Goal: Transaction & Acquisition: Purchase product/service

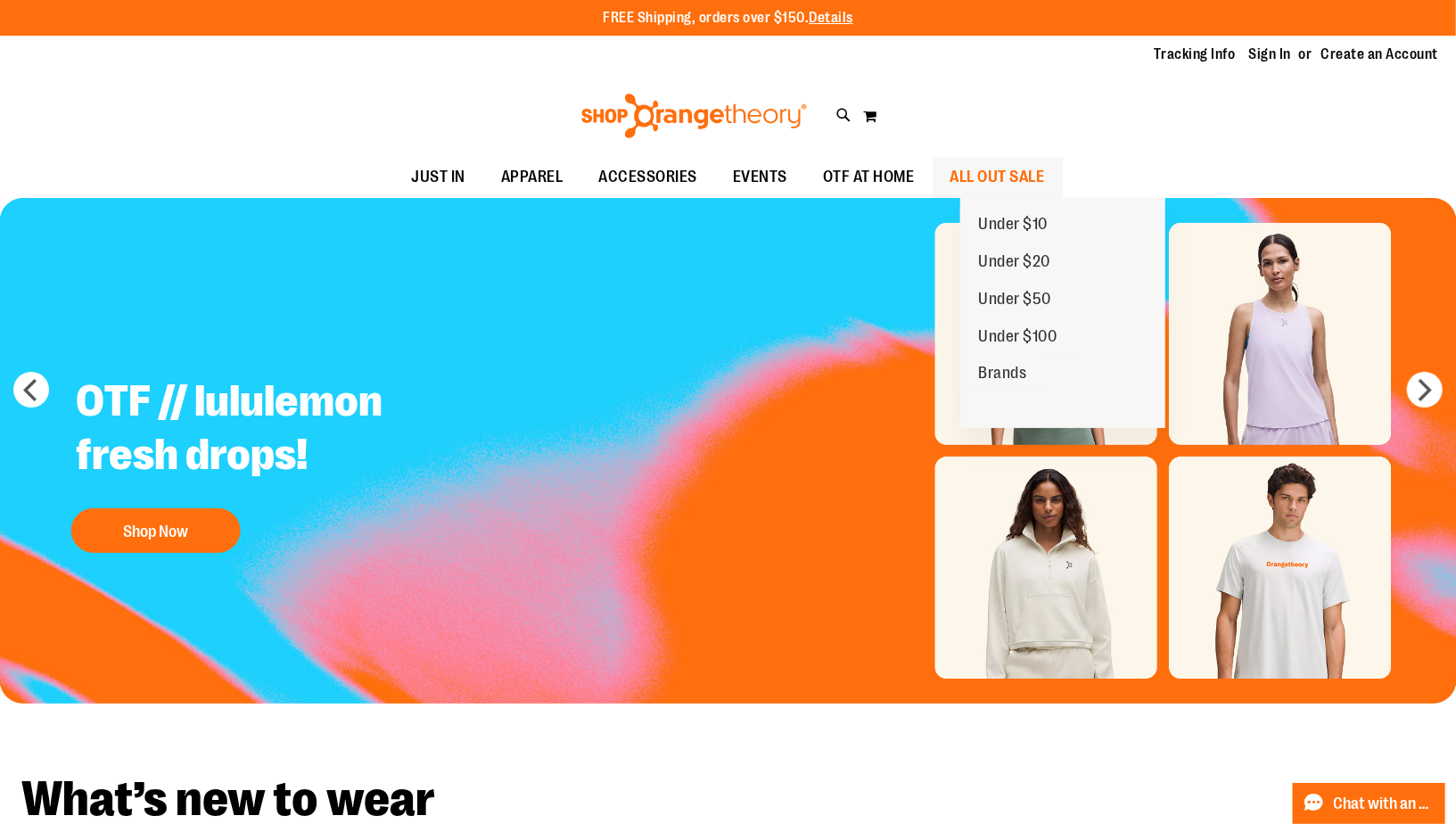
click at [1007, 197] on ul "Under $10 Under $20 Under $50 Under $100 Brands" at bounding box center [1063, 313] width 205 height 231
click at [1010, 221] on span "Under $10" at bounding box center [1012, 226] width 69 height 22
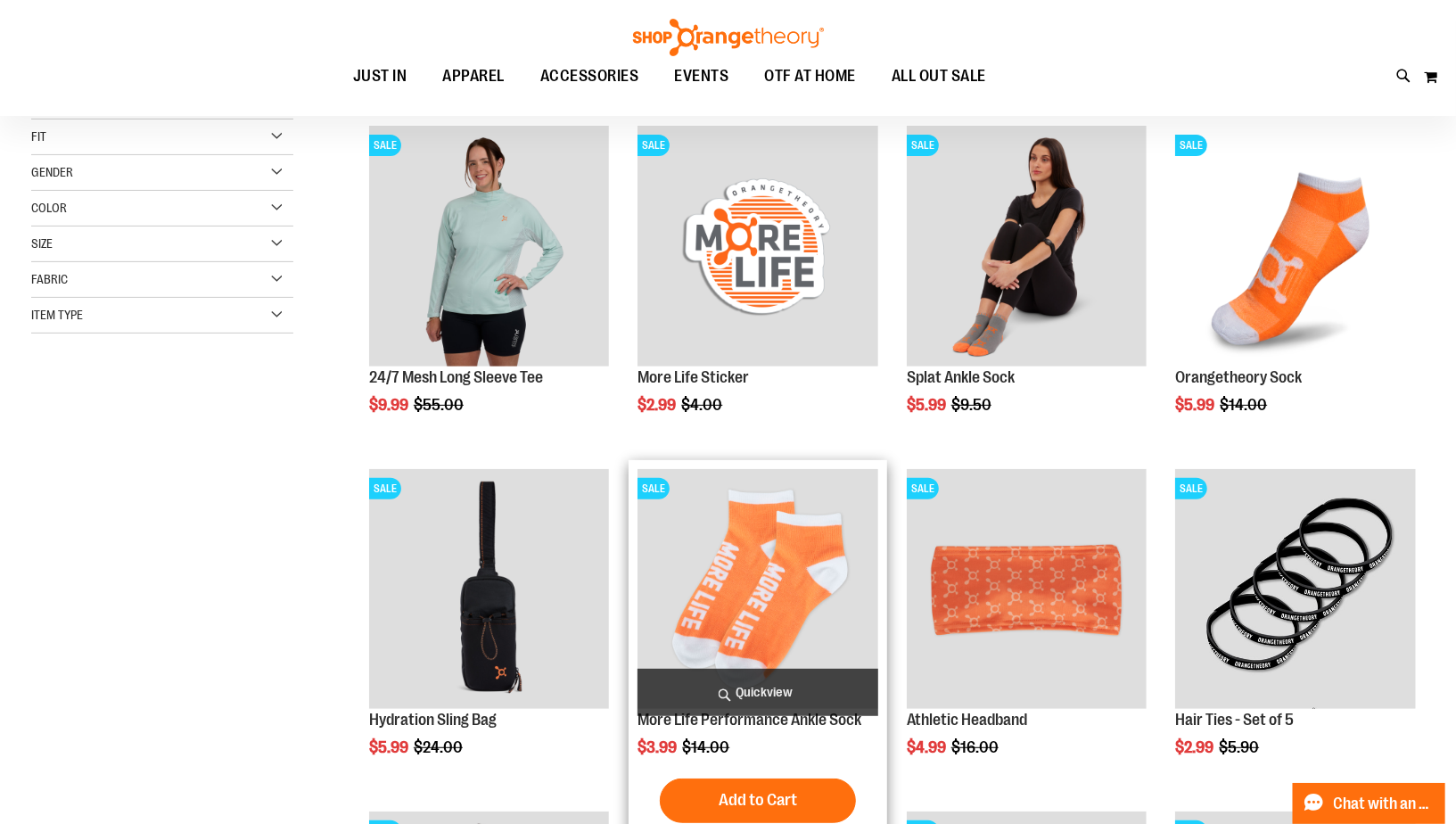
scroll to position [135, 0]
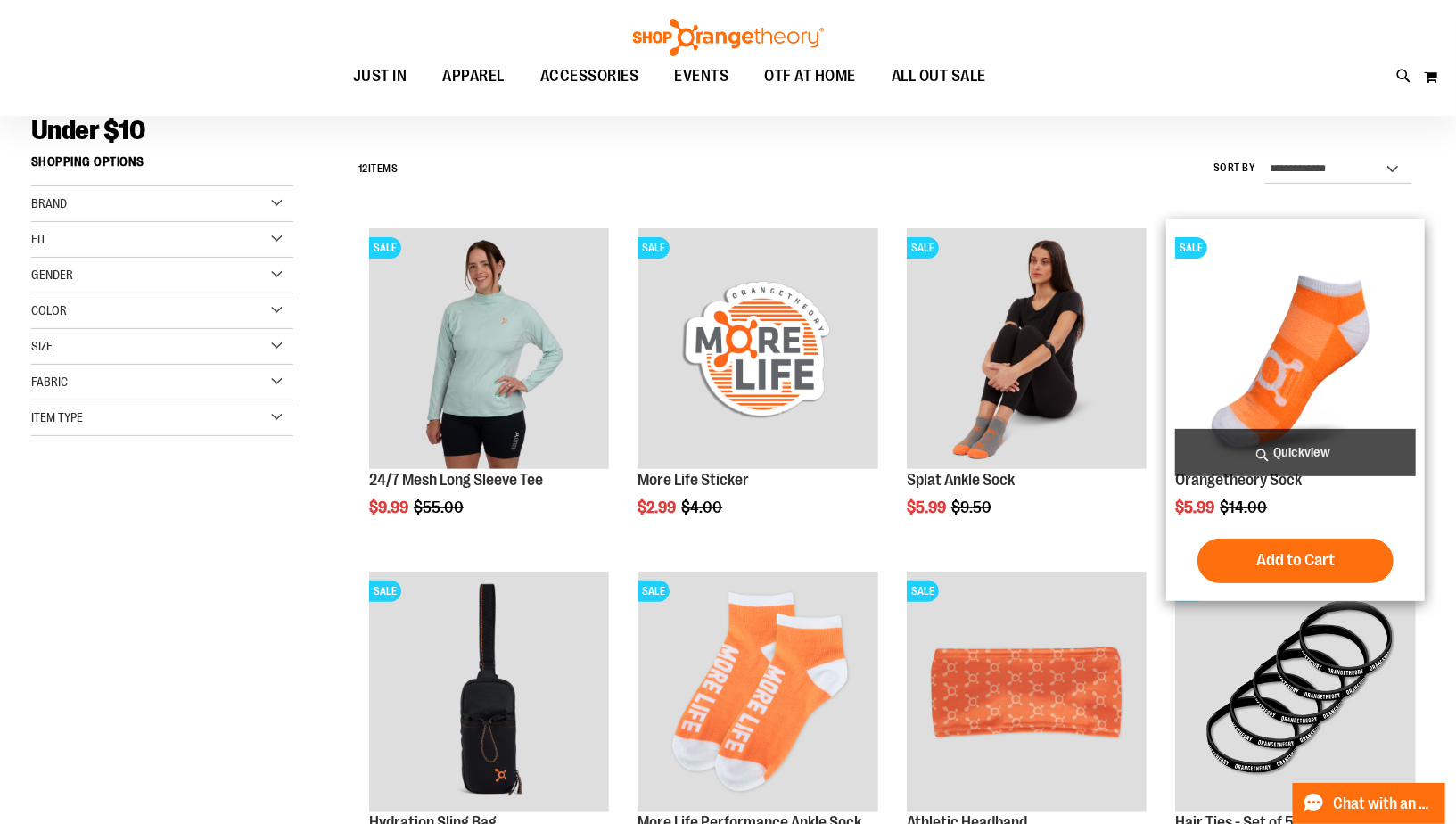
click at [1262, 359] on img "product" at bounding box center [1295, 348] width 239 height 239
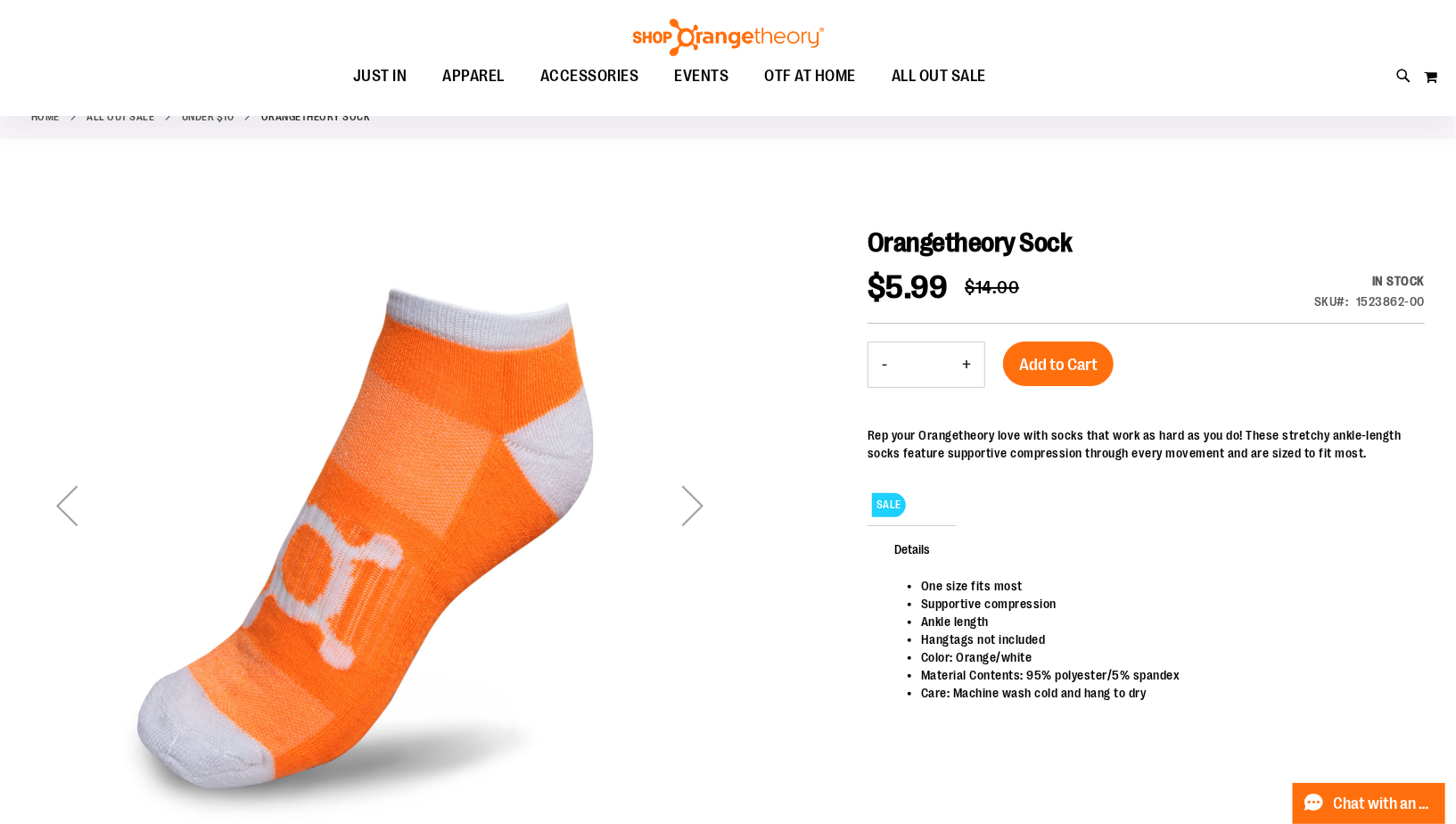
scroll to position [56, 0]
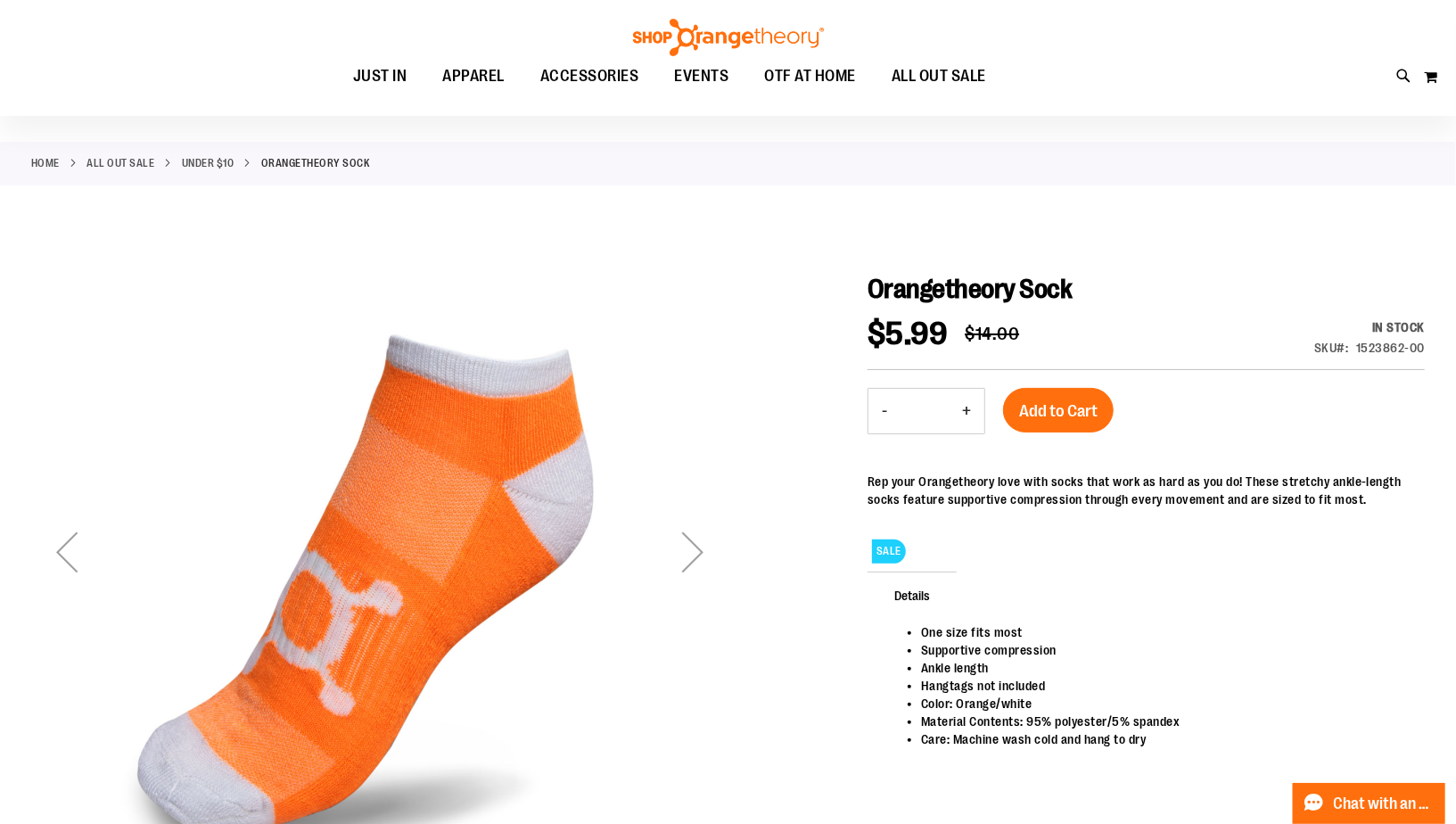
click at [969, 411] on button "+" at bounding box center [966, 412] width 36 height 45
type input "*"
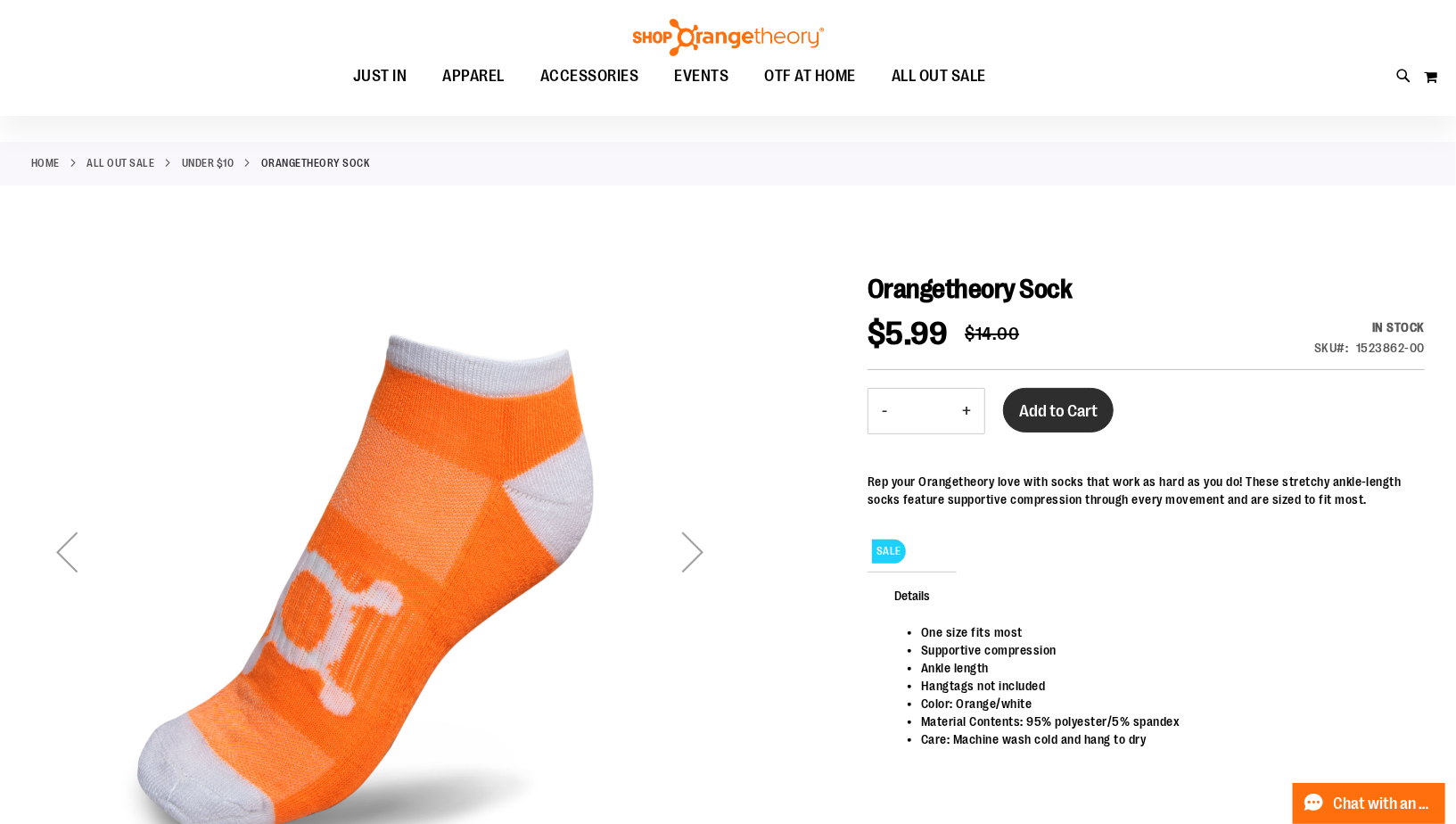
click at [1072, 415] on span "Add to Cart" at bounding box center [1058, 412] width 78 height 20
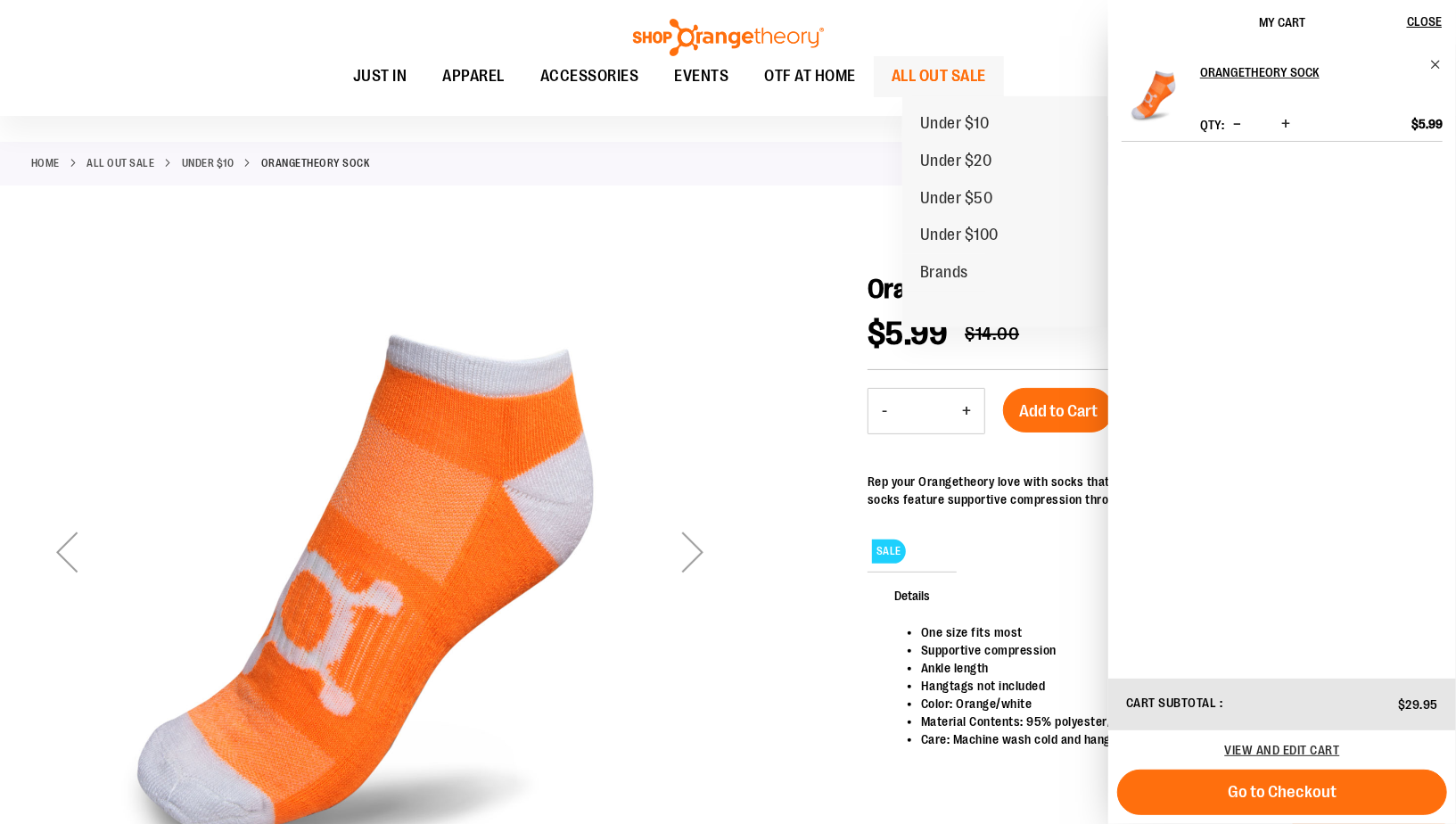
click at [974, 75] on span "ALL OUT SALE" at bounding box center [939, 75] width 95 height 40
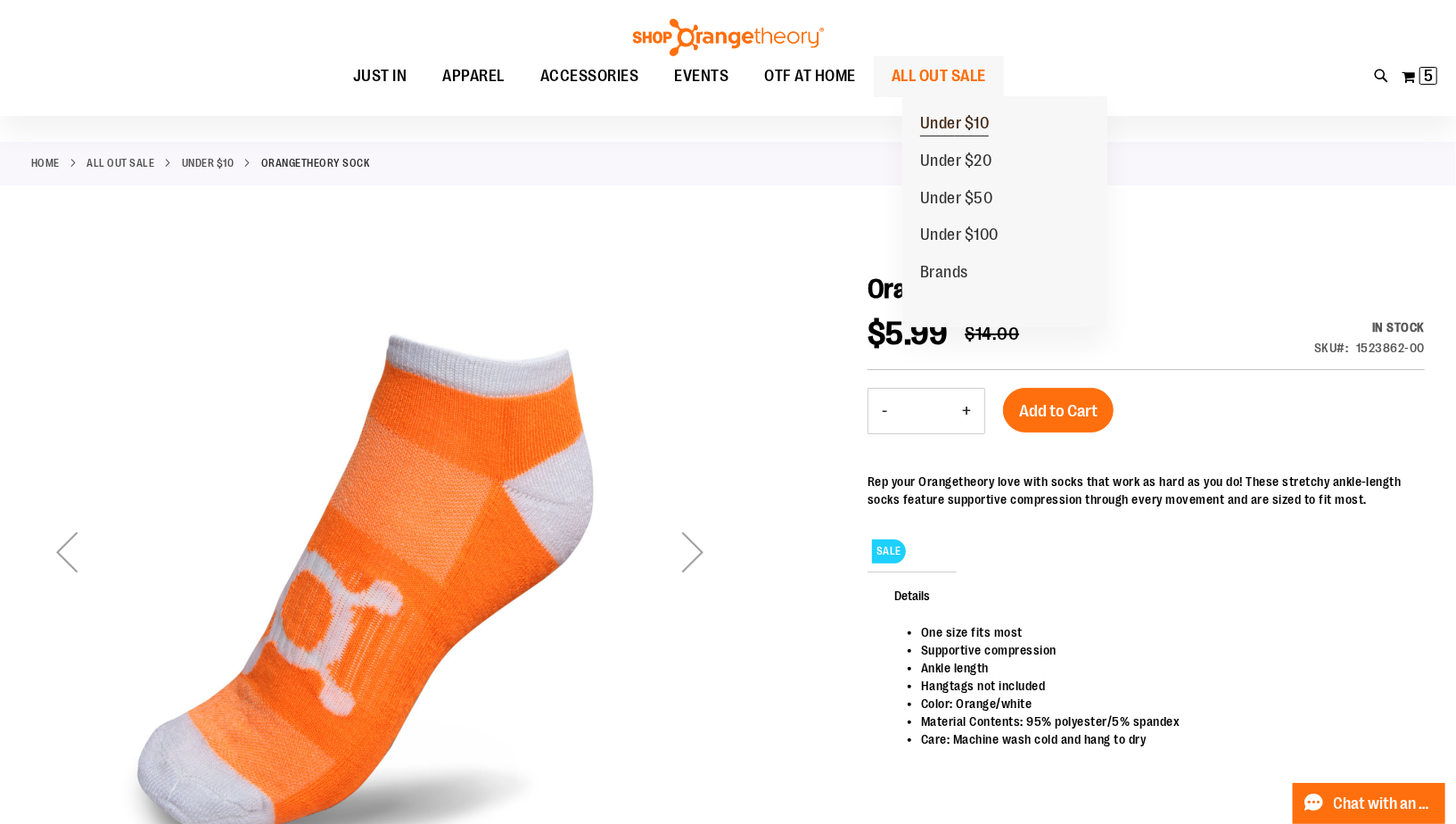
click at [975, 124] on span "Under $10" at bounding box center [955, 125] width 69 height 22
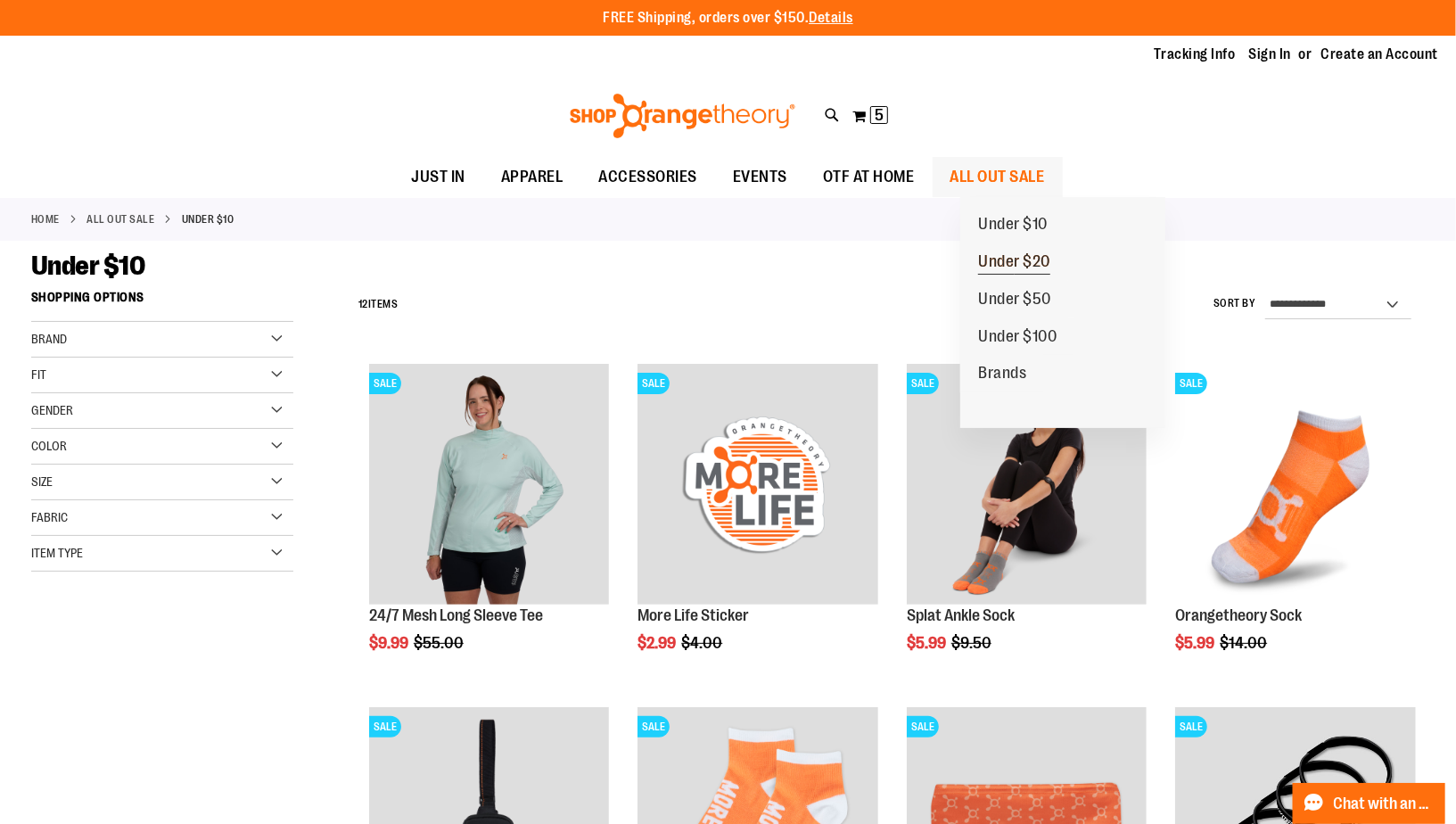
click at [1026, 256] on span "Under $20" at bounding box center [1014, 263] width 72 height 22
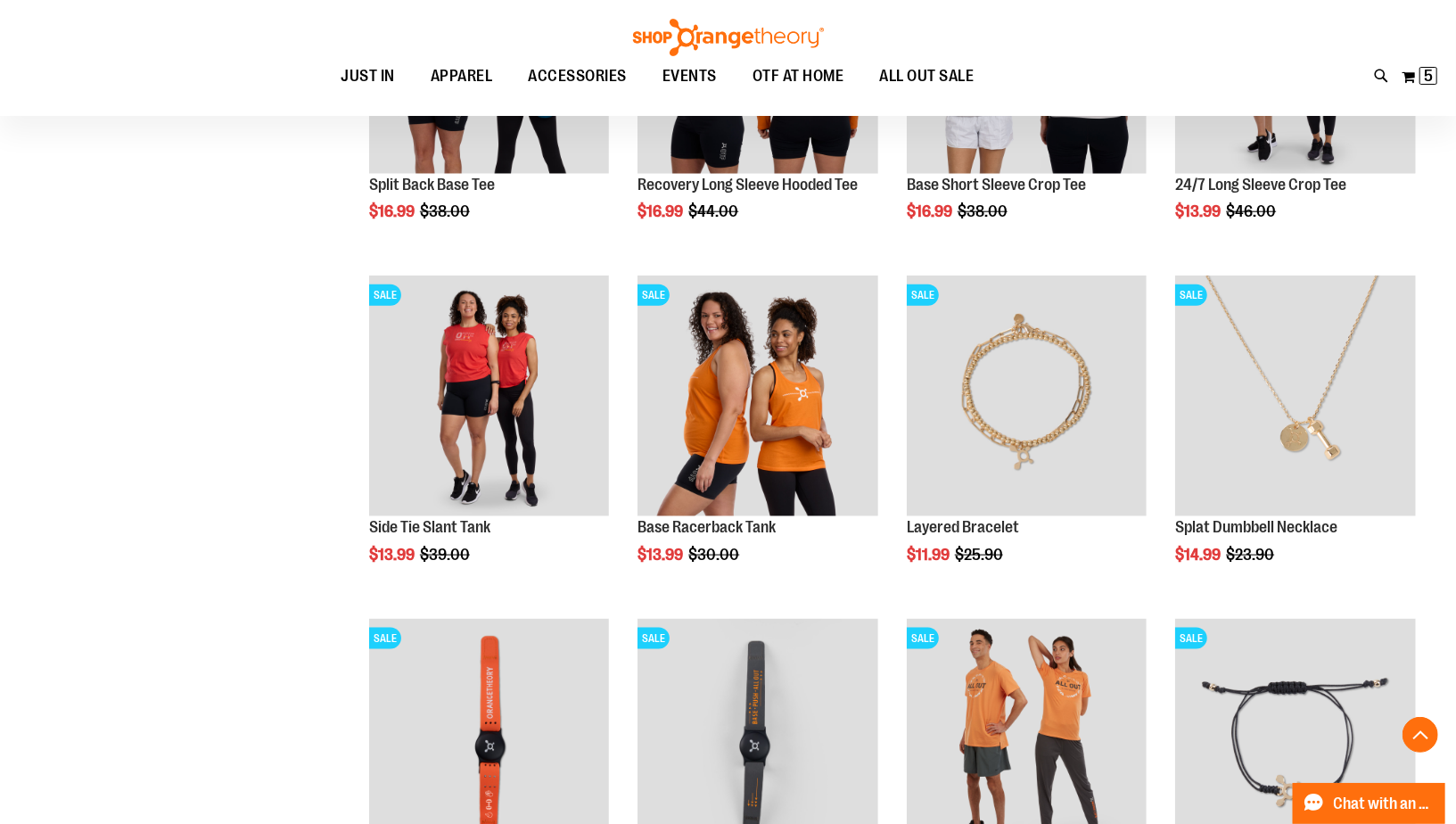
scroll to position [1473, 0]
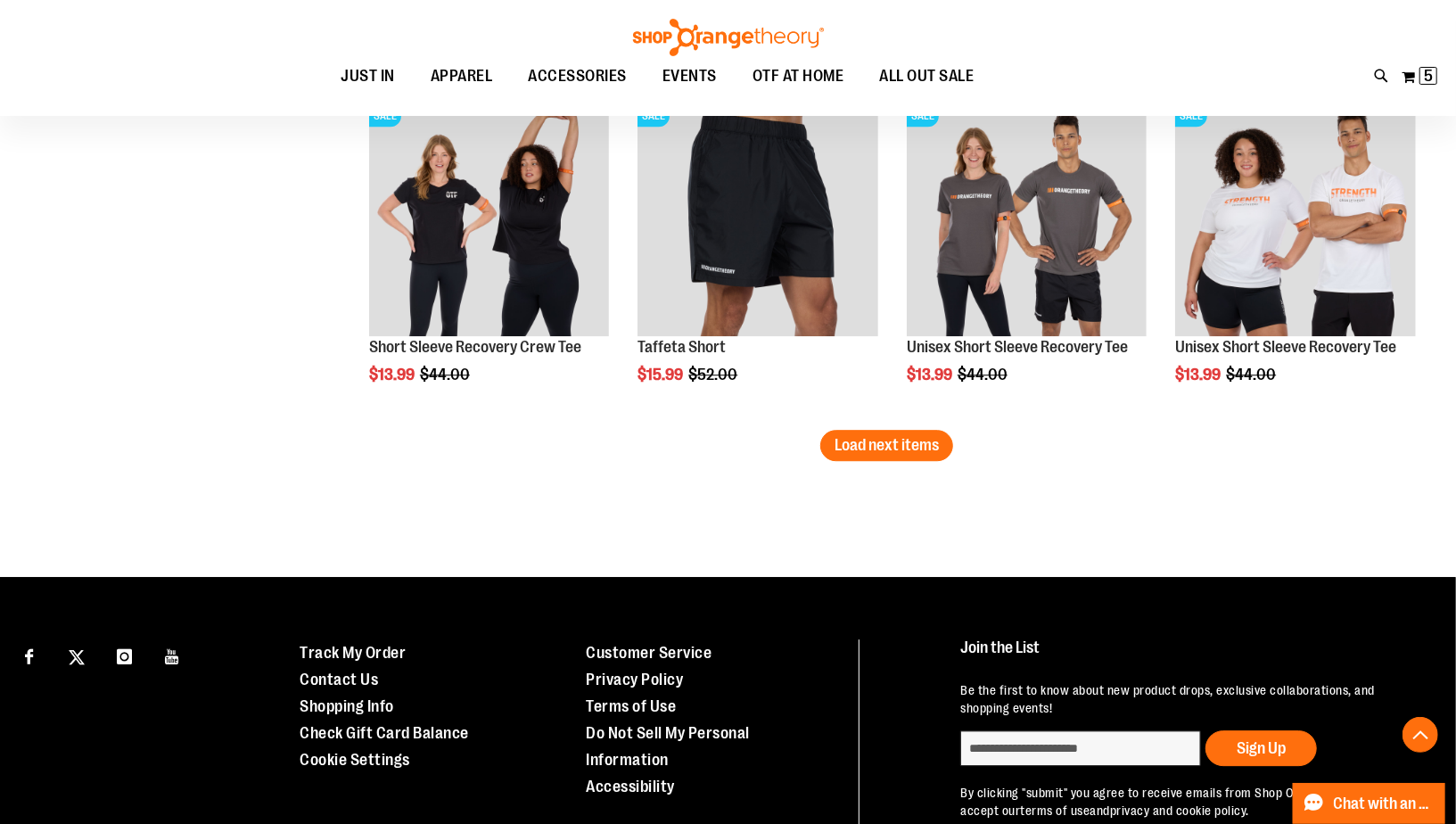
scroll to position [3111, 0]
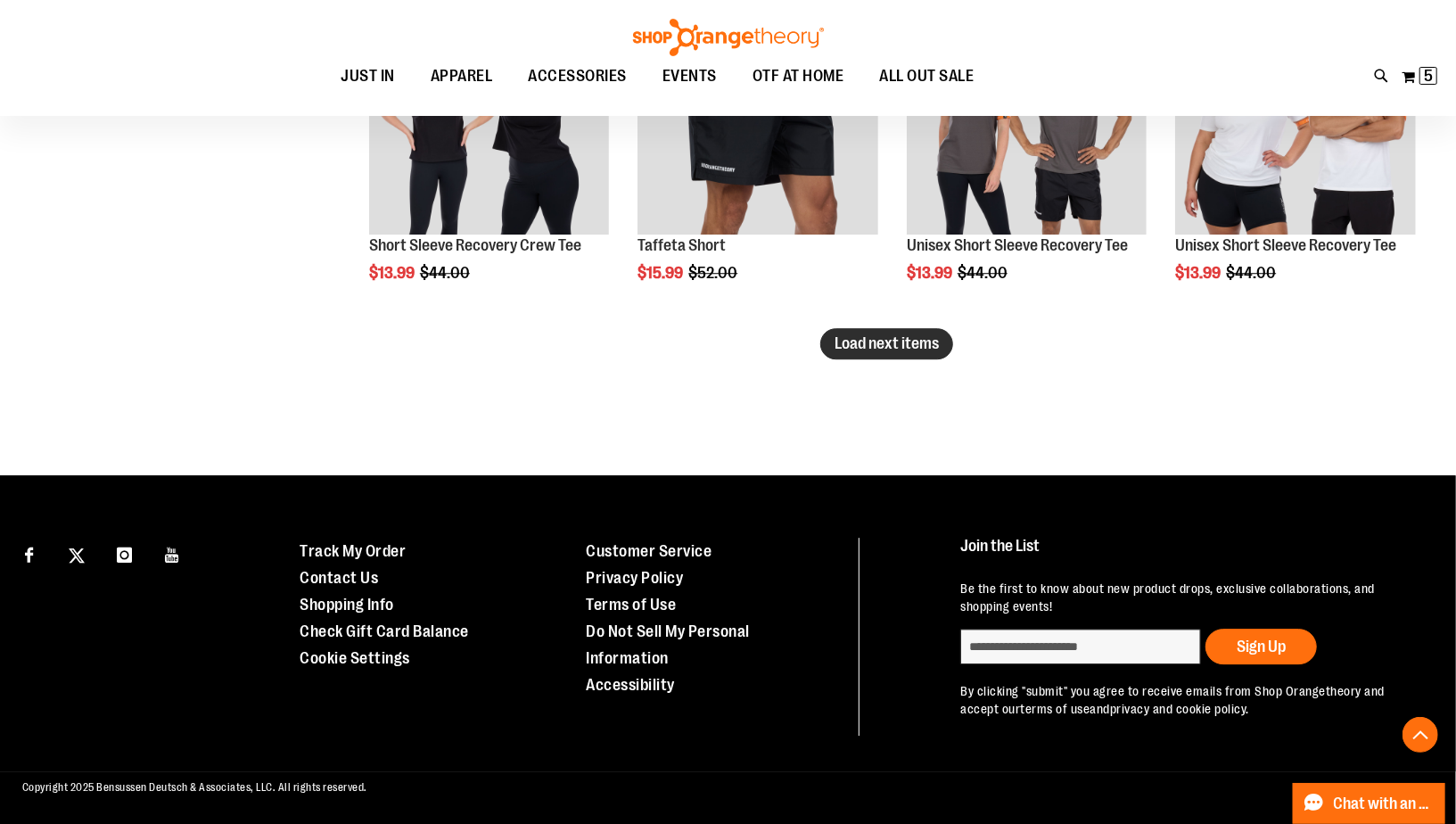
click at [882, 351] on span "Load next items" at bounding box center [886, 343] width 105 height 18
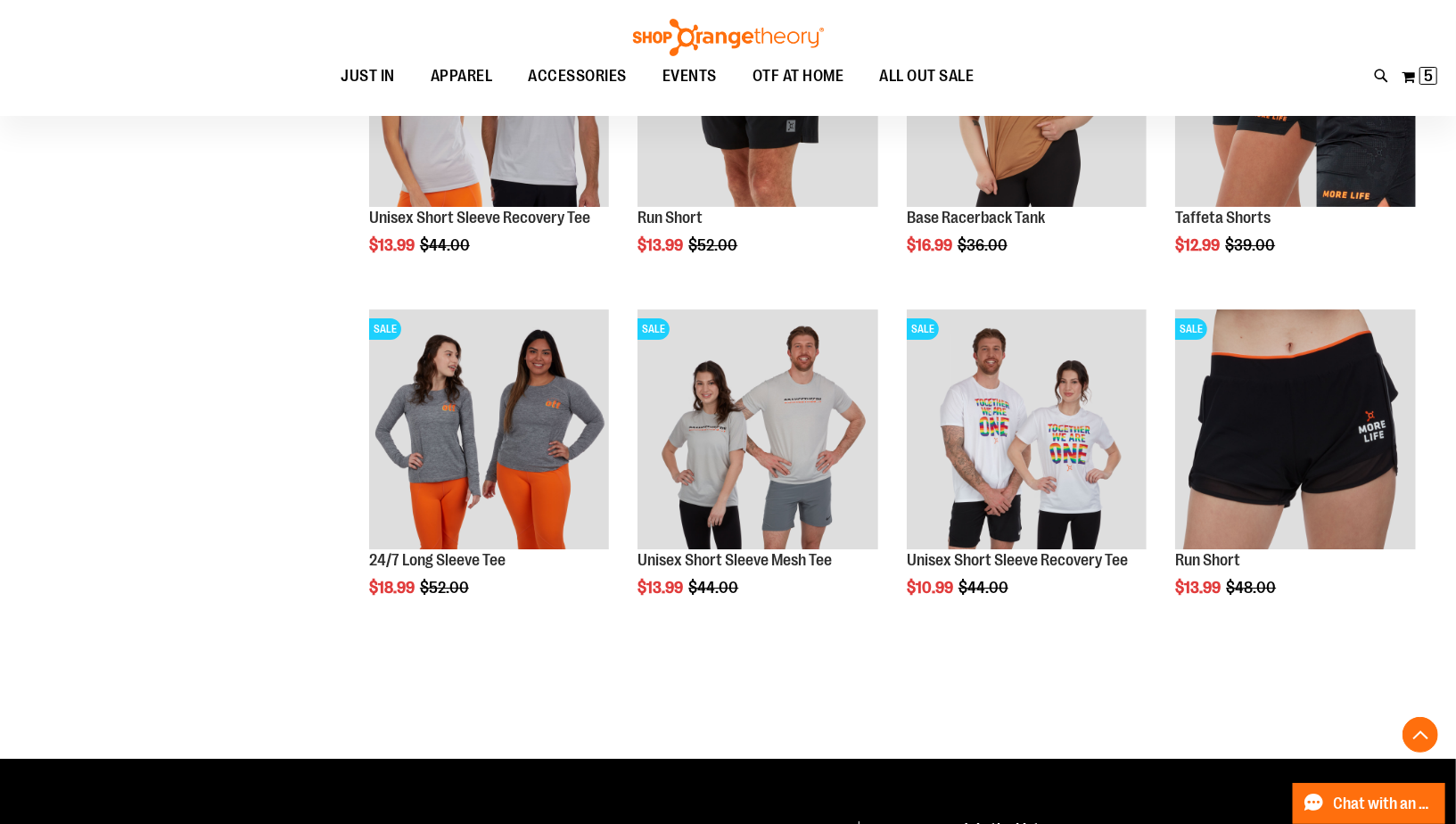
scroll to position [3925, 0]
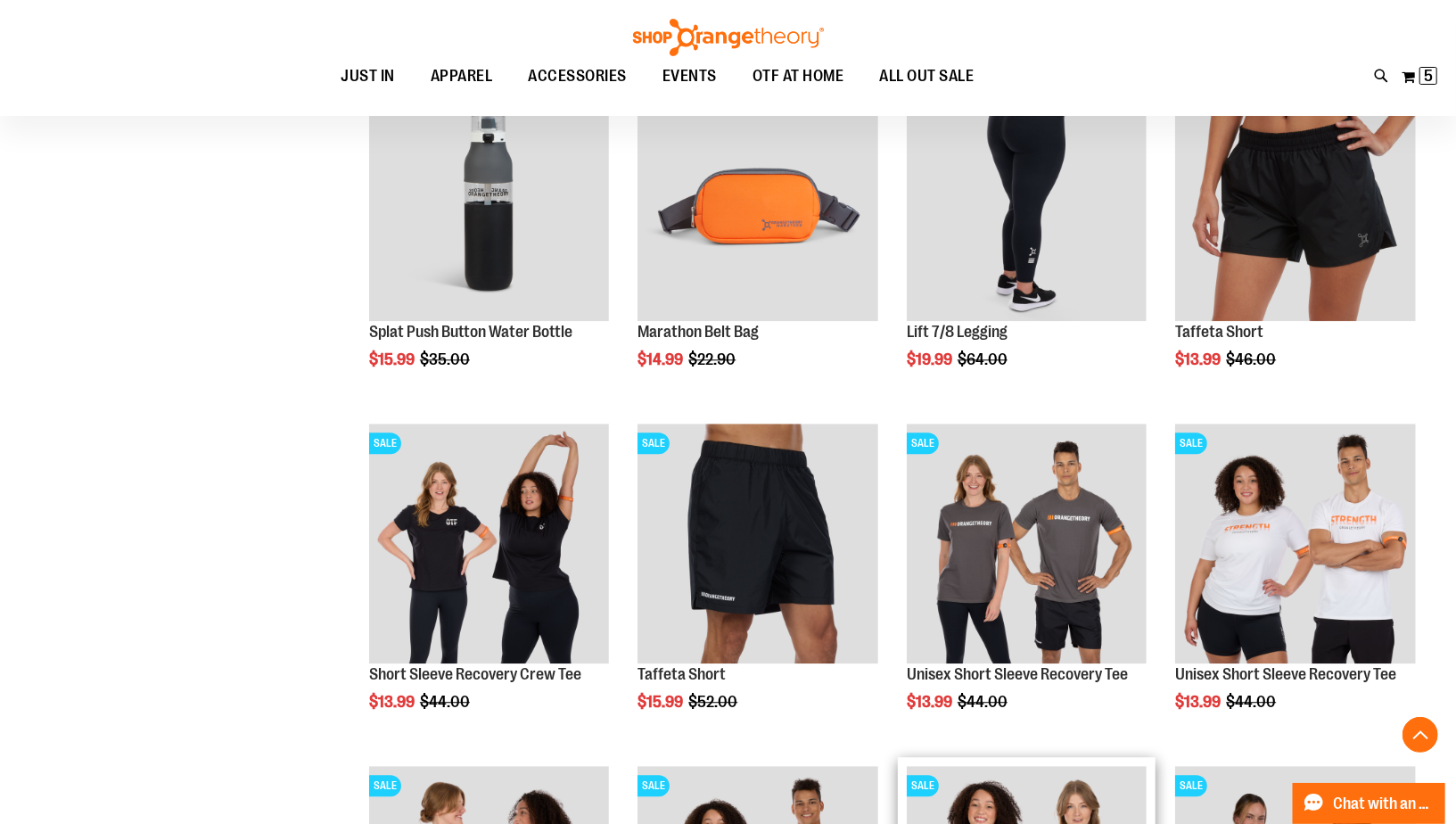
scroll to position [2334, 0]
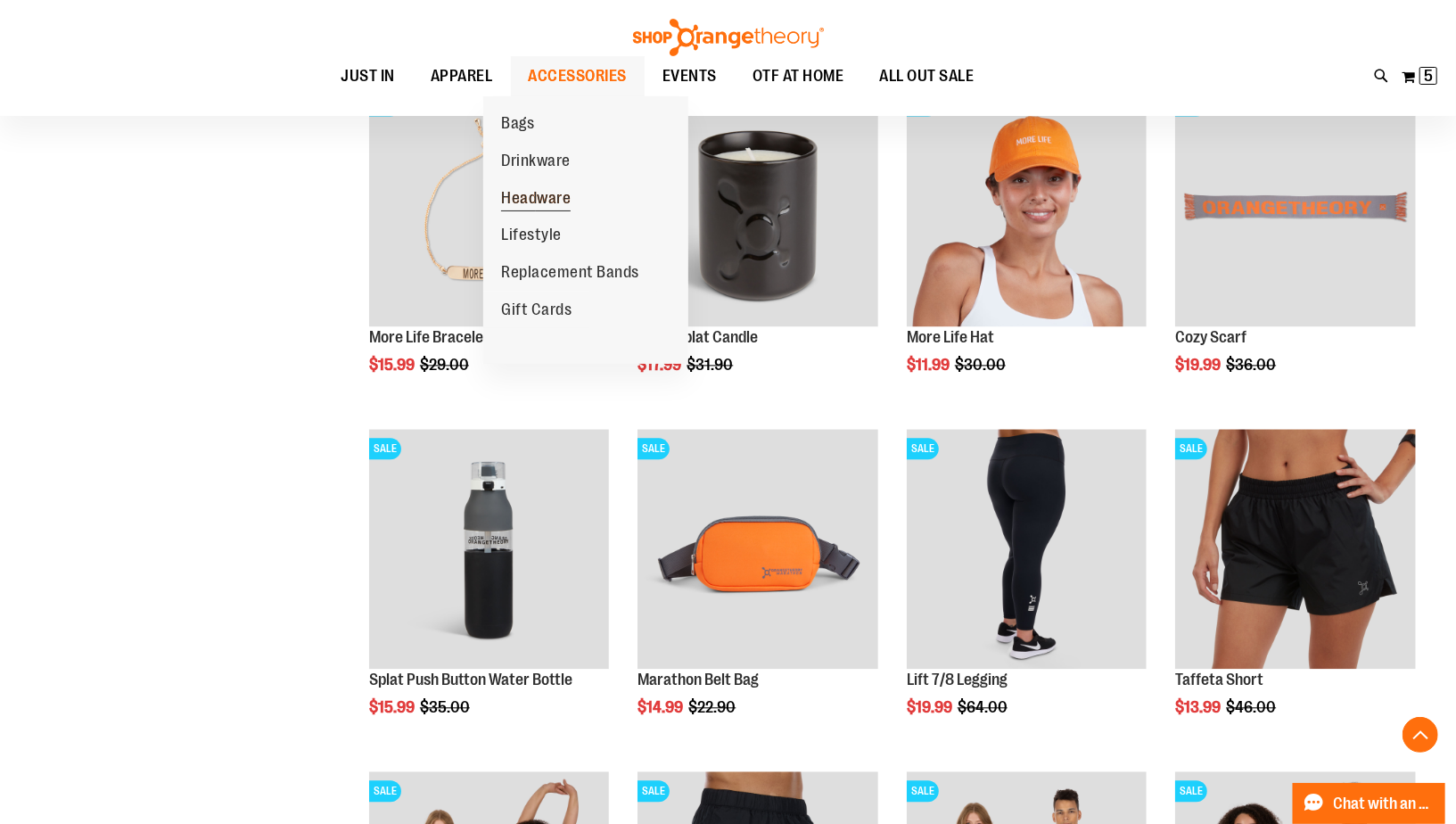
click at [534, 196] on span "Headware" at bounding box center [535, 199] width 69 height 22
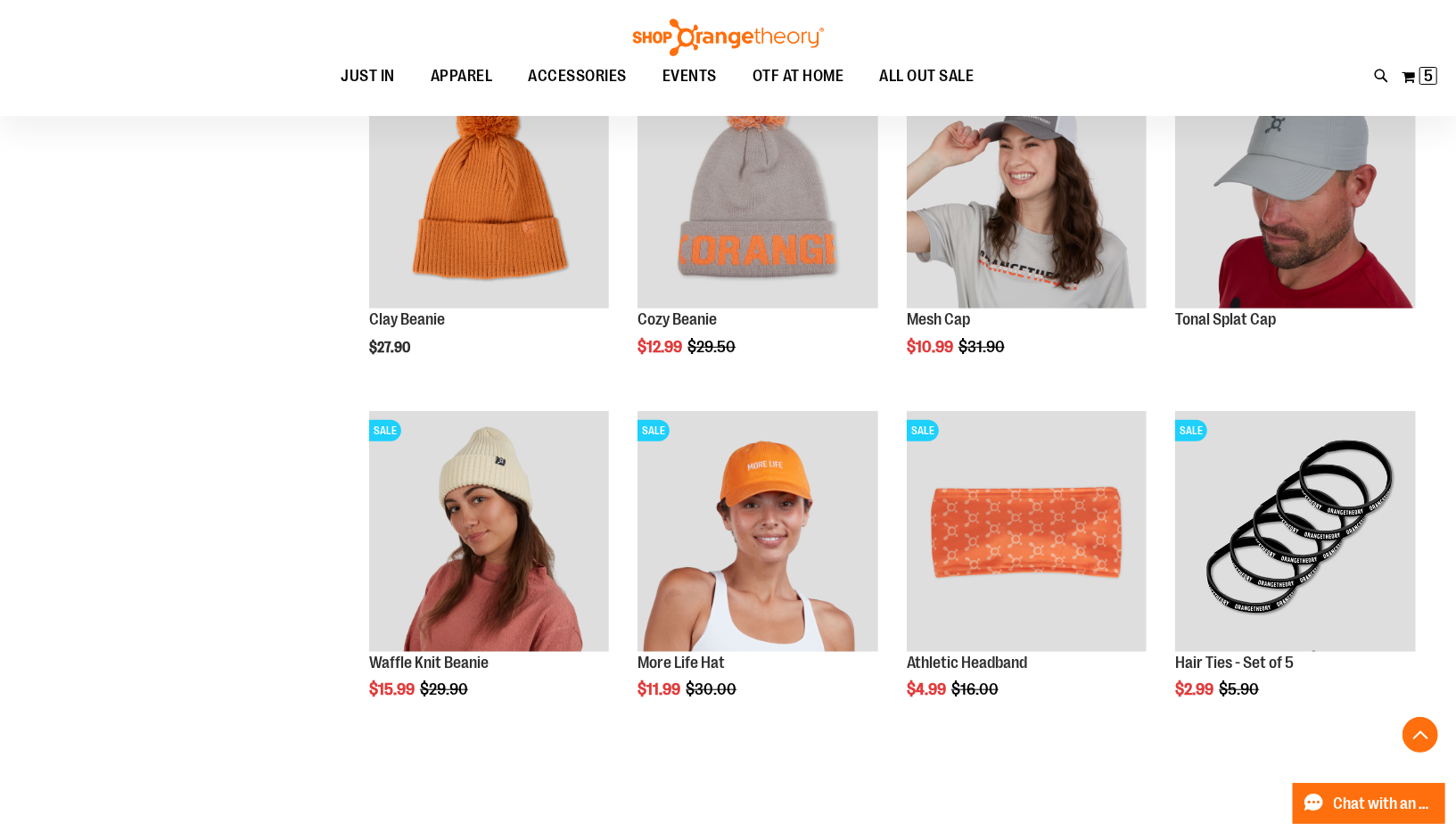
scroll to position [726, 0]
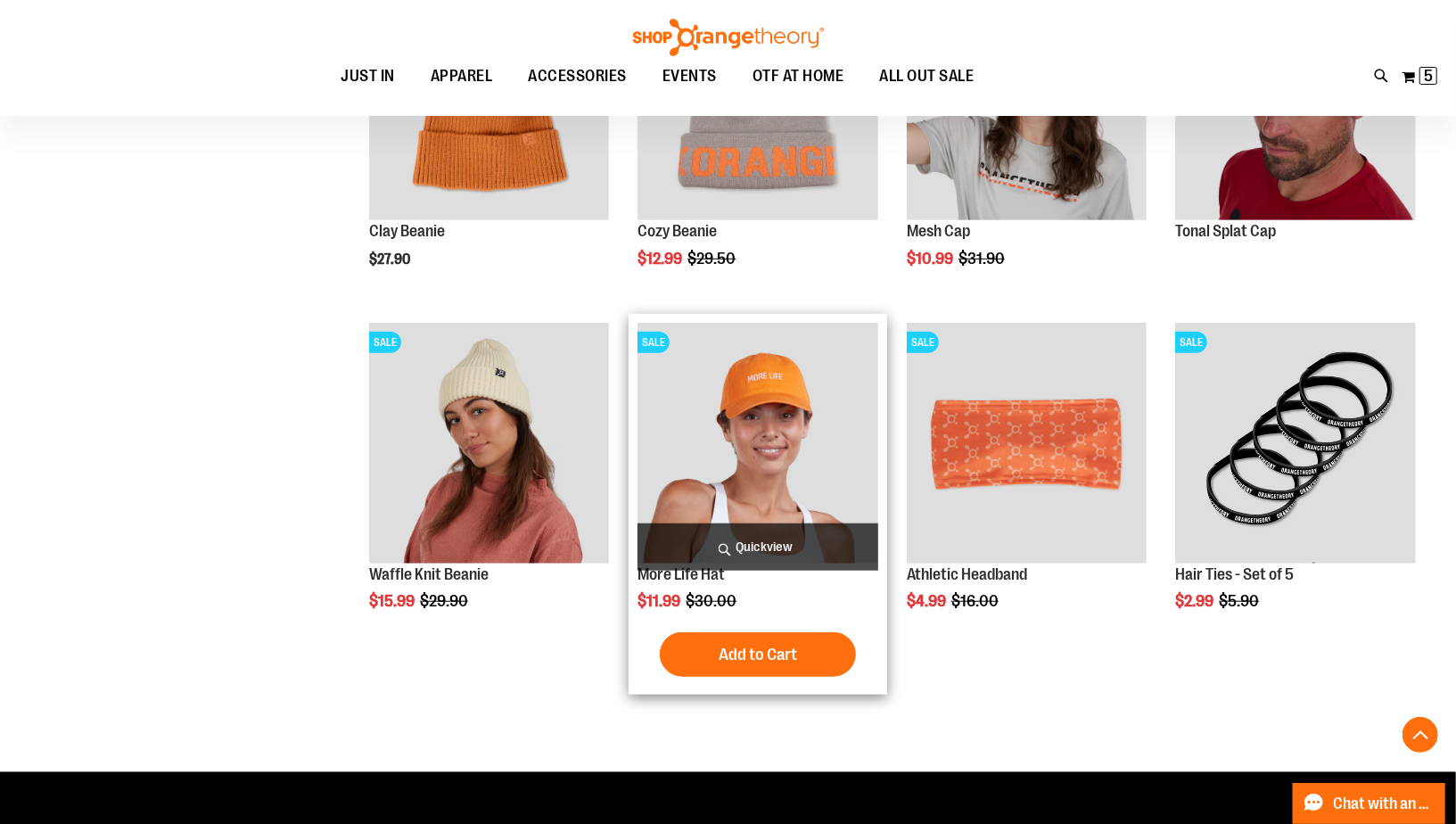
click at [702, 491] on img "product" at bounding box center [756, 442] width 239 height 239
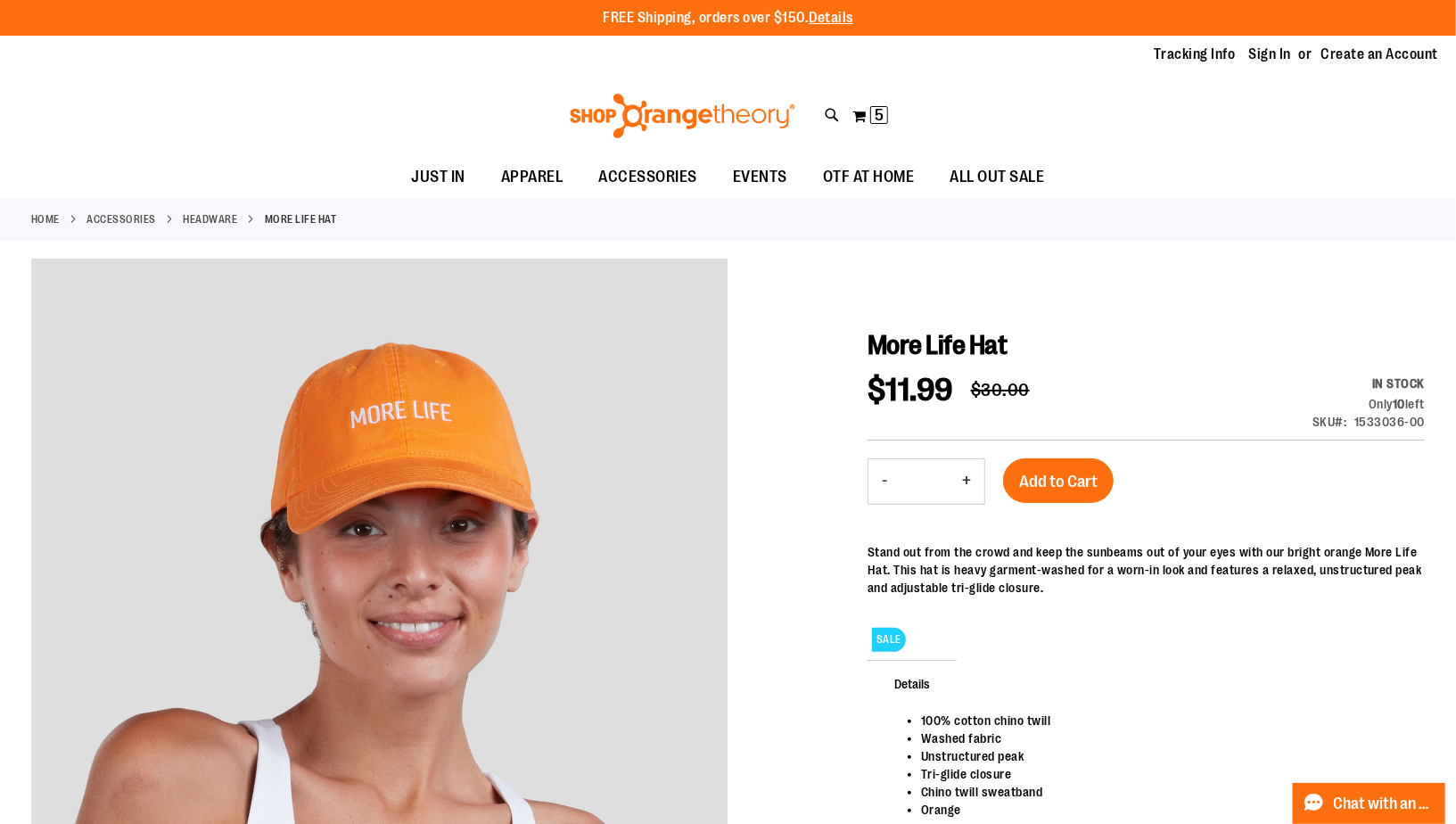
click at [967, 485] on button "+" at bounding box center [966, 482] width 36 height 45
type input "*"
click at [1092, 480] on span "Add to Cart" at bounding box center [1058, 482] width 78 height 20
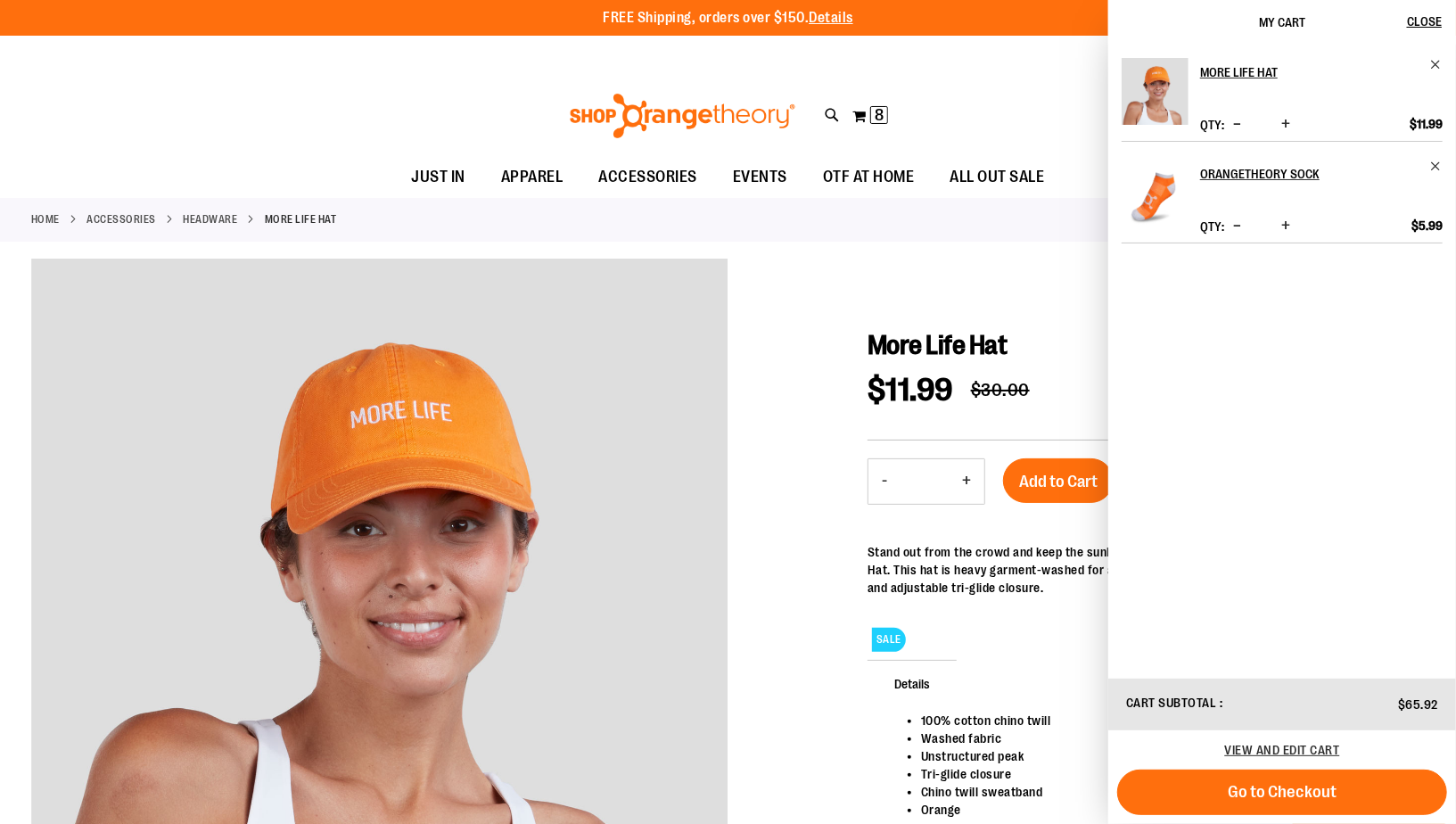
click at [789, 212] on div "Home ACCESSORIES Headware More Life Hat" at bounding box center [728, 220] width 1456 height 44
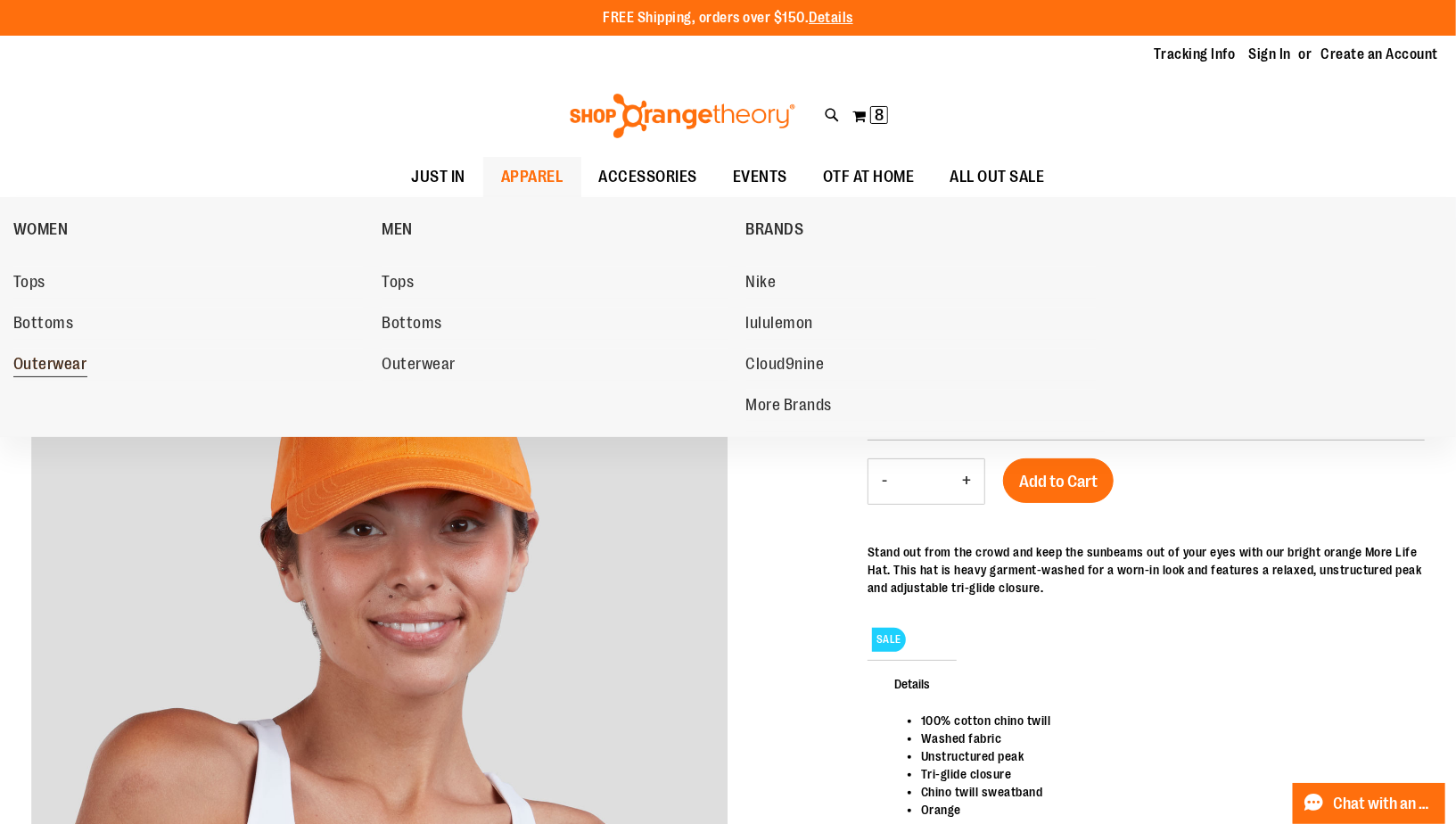
click at [67, 360] on span "Outerwear" at bounding box center [51, 366] width 74 height 22
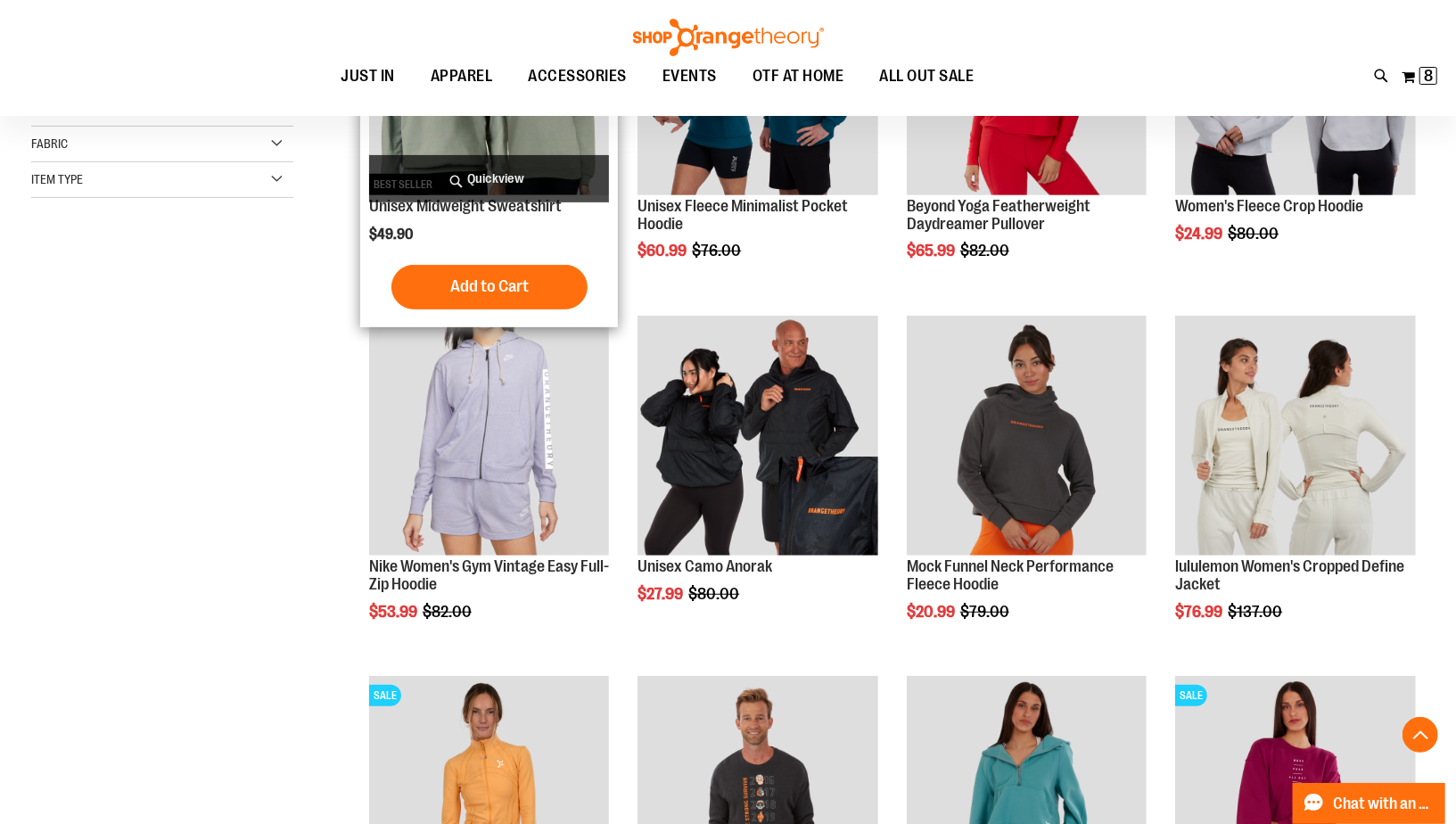
scroll to position [480, 0]
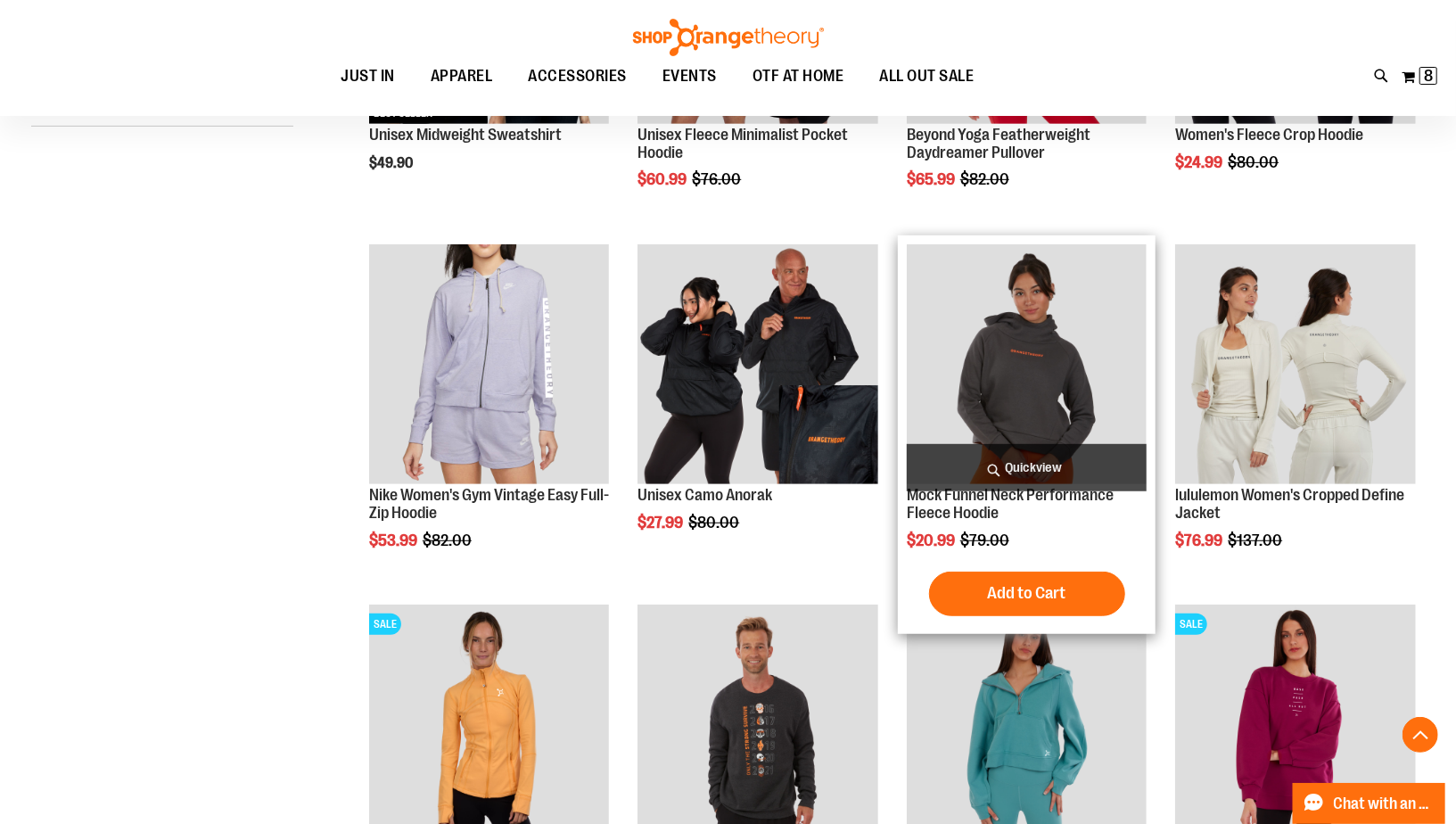
click at [1031, 360] on img "product" at bounding box center [1026, 364] width 239 height 239
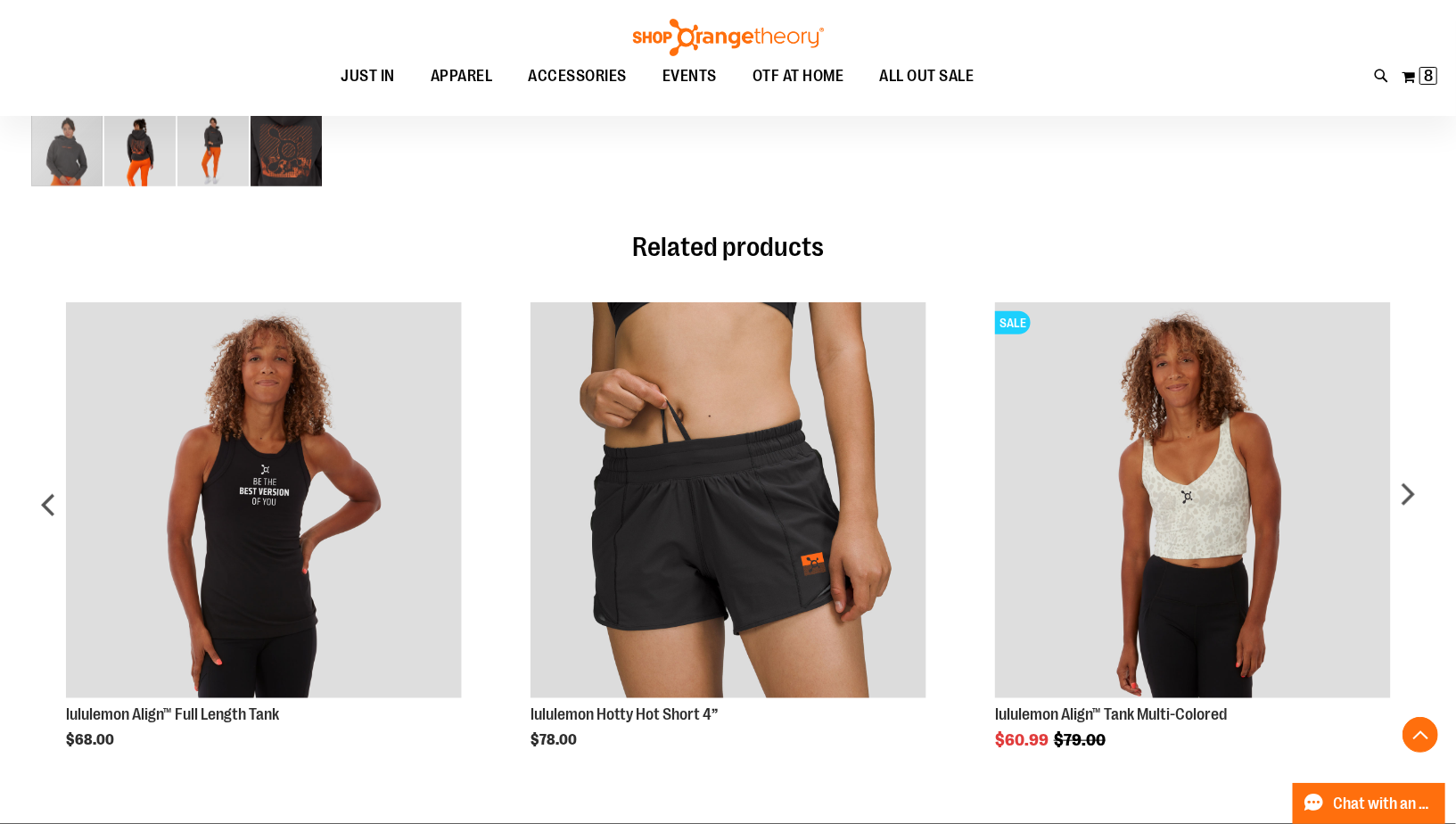
scroll to position [825, 0]
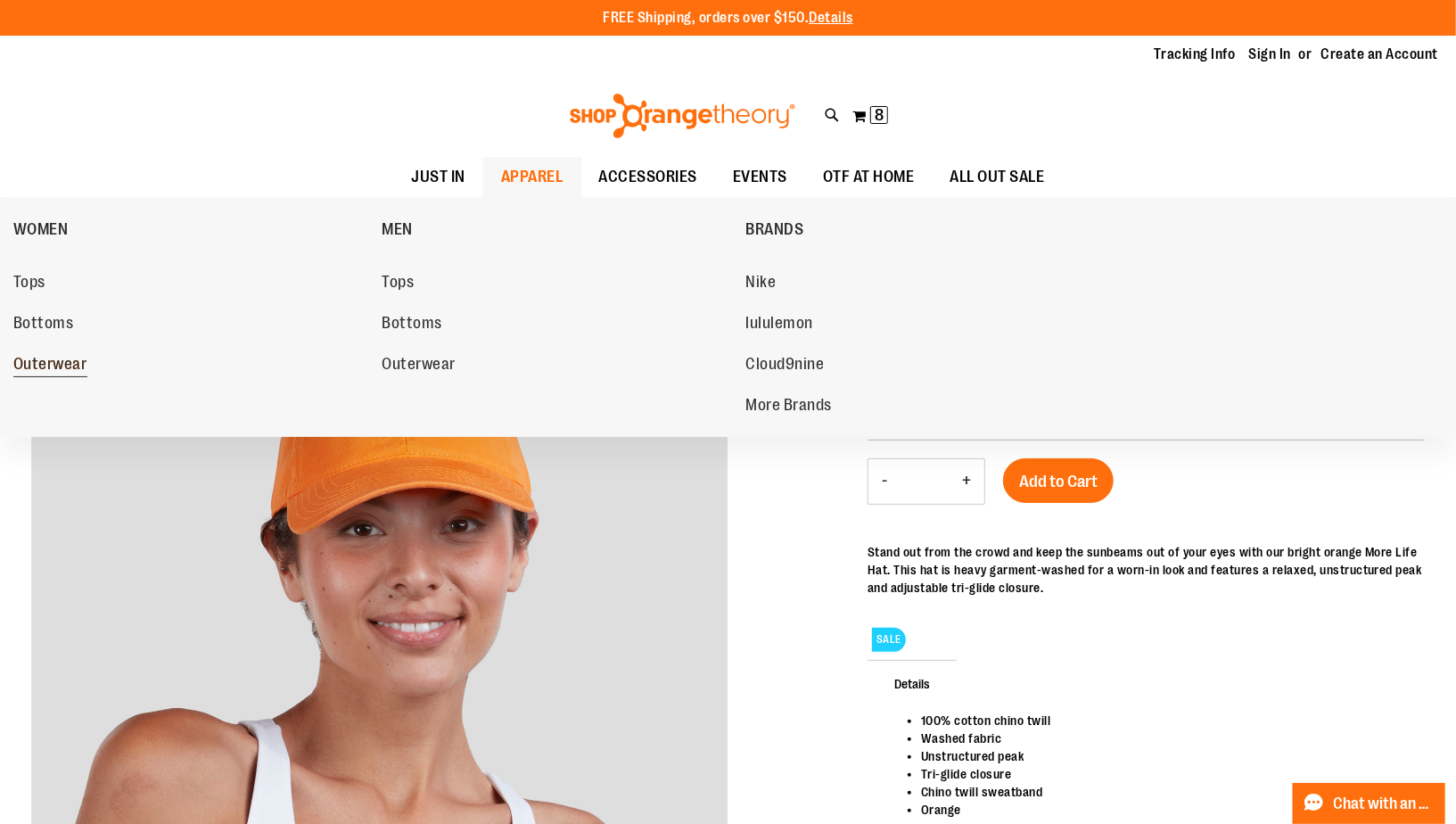
click at [74, 368] on span "Outerwear" at bounding box center [51, 366] width 74 height 22
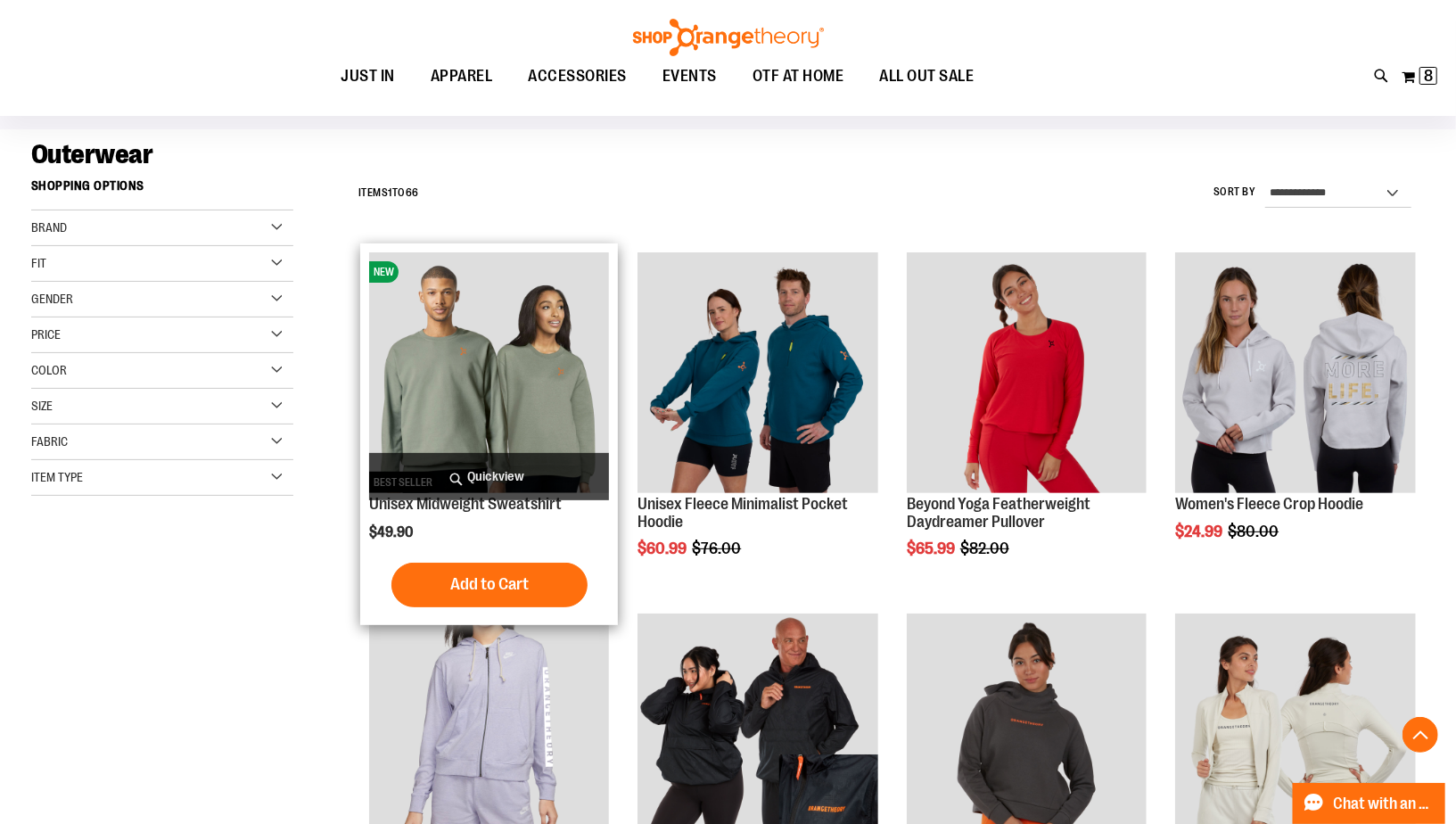
scroll to position [514, 0]
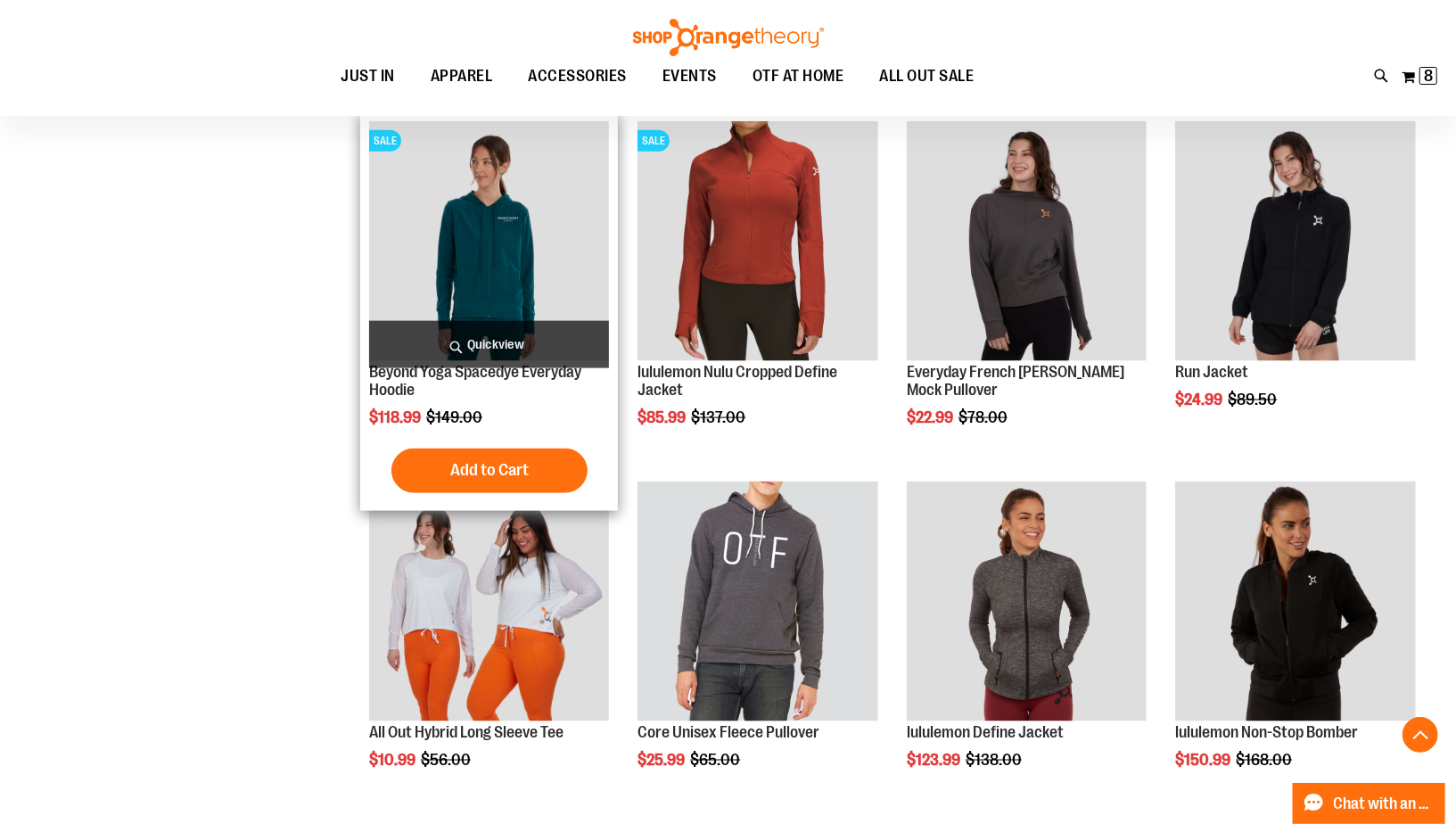
scroll to position [1450, 0]
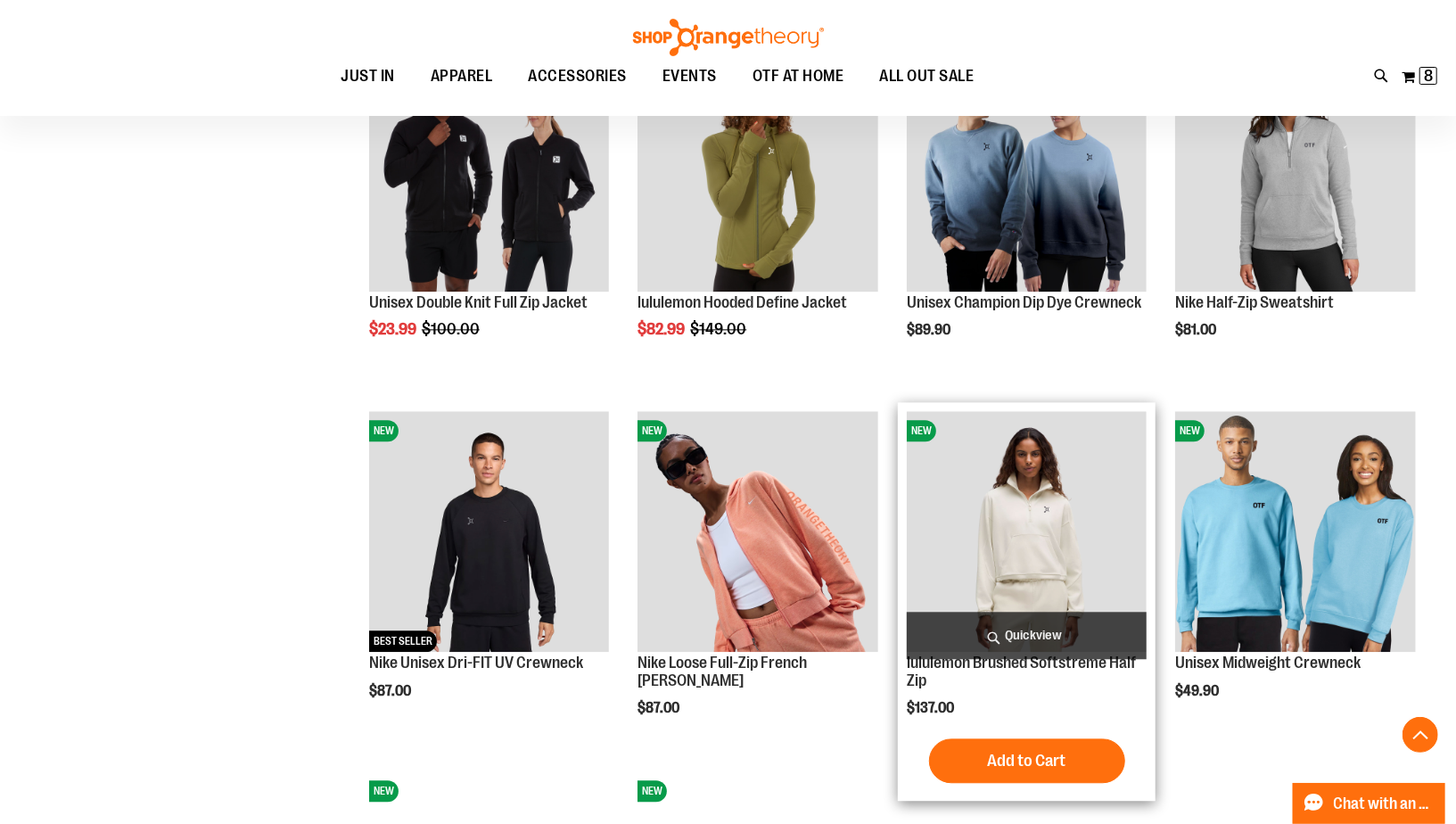
scroll to position [2560, 0]
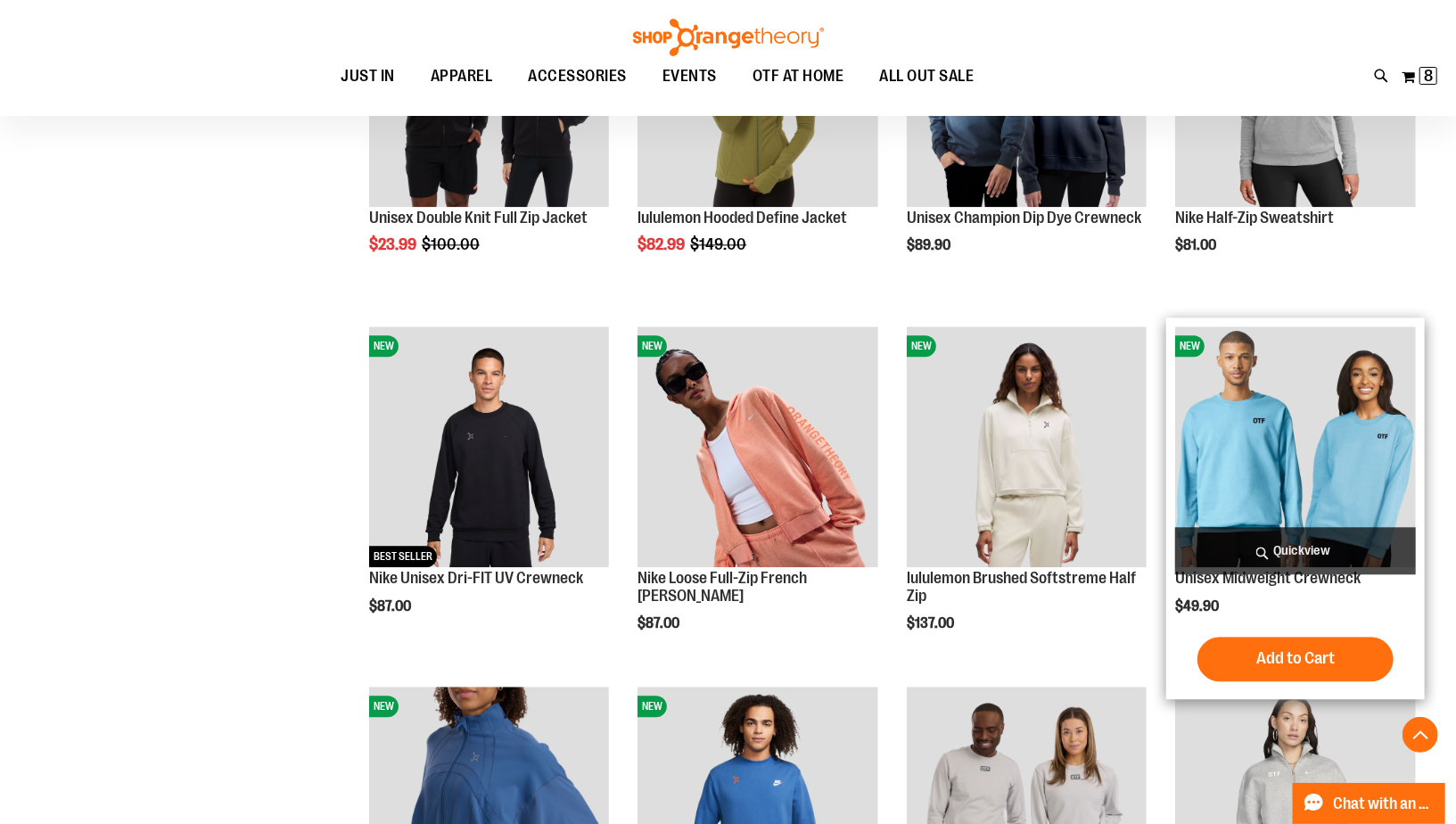
click at [1222, 412] on img "product" at bounding box center [1295, 446] width 239 height 239
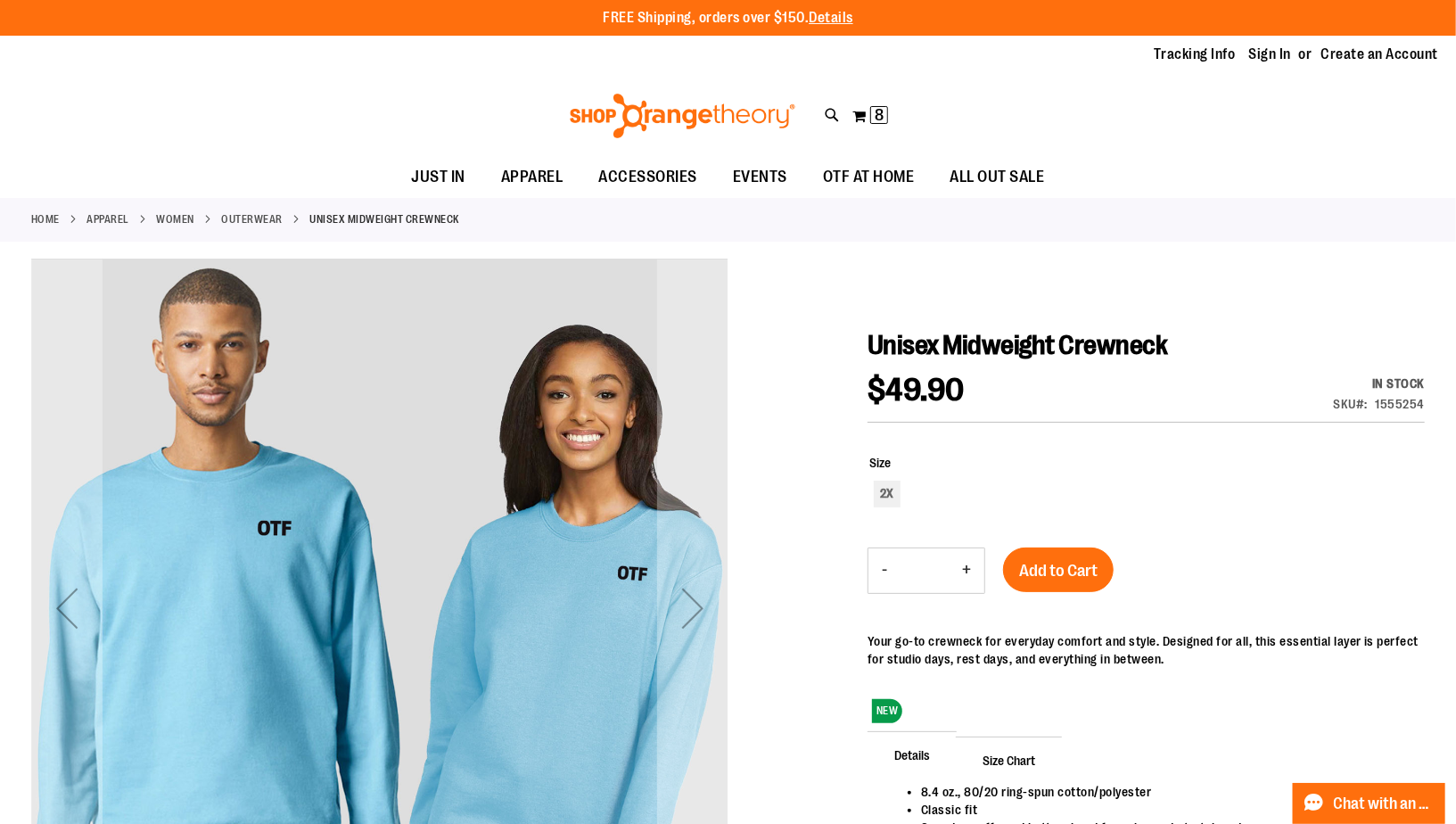
click at [283, 219] on link "Outerwear" at bounding box center [252, 219] width 62 height 16
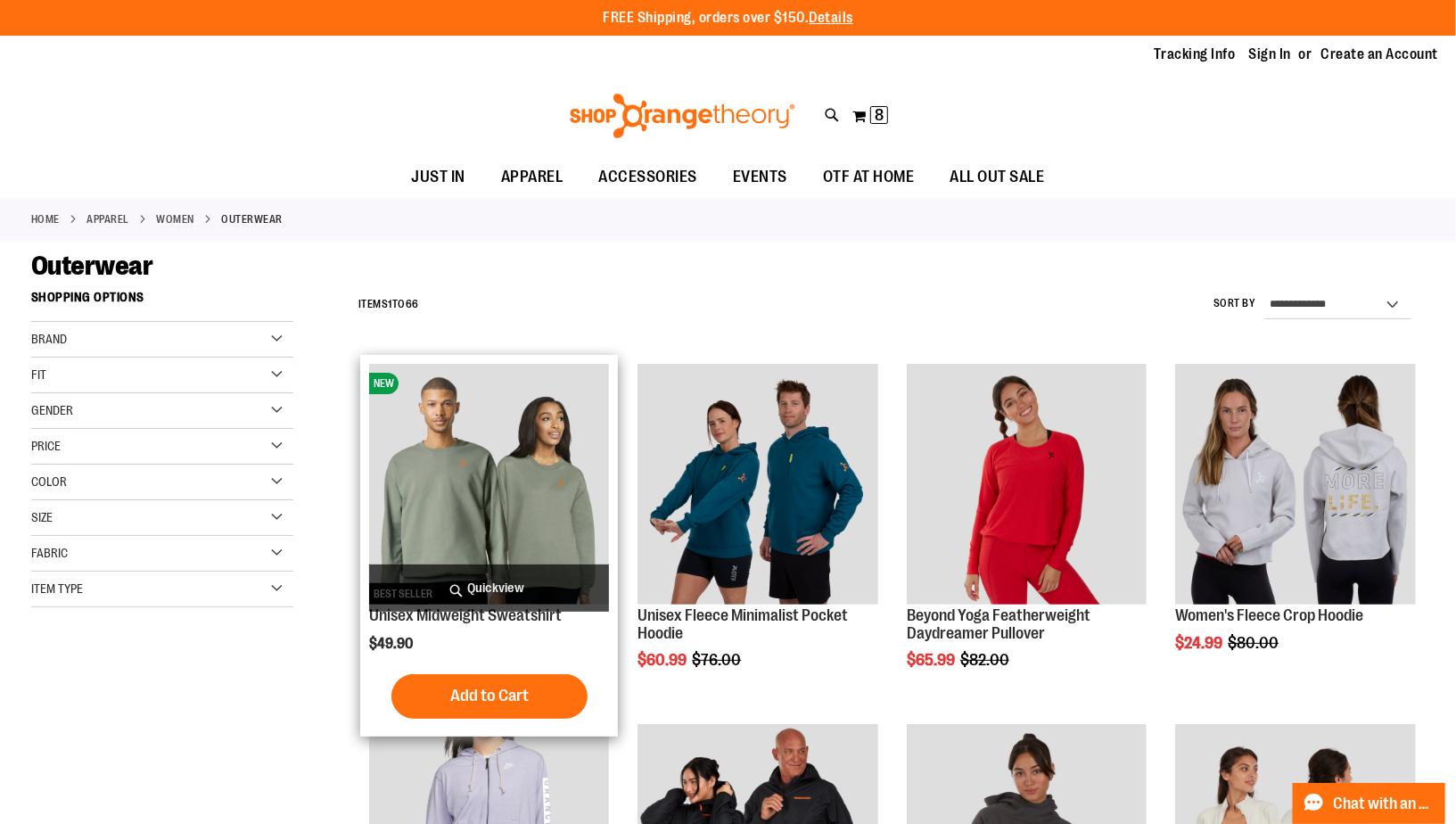
click at [529, 498] on img "product" at bounding box center [489, 483] width 239 height 239
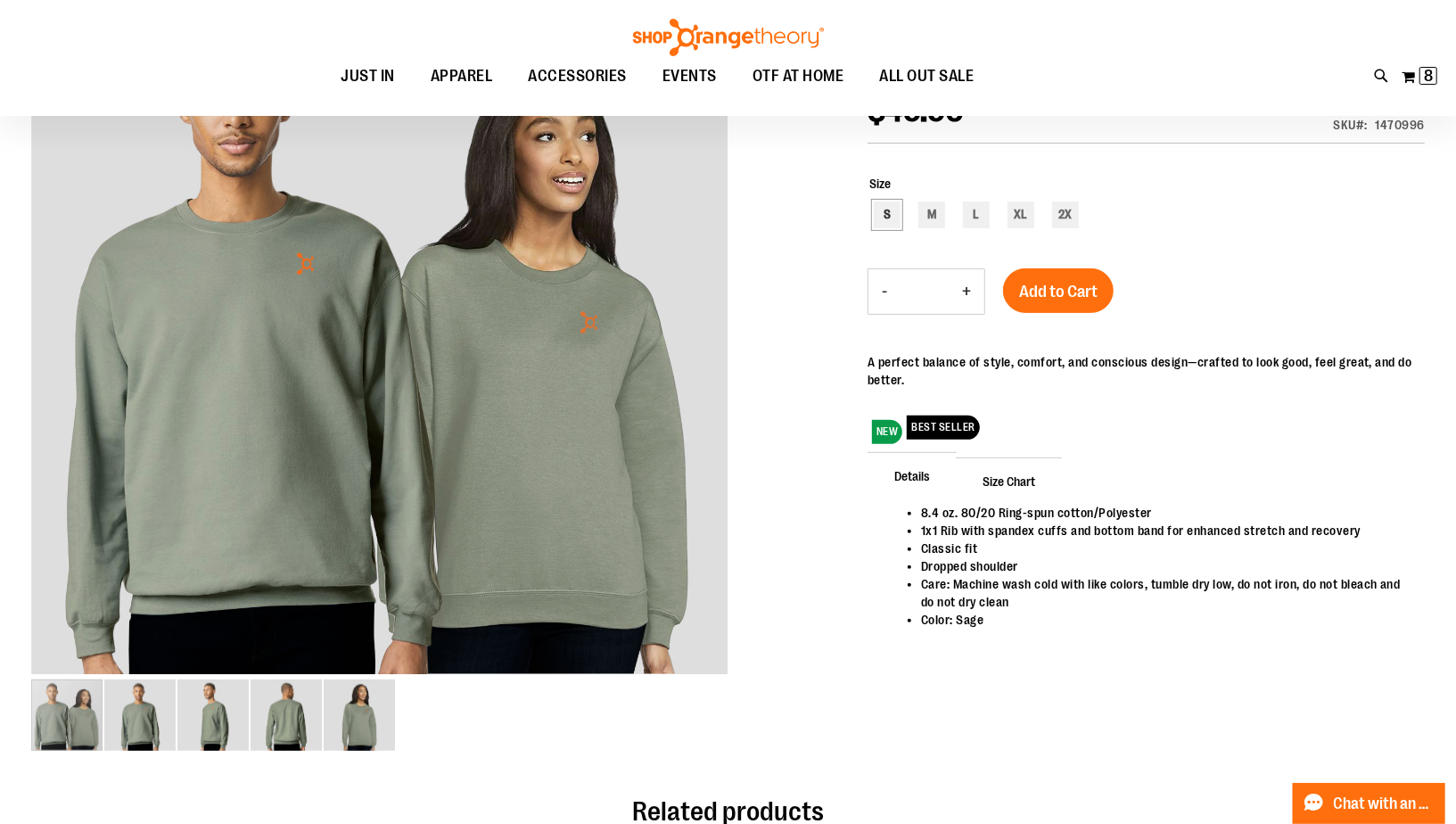
scroll to position [219, 0]
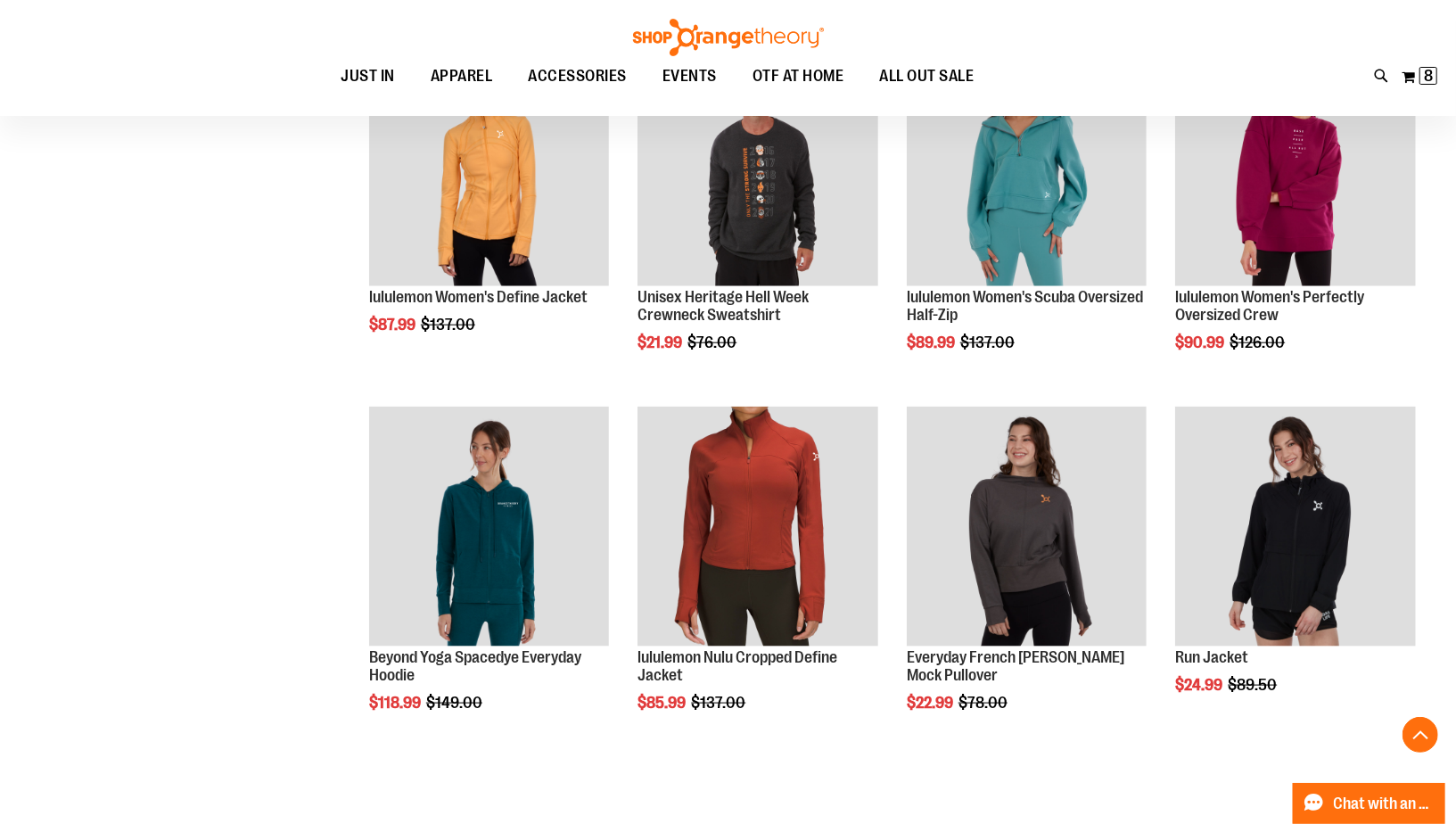
scroll to position [1201, 0]
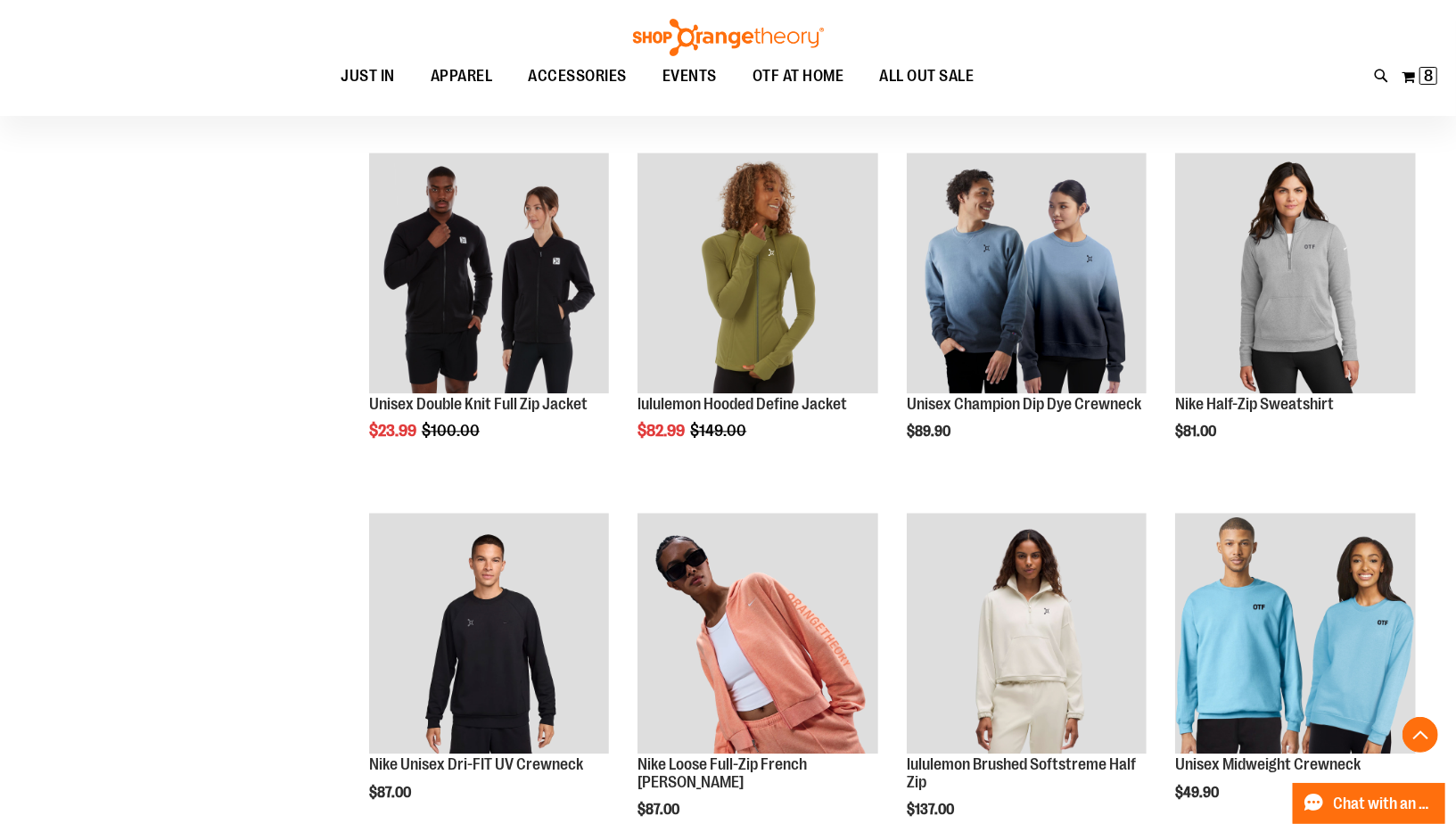
scroll to position [2478, 0]
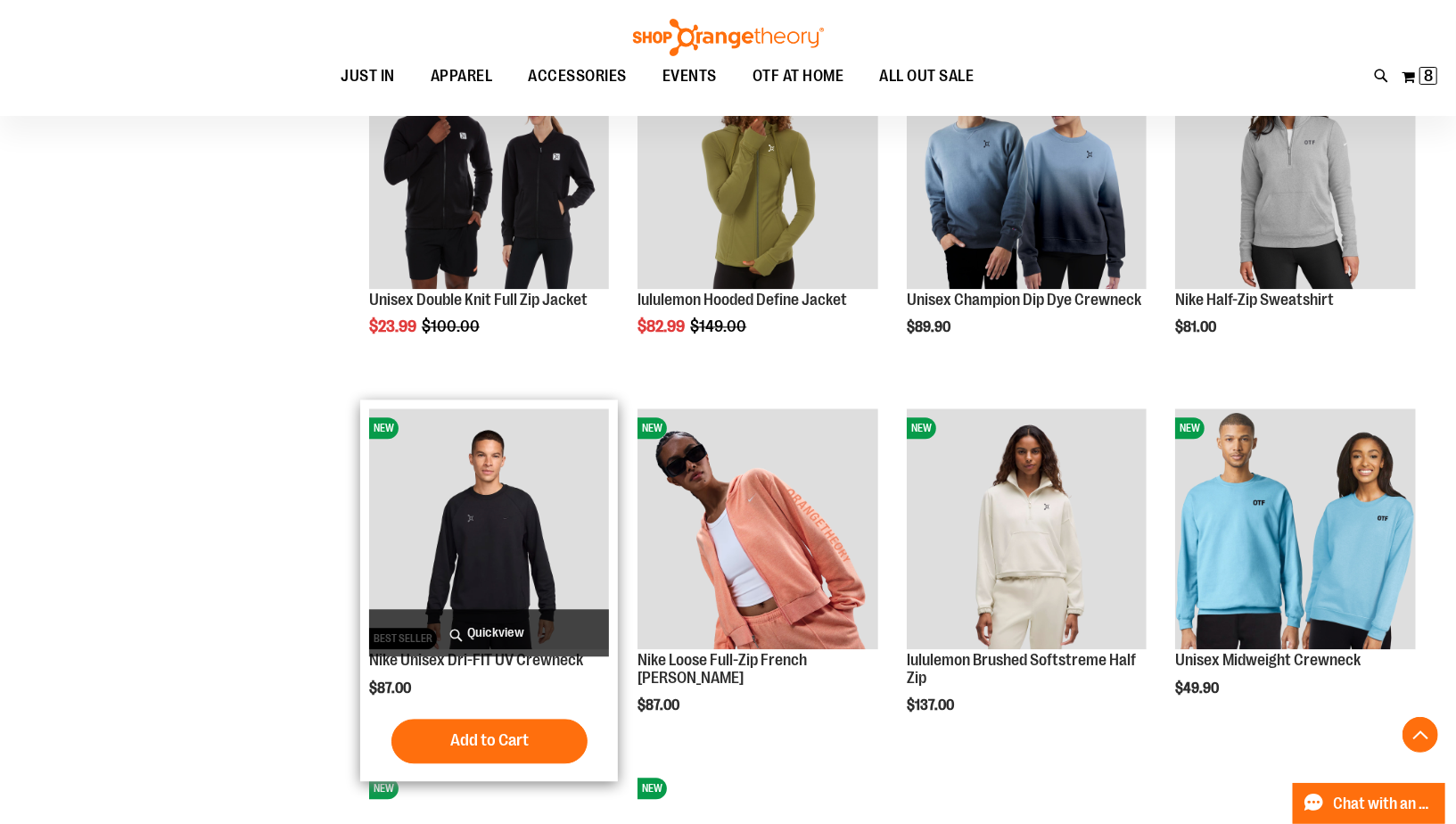
click at [458, 594] on img "product" at bounding box center [489, 528] width 239 height 239
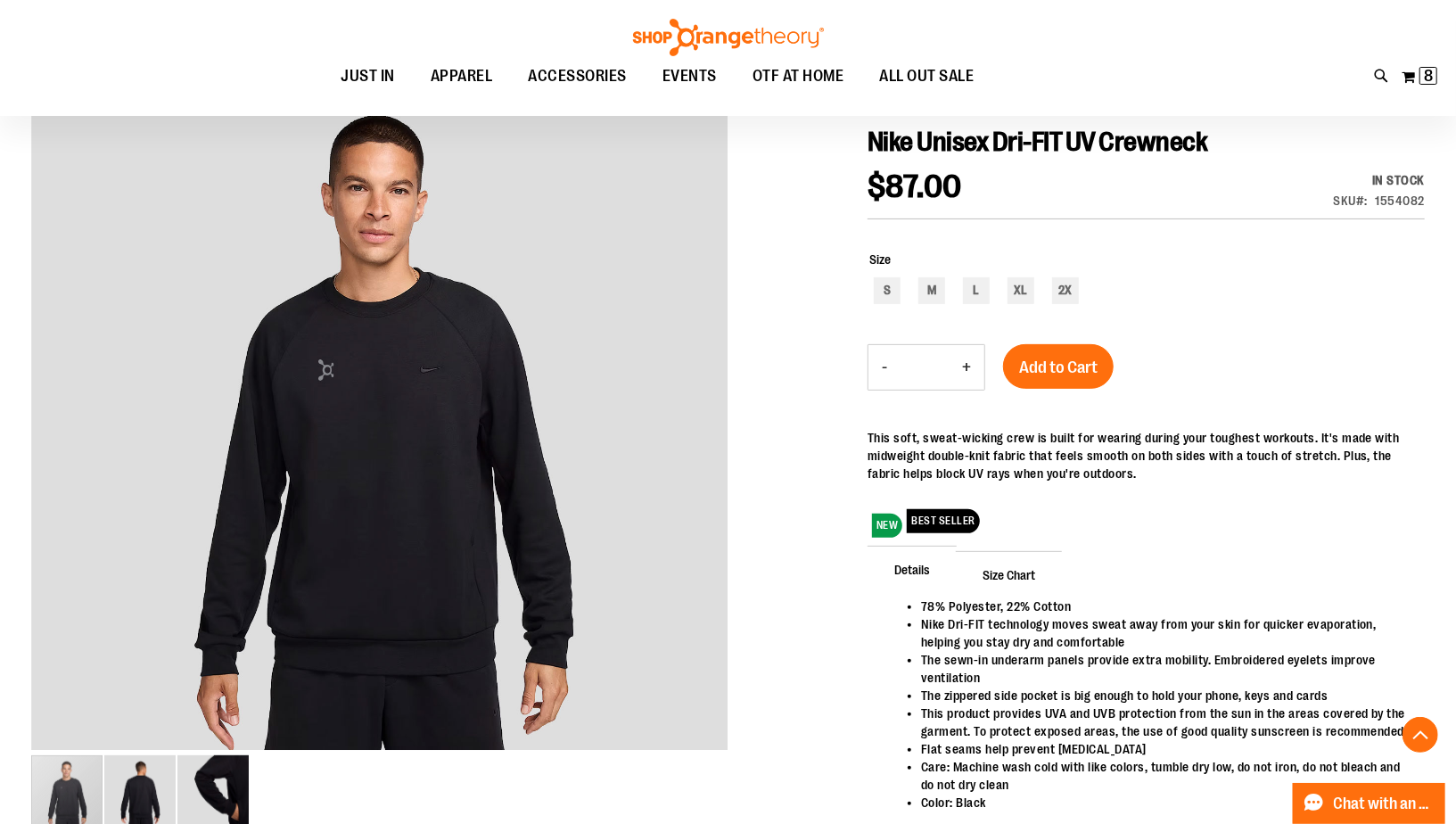
scroll to position [176, 0]
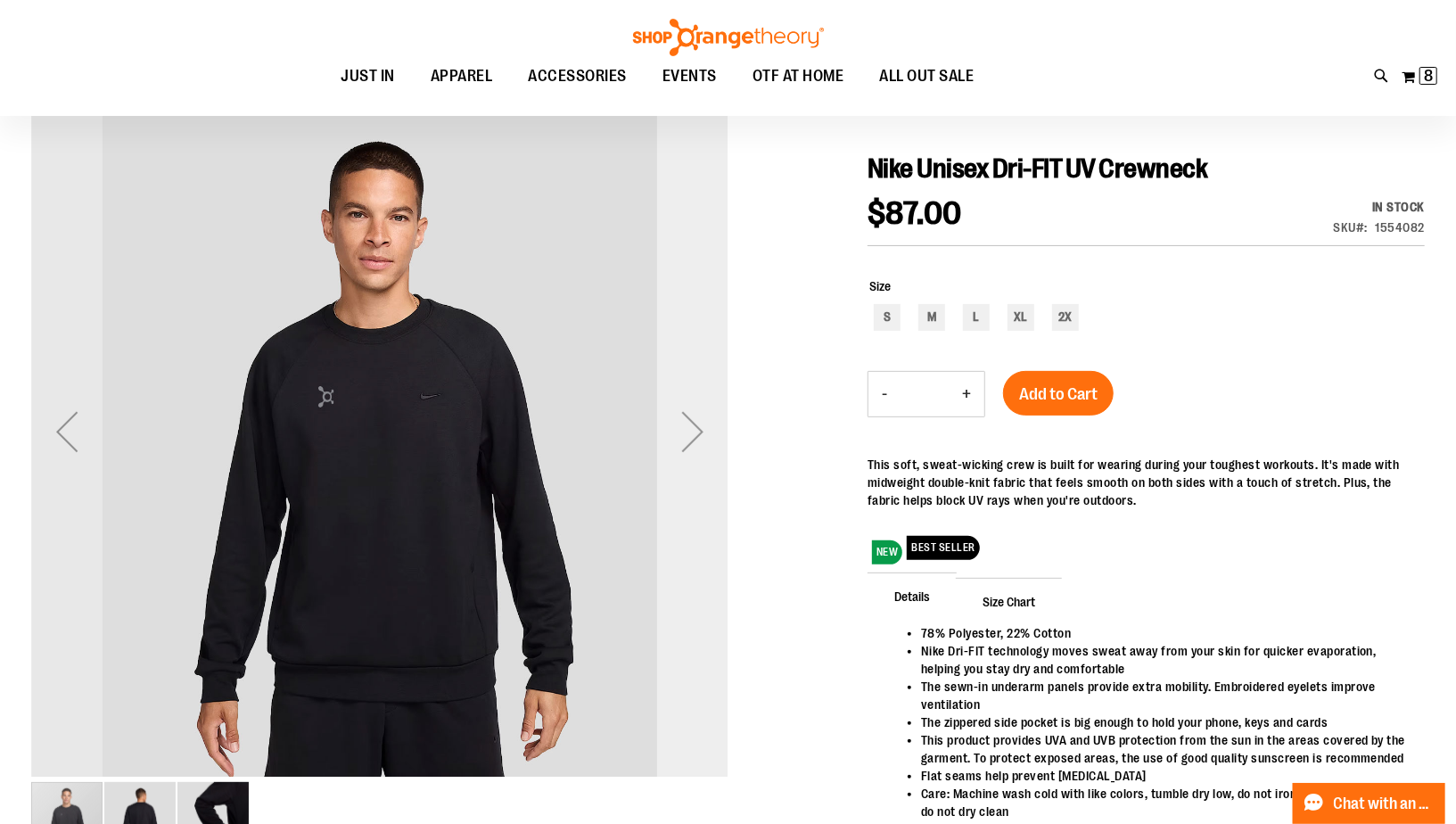
click at [688, 443] on div "Next" at bounding box center [693, 431] width 71 height 71
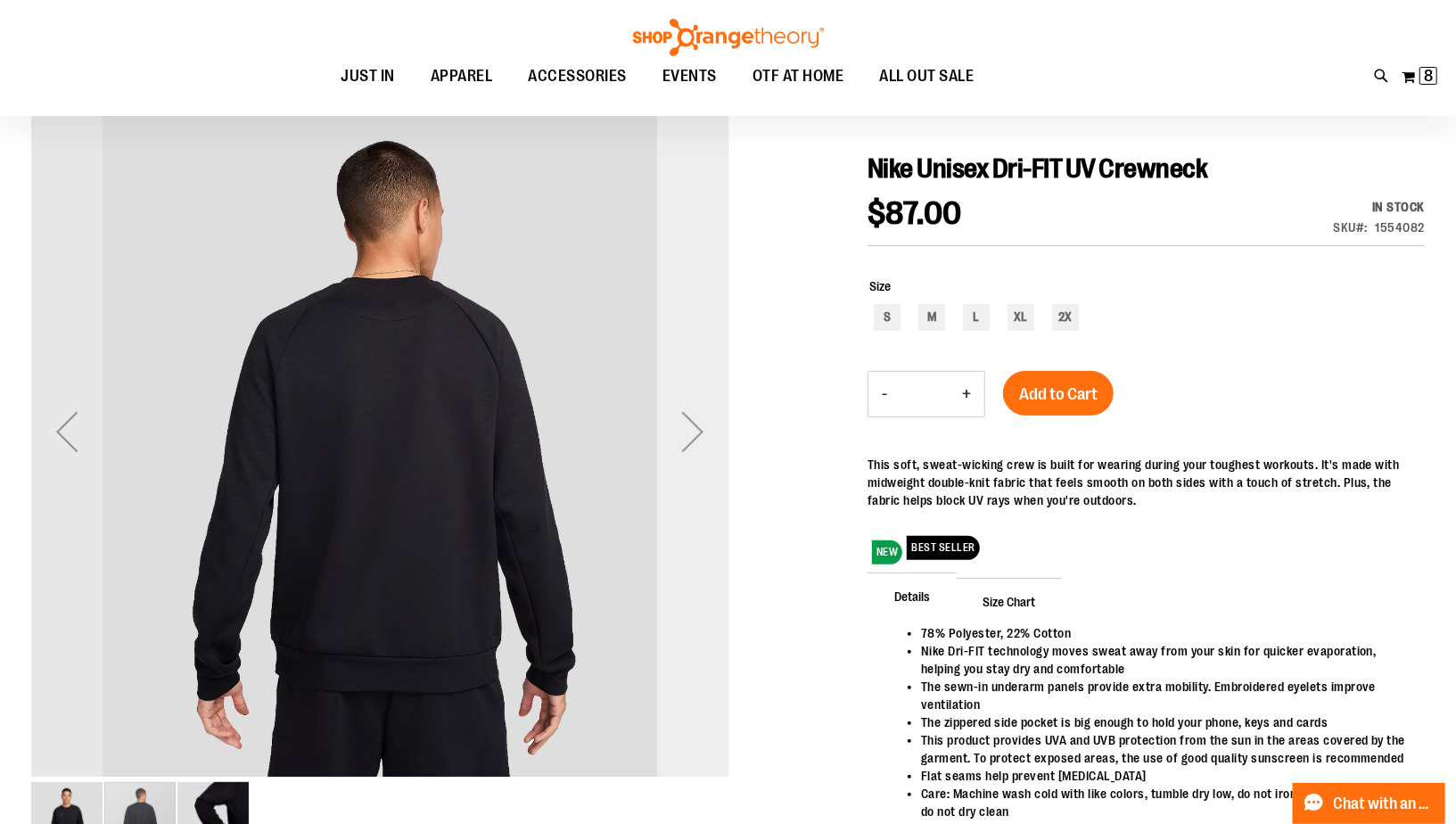
click at [688, 443] on div "Next" at bounding box center [693, 431] width 71 height 71
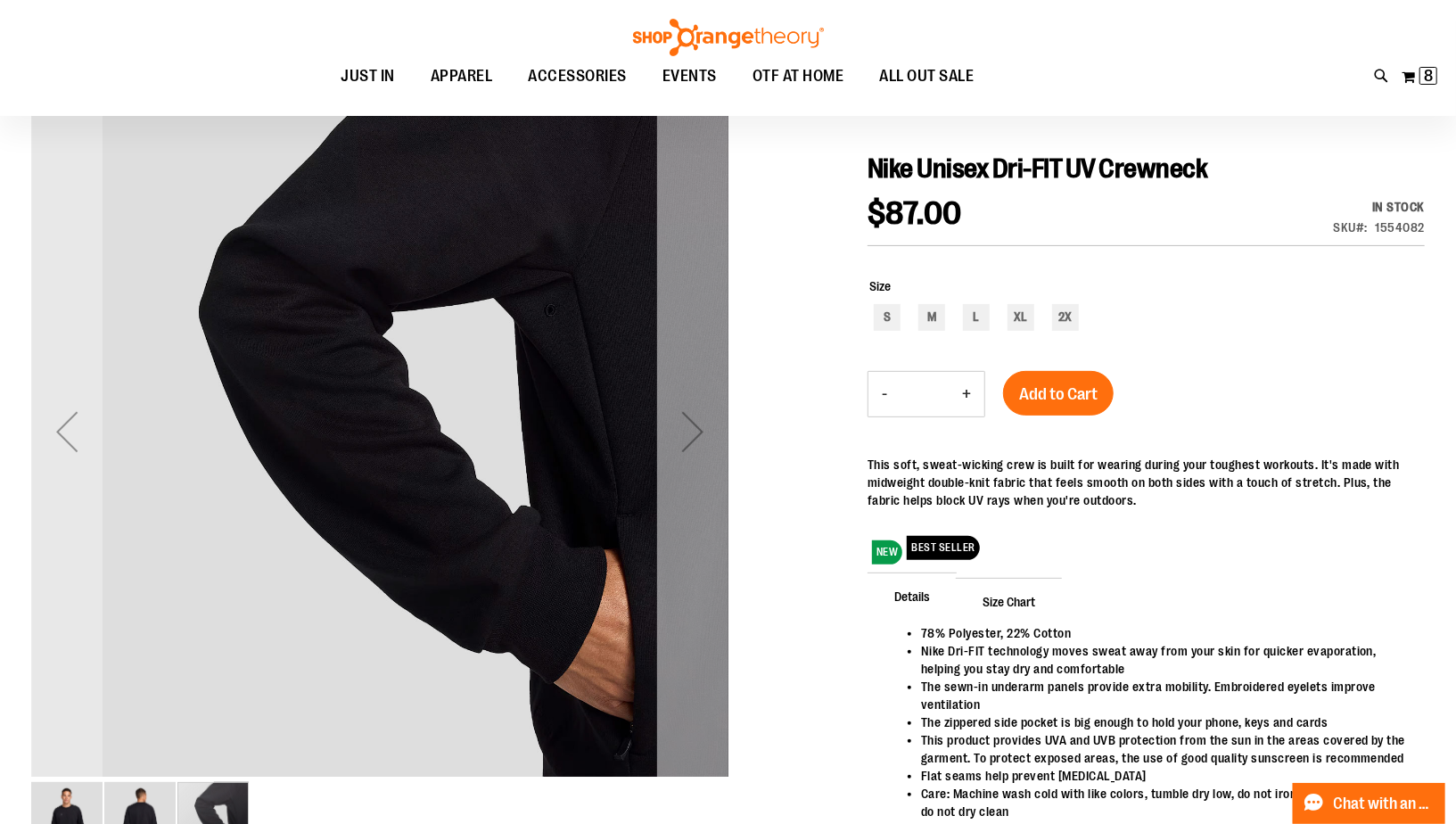
click at [688, 443] on div "Next" at bounding box center [693, 431] width 71 height 71
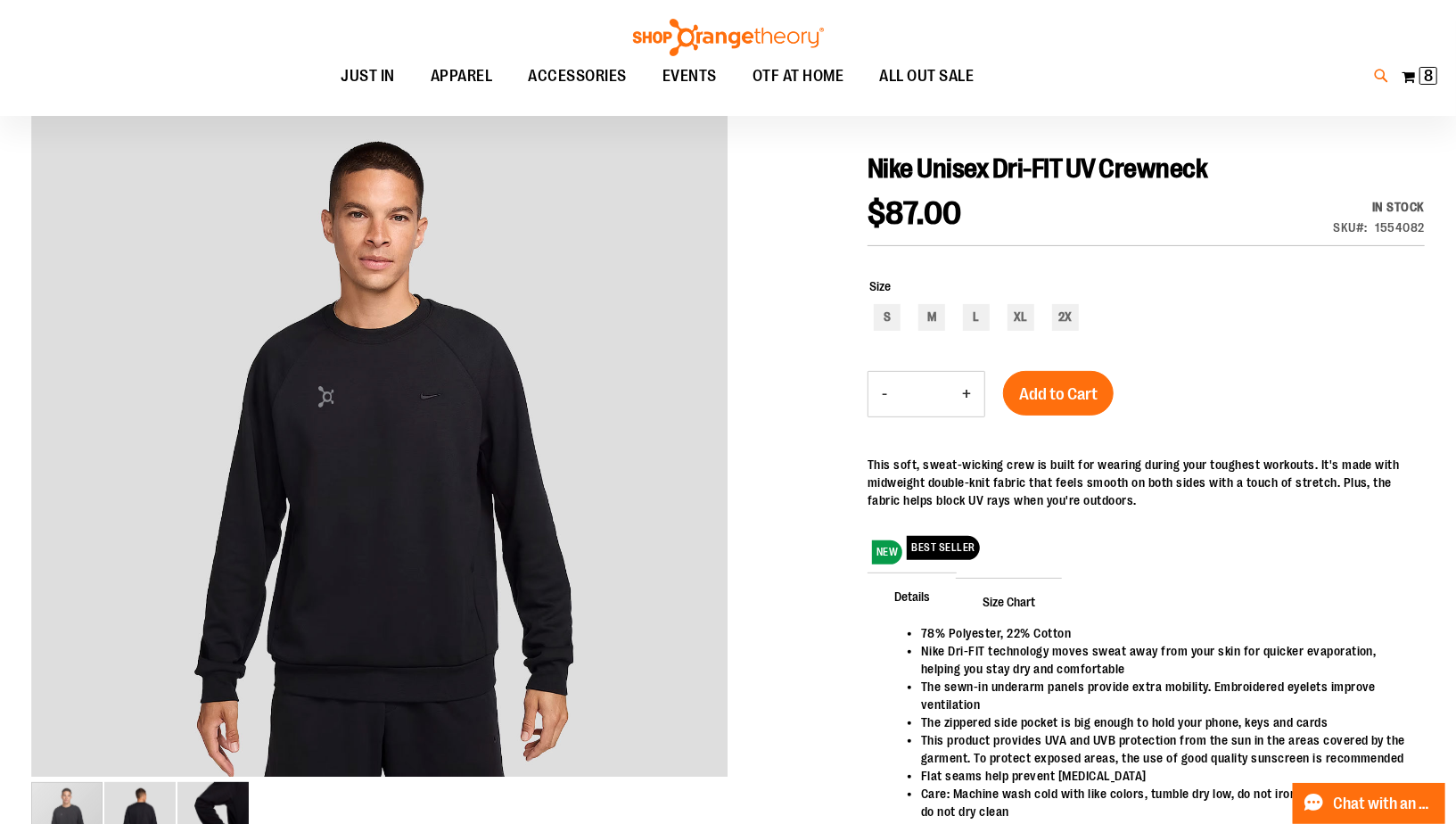
click at [1375, 79] on icon at bounding box center [1383, 76] width 16 height 21
type input "*********"
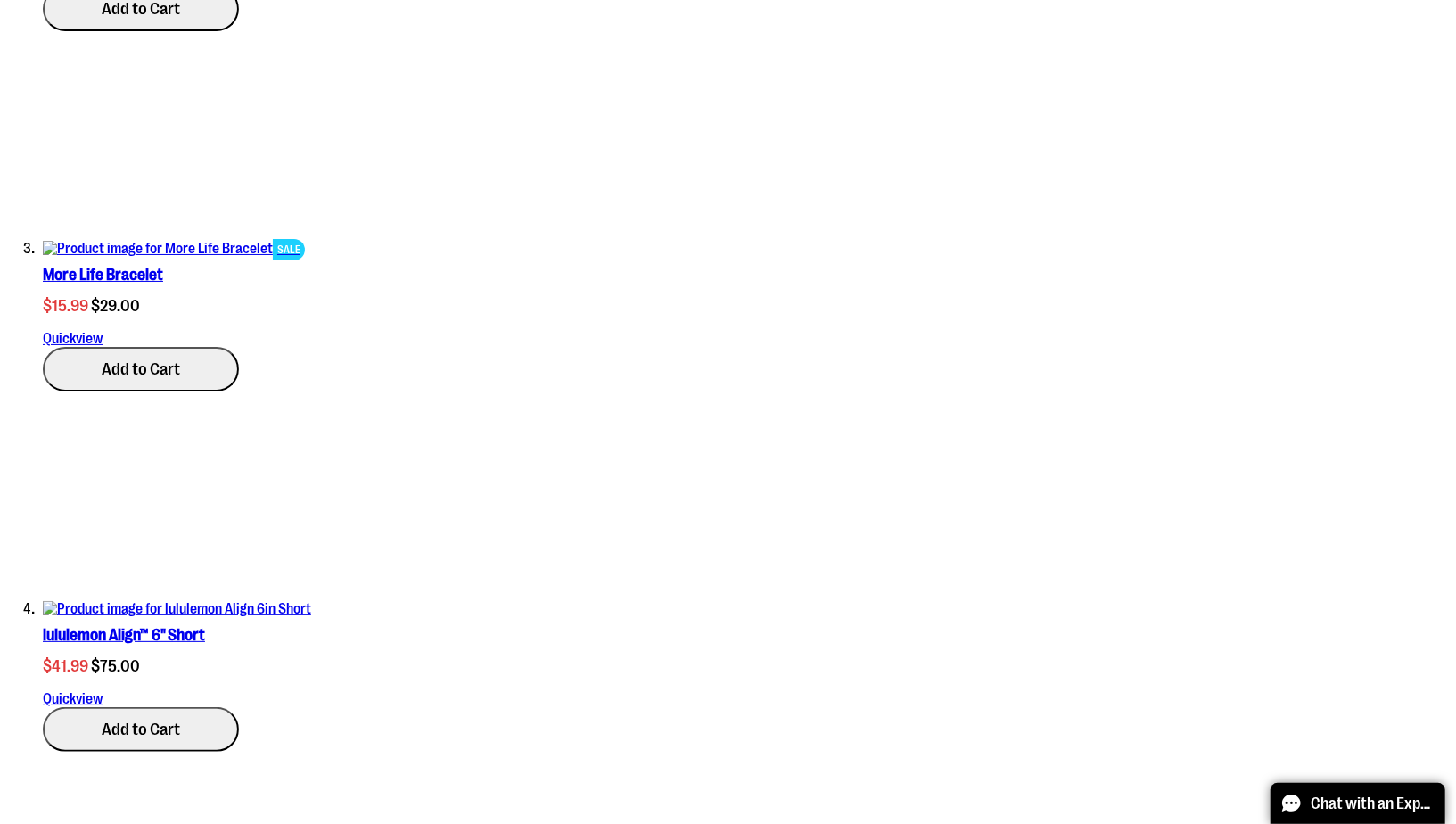
scroll to position [1773, 0]
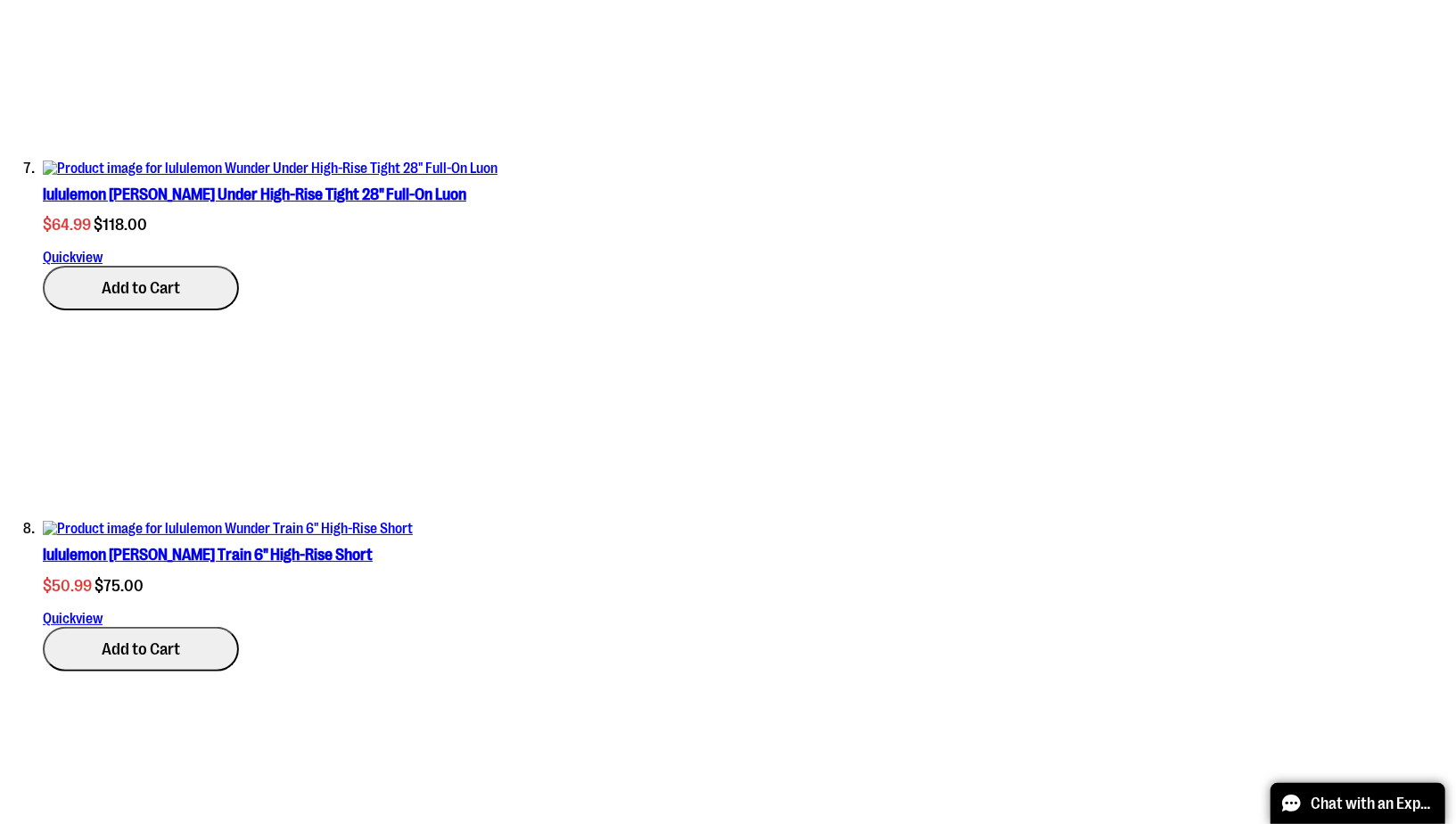
scroll to position [3269, 0]
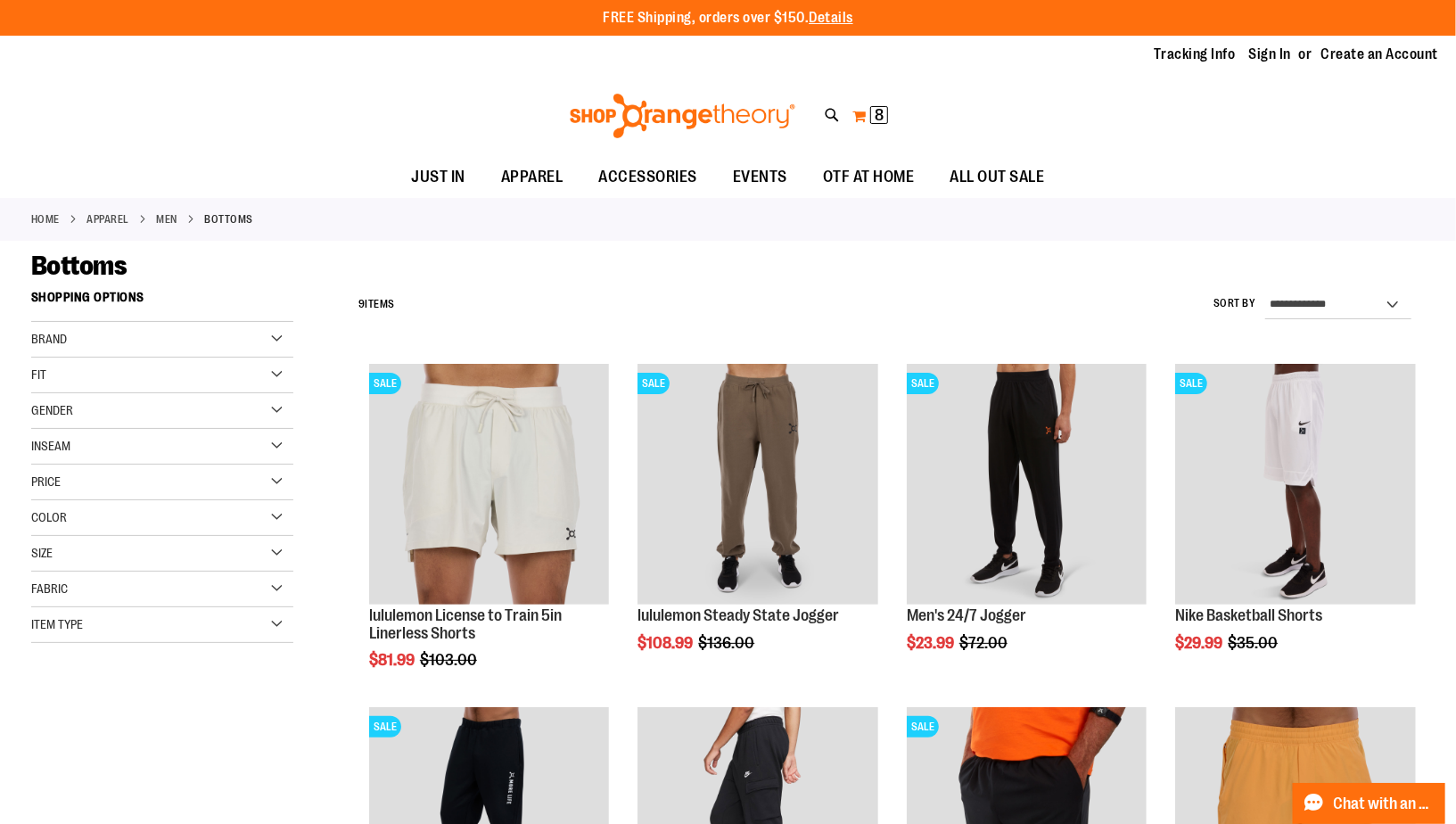
click at [878, 115] on span "8" at bounding box center [878, 115] width 9 height 18
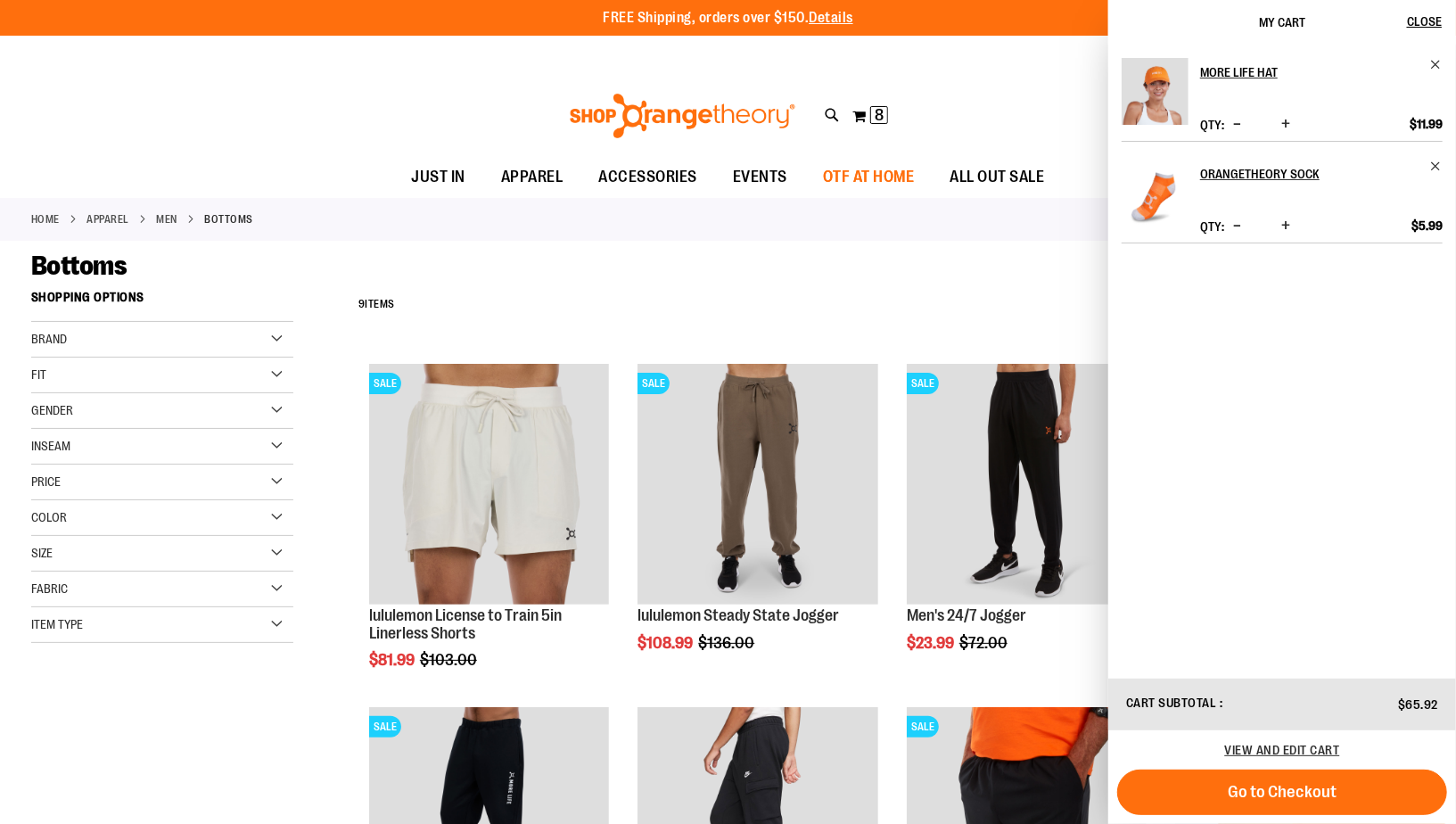
click at [915, 175] on span "OTF AT HOME" at bounding box center [869, 177] width 92 height 40
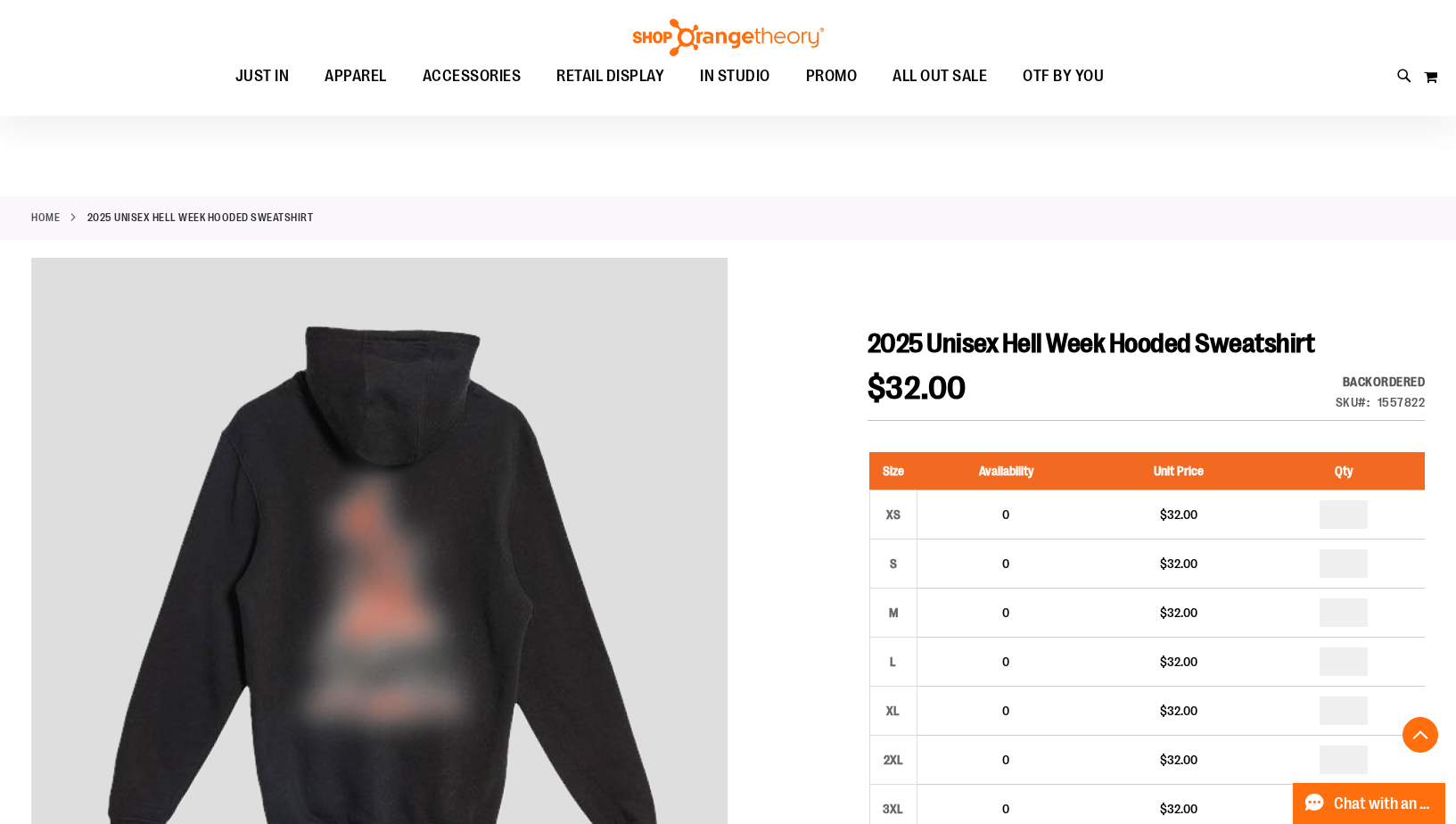
scroll to position [1476, 0]
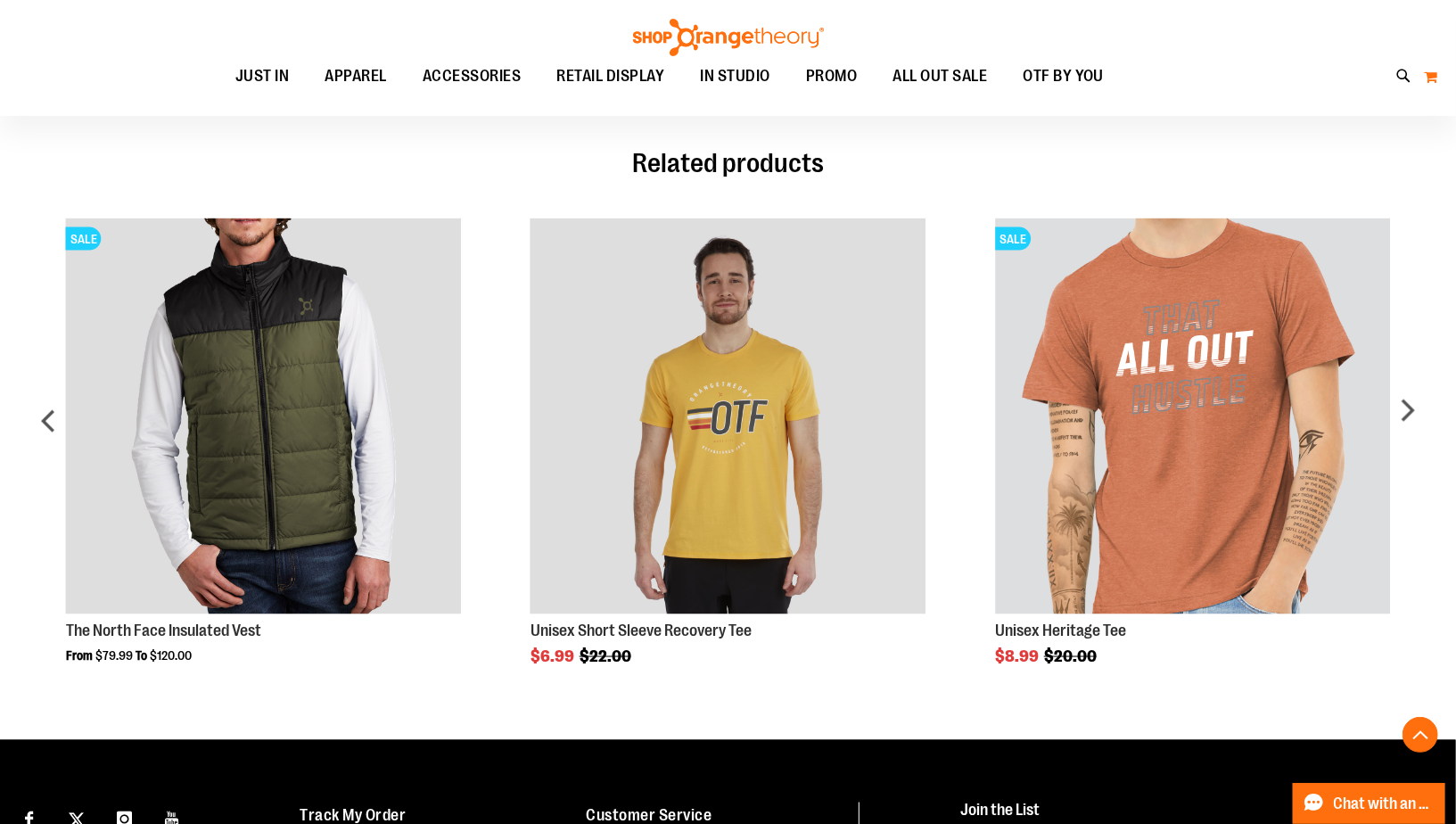
click at [1428, 76] on button "My Cart 0" at bounding box center [1431, 76] width 16 height 28
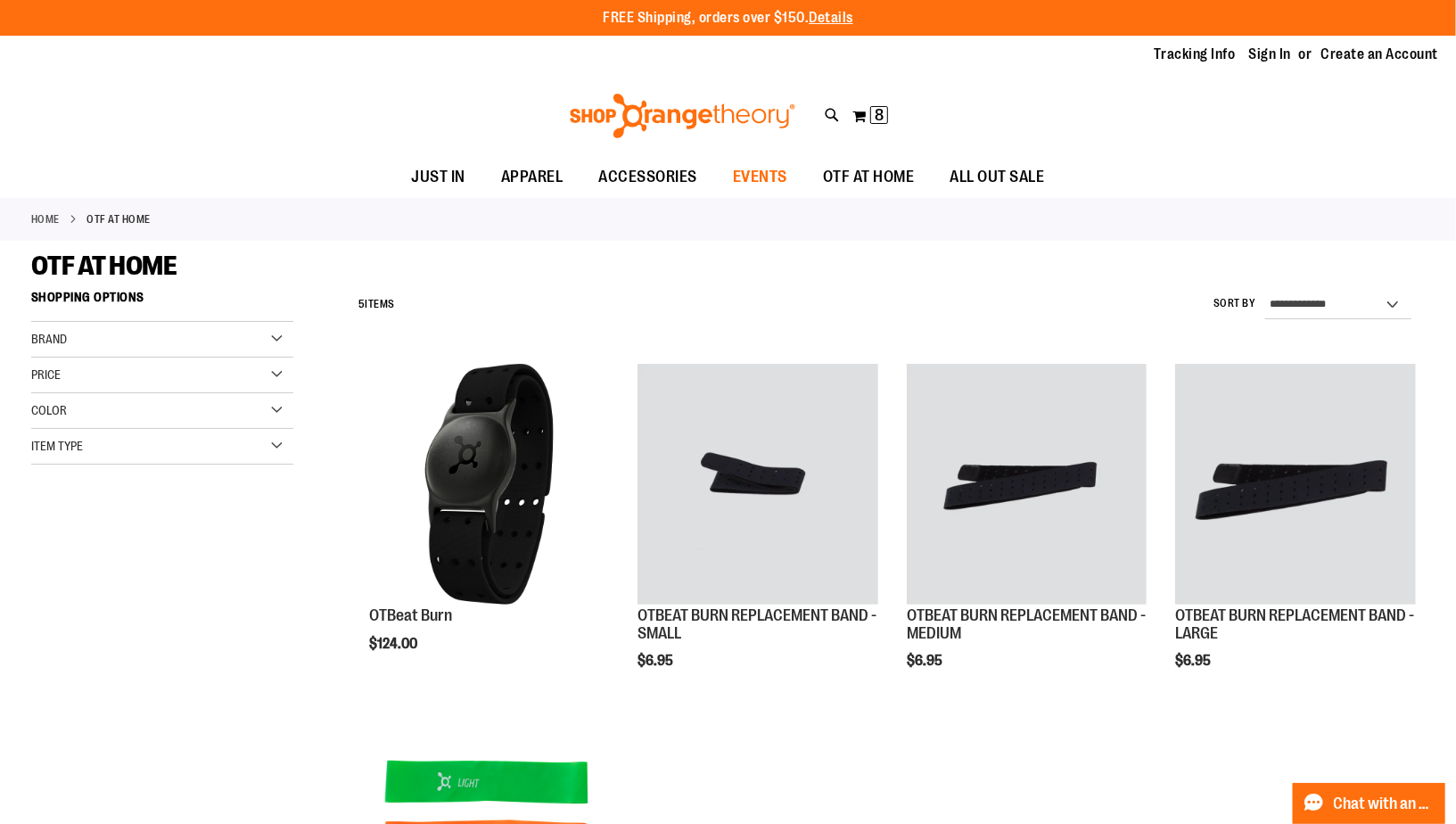
click at [764, 179] on span "EVENTS" at bounding box center [760, 177] width 55 height 40
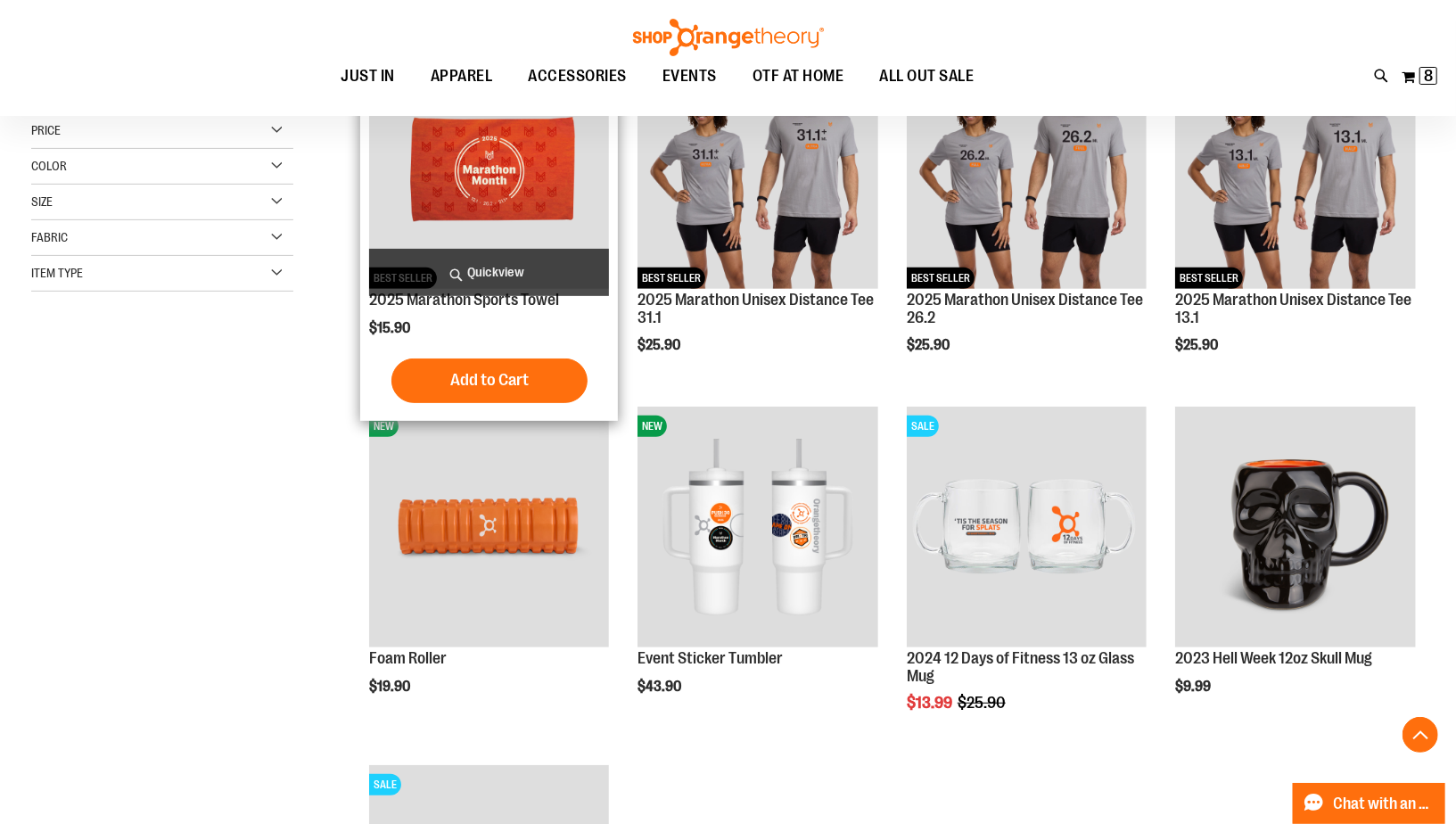
scroll to position [244, 0]
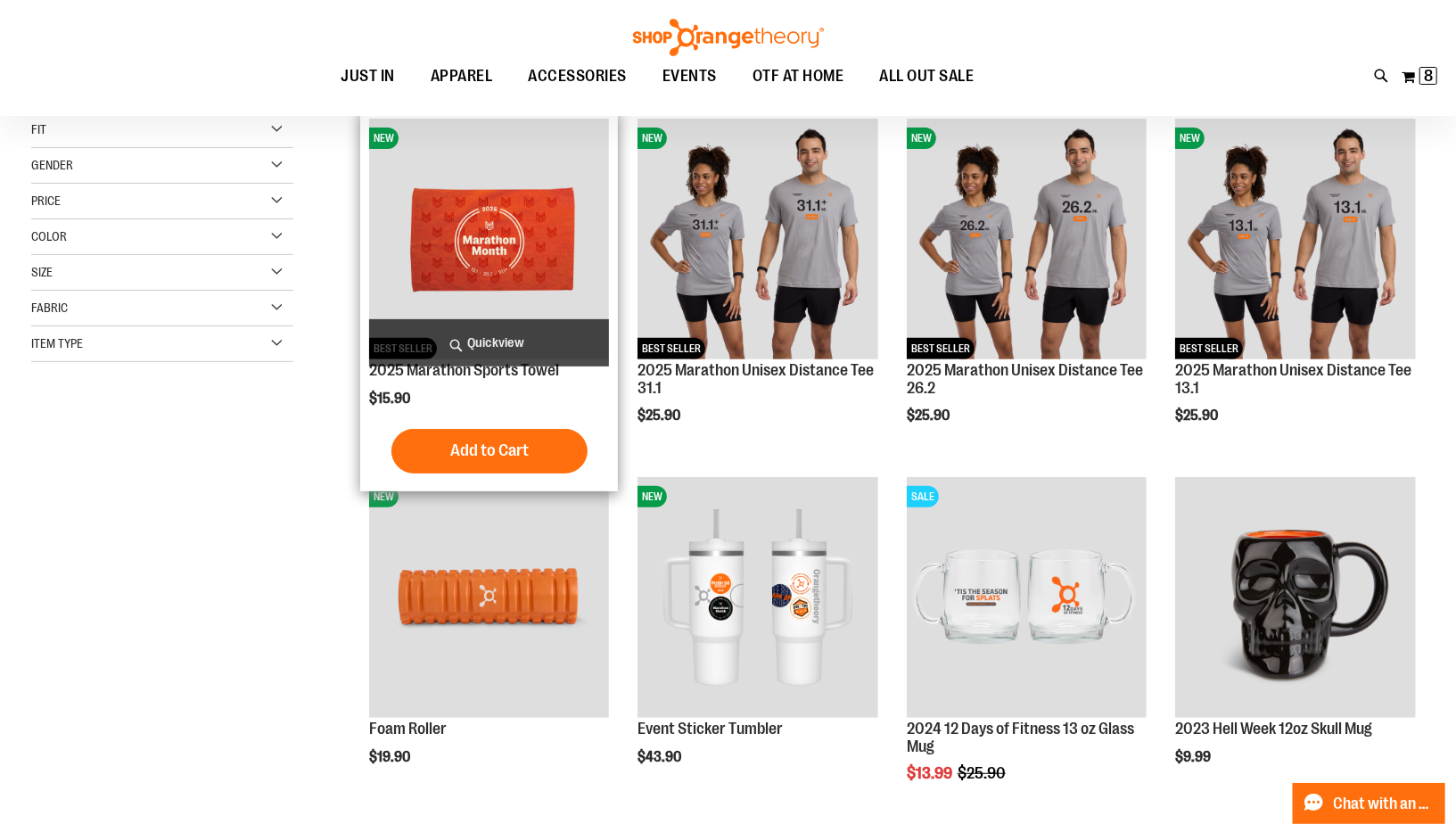
click at [474, 236] on img "product" at bounding box center [489, 238] width 239 height 239
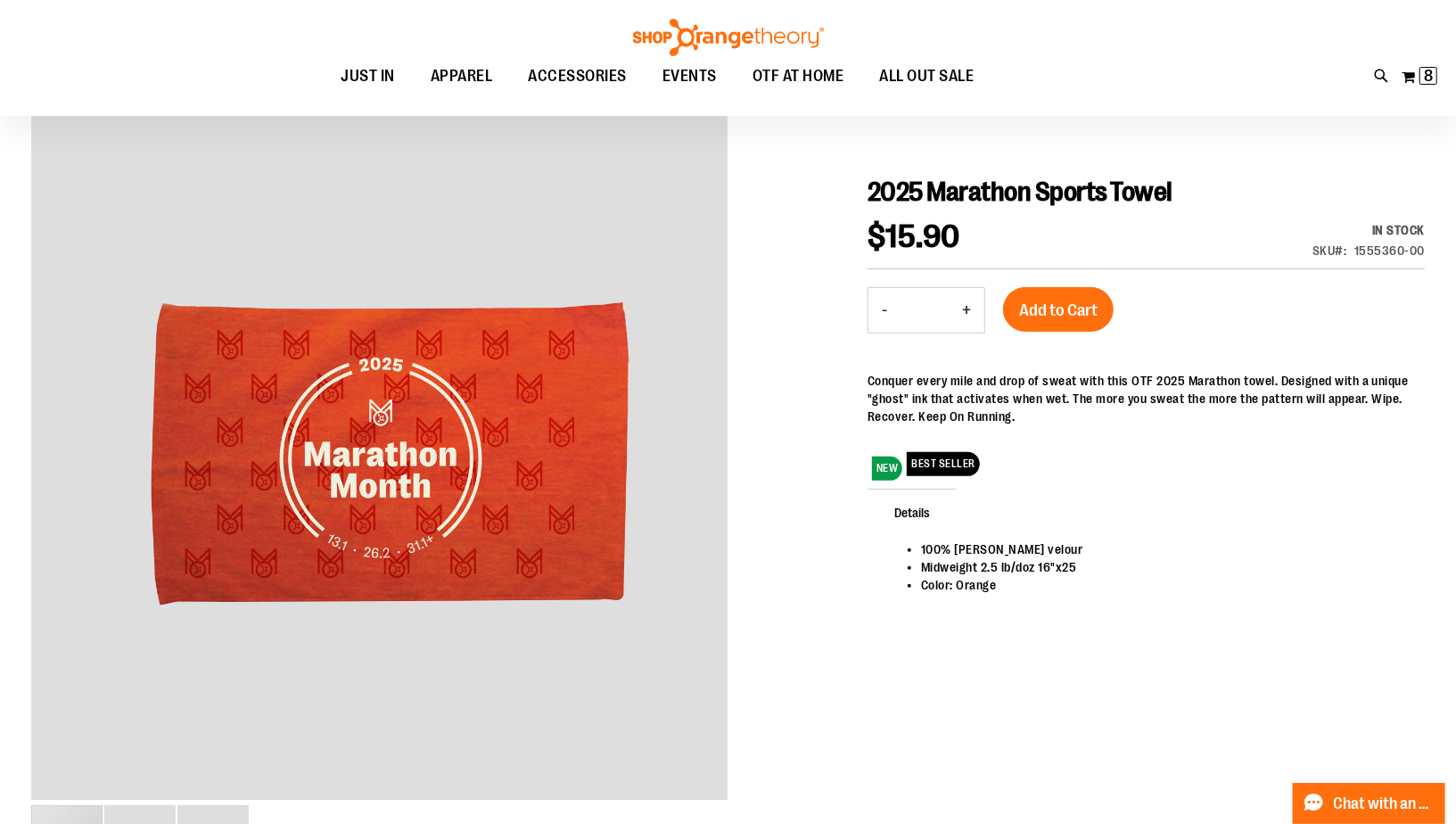
scroll to position [89, 0]
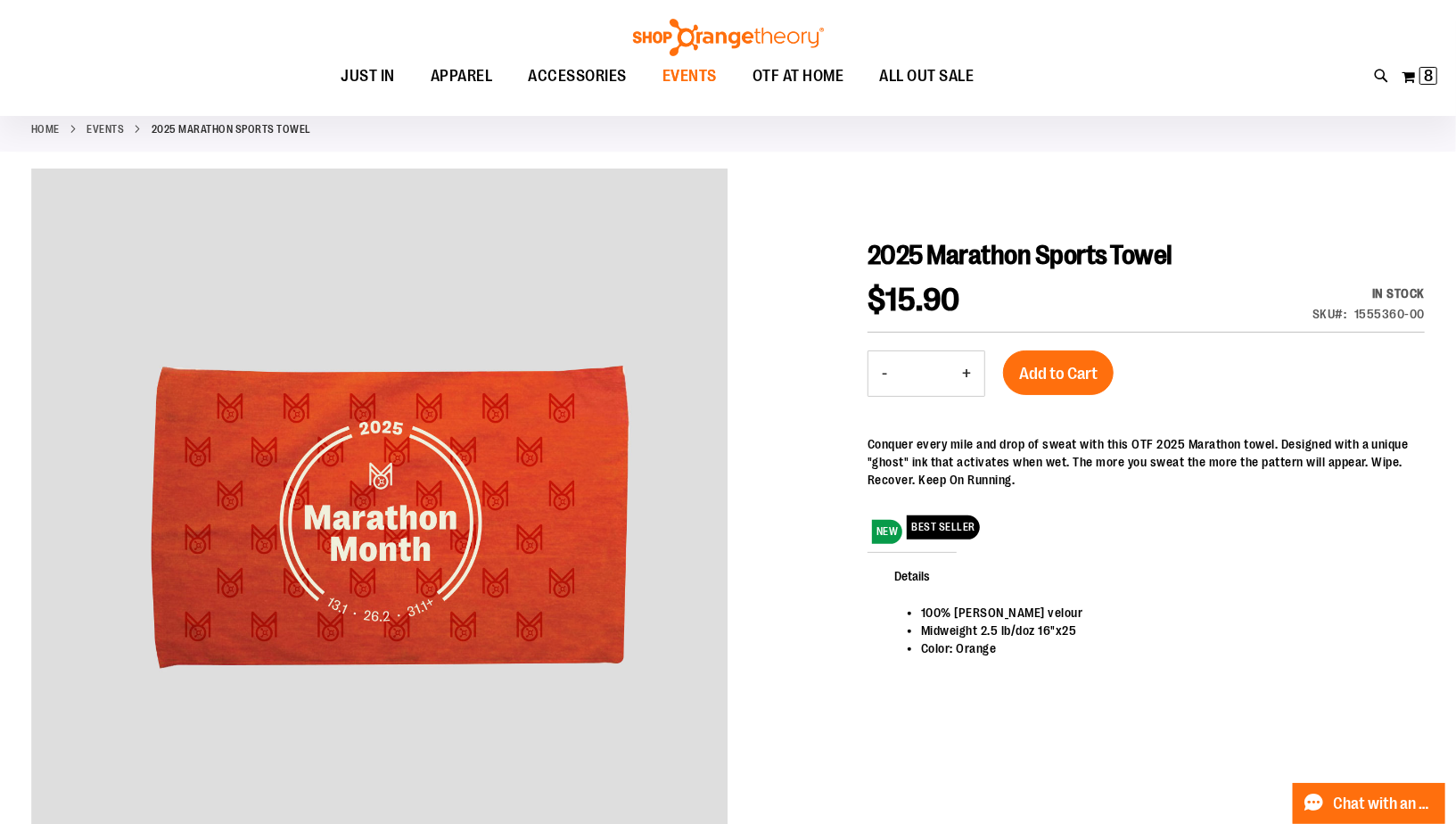
click at [680, 80] on span "EVENTS" at bounding box center [690, 75] width 55 height 40
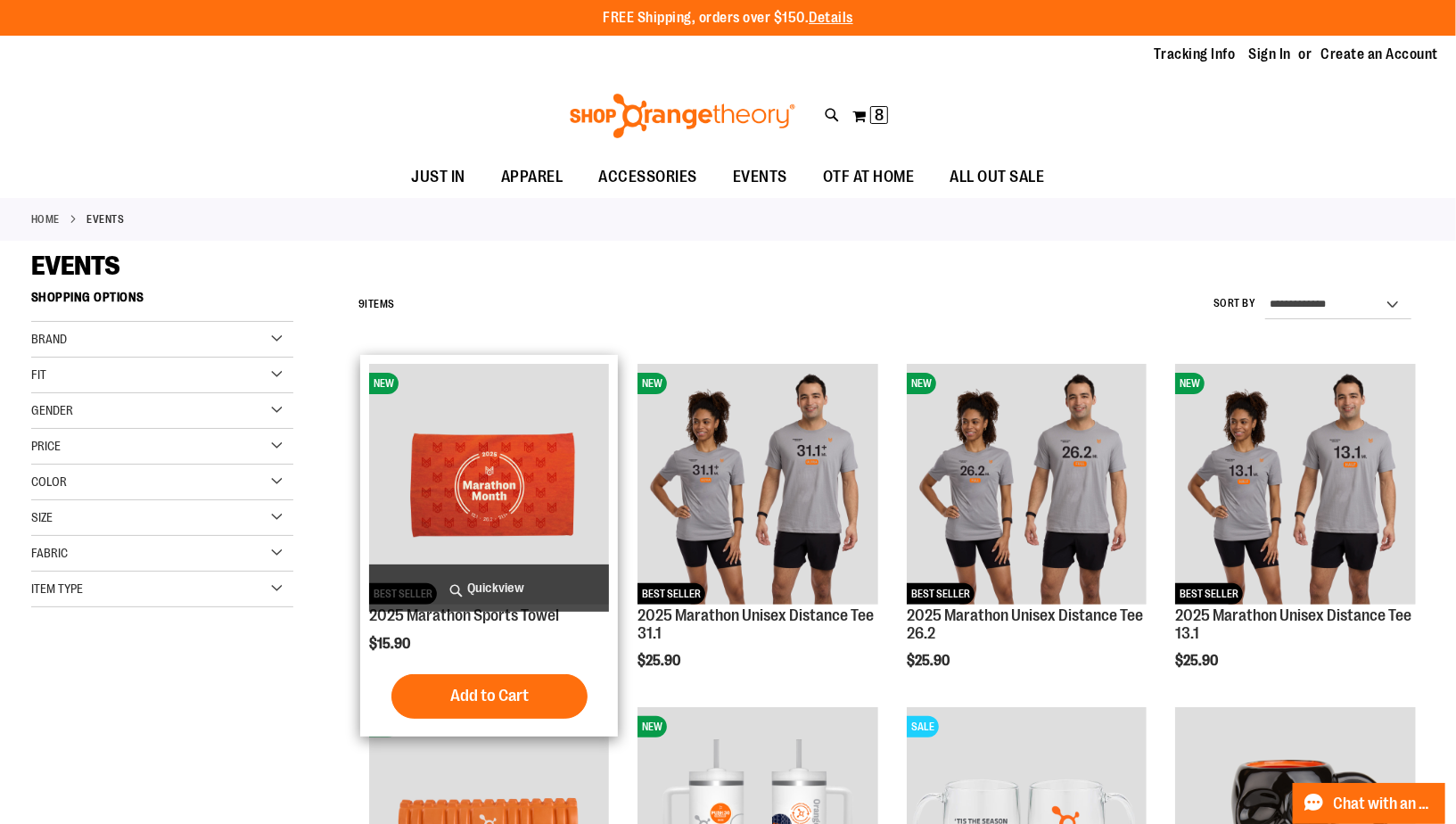
click at [560, 479] on img "product" at bounding box center [489, 483] width 239 height 239
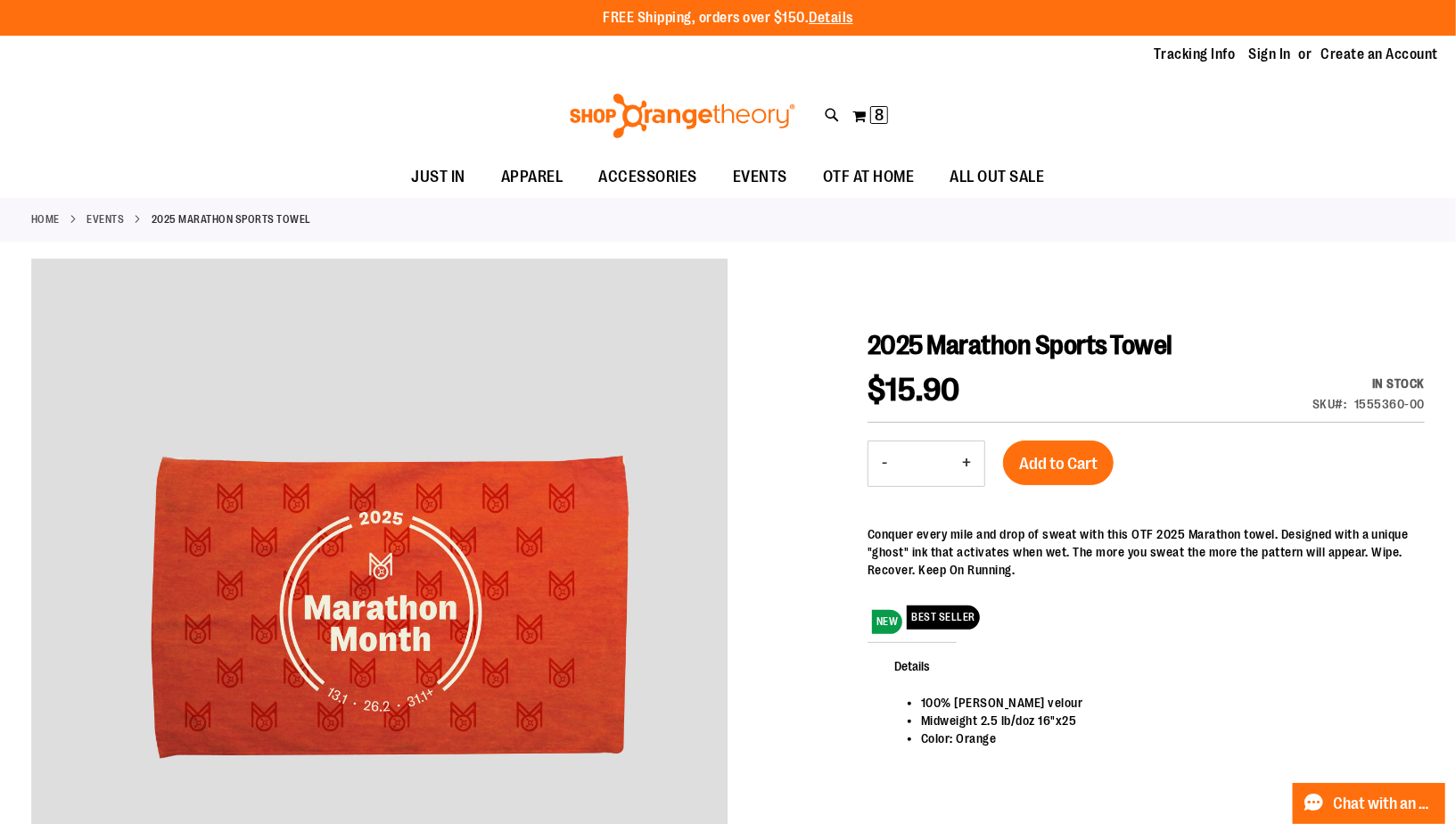
click at [969, 464] on button "+" at bounding box center [966, 464] width 36 height 45
type input "*"
click at [860, 119] on button "My Cart 8 8 items" at bounding box center [871, 115] width 37 height 28
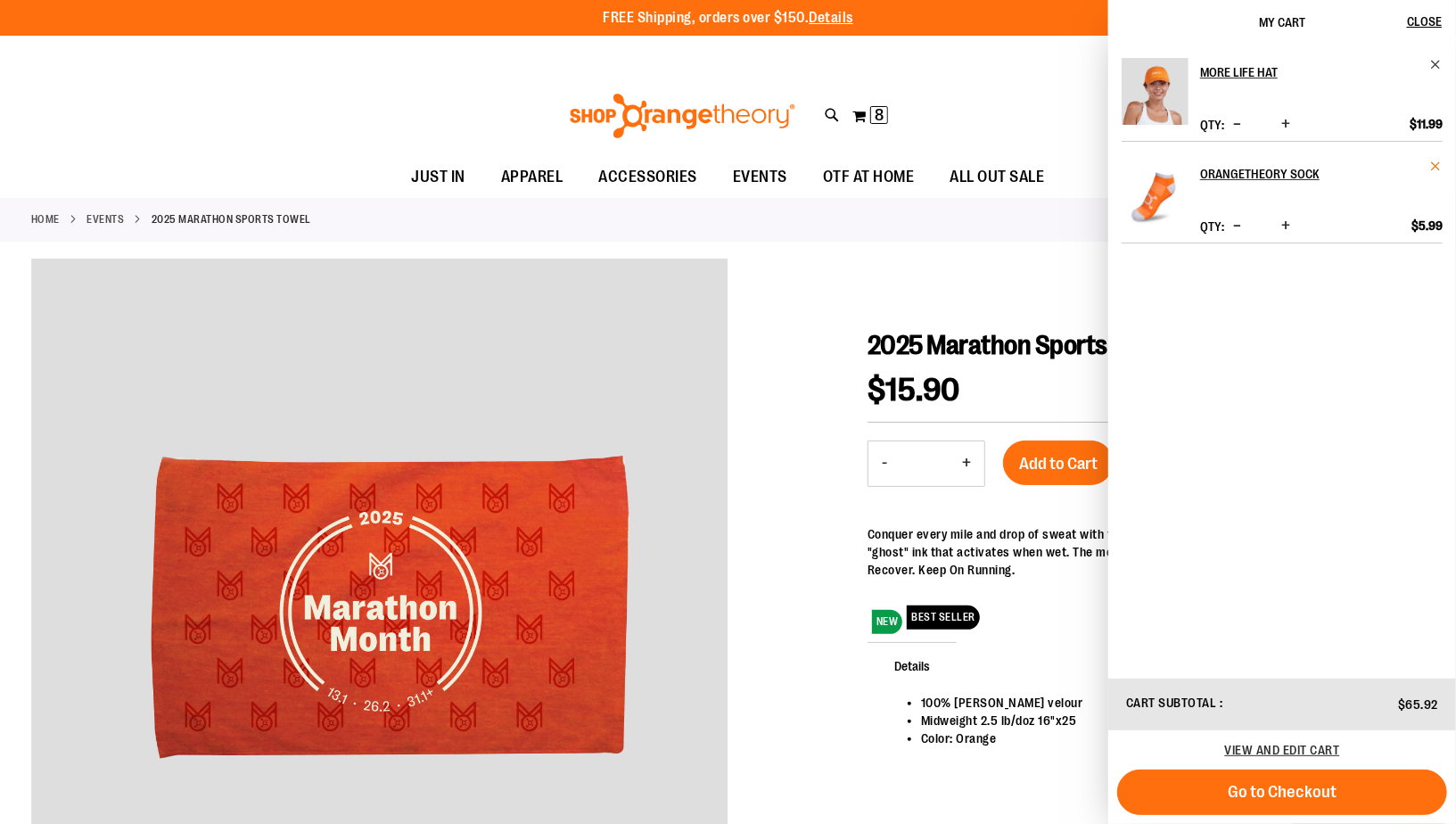
click at [1433, 167] on span "Remove item" at bounding box center [1436, 166] width 14 height 14
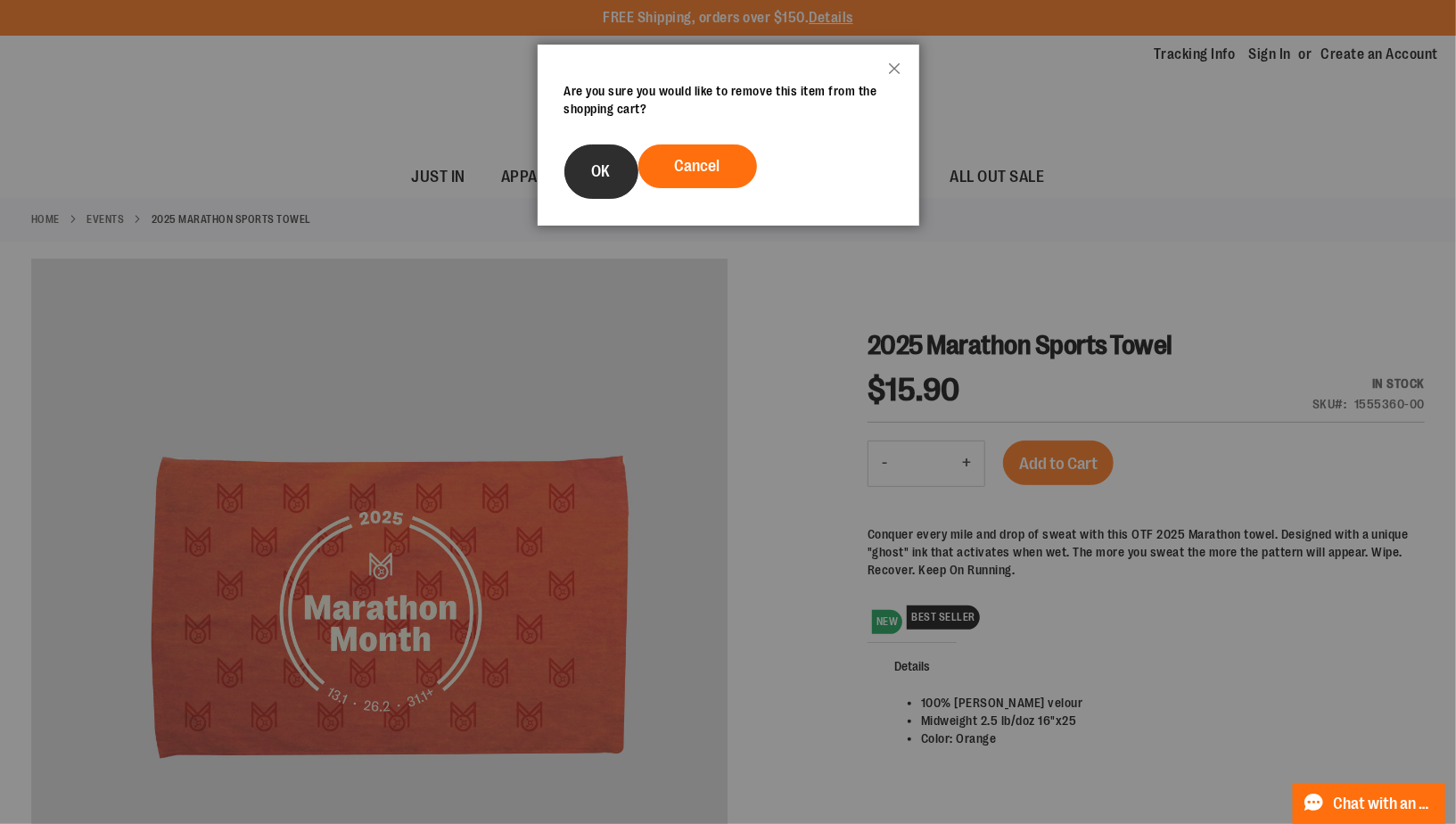
click at [603, 170] on span "OK" at bounding box center [601, 171] width 19 height 18
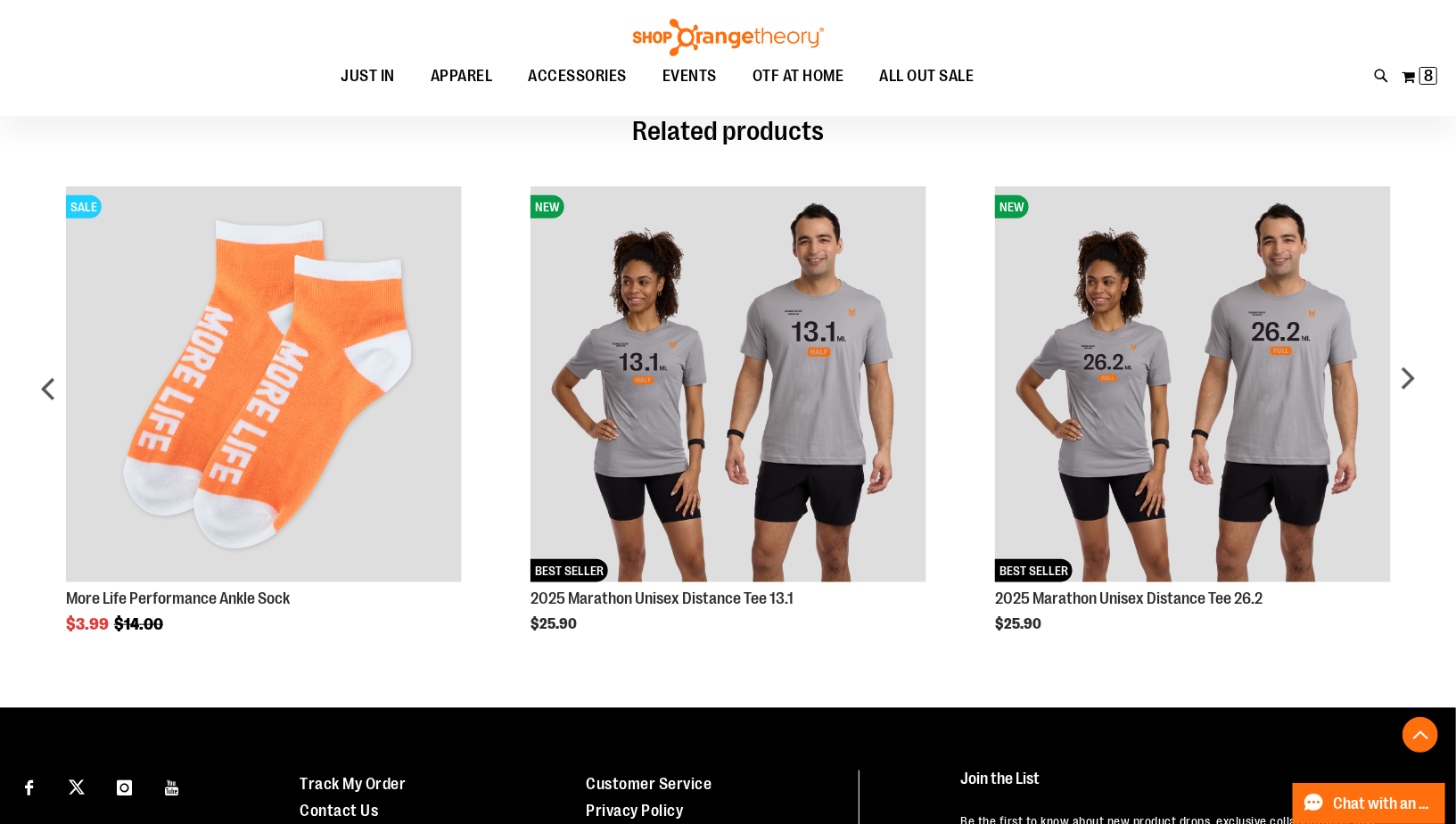
scroll to position [984, 0]
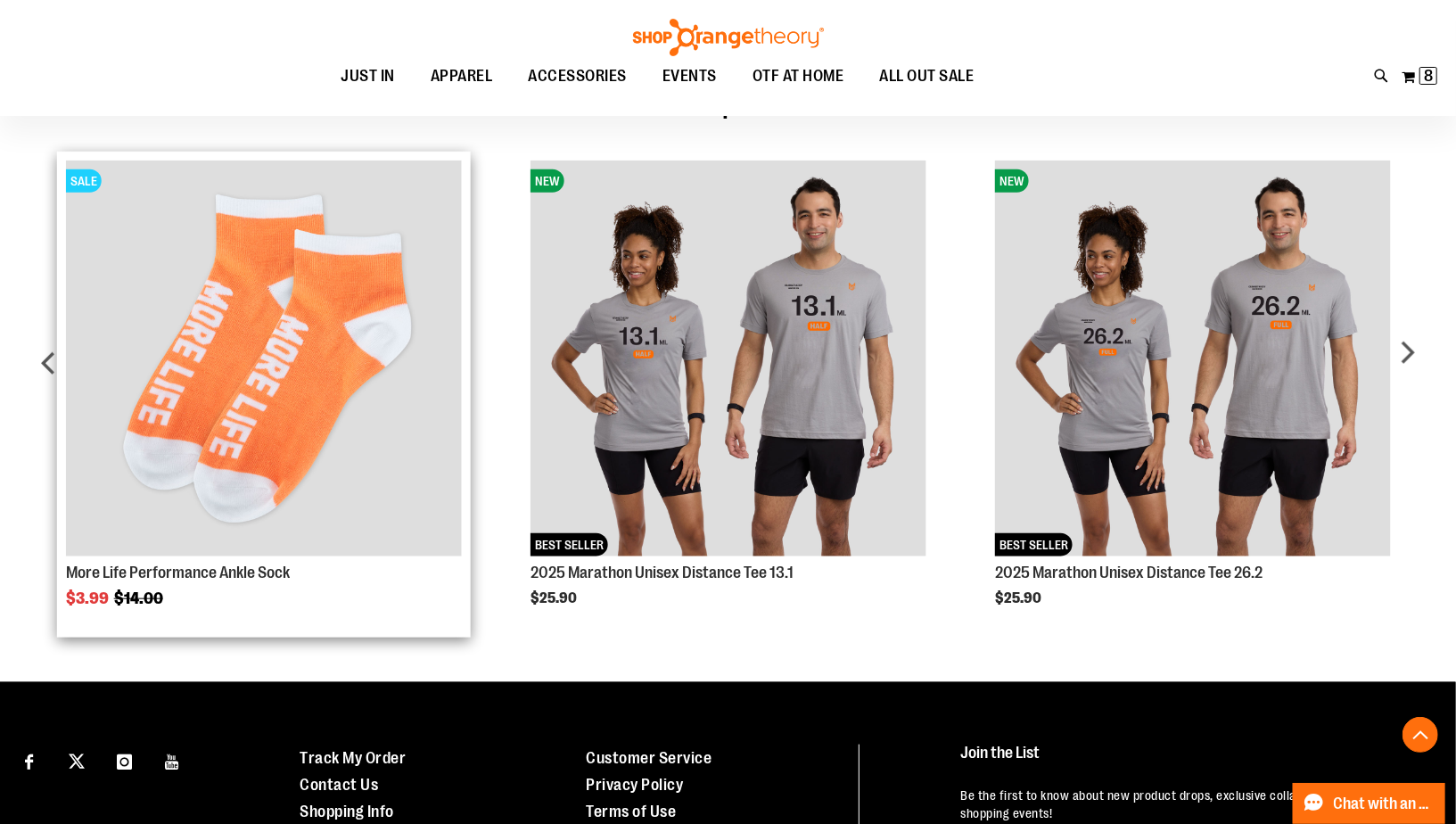
click at [368, 419] on img "Product Page Link" at bounding box center [264, 358] width 396 height 396
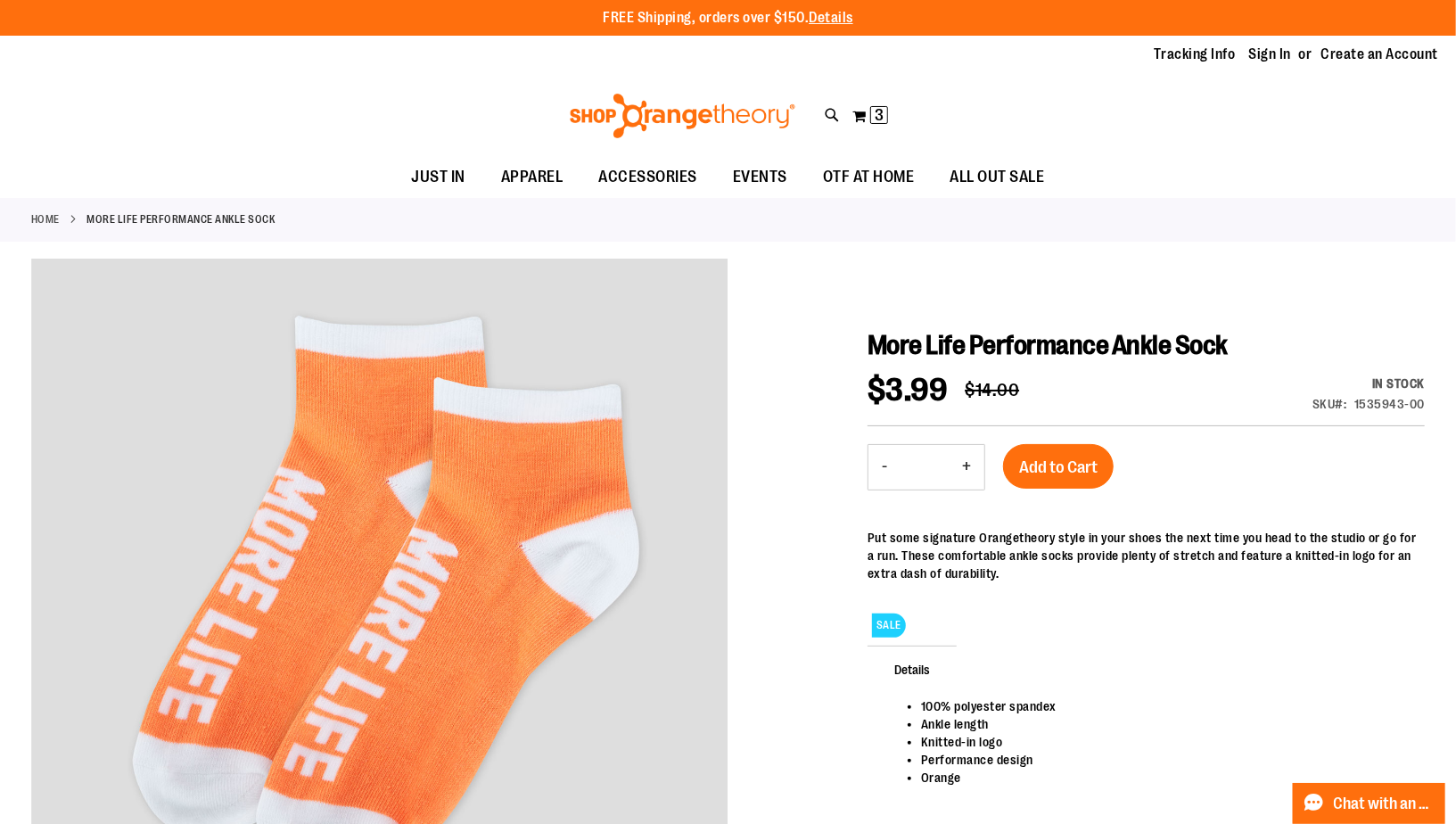
click at [964, 468] on button "+" at bounding box center [966, 467] width 36 height 45
type input "*"
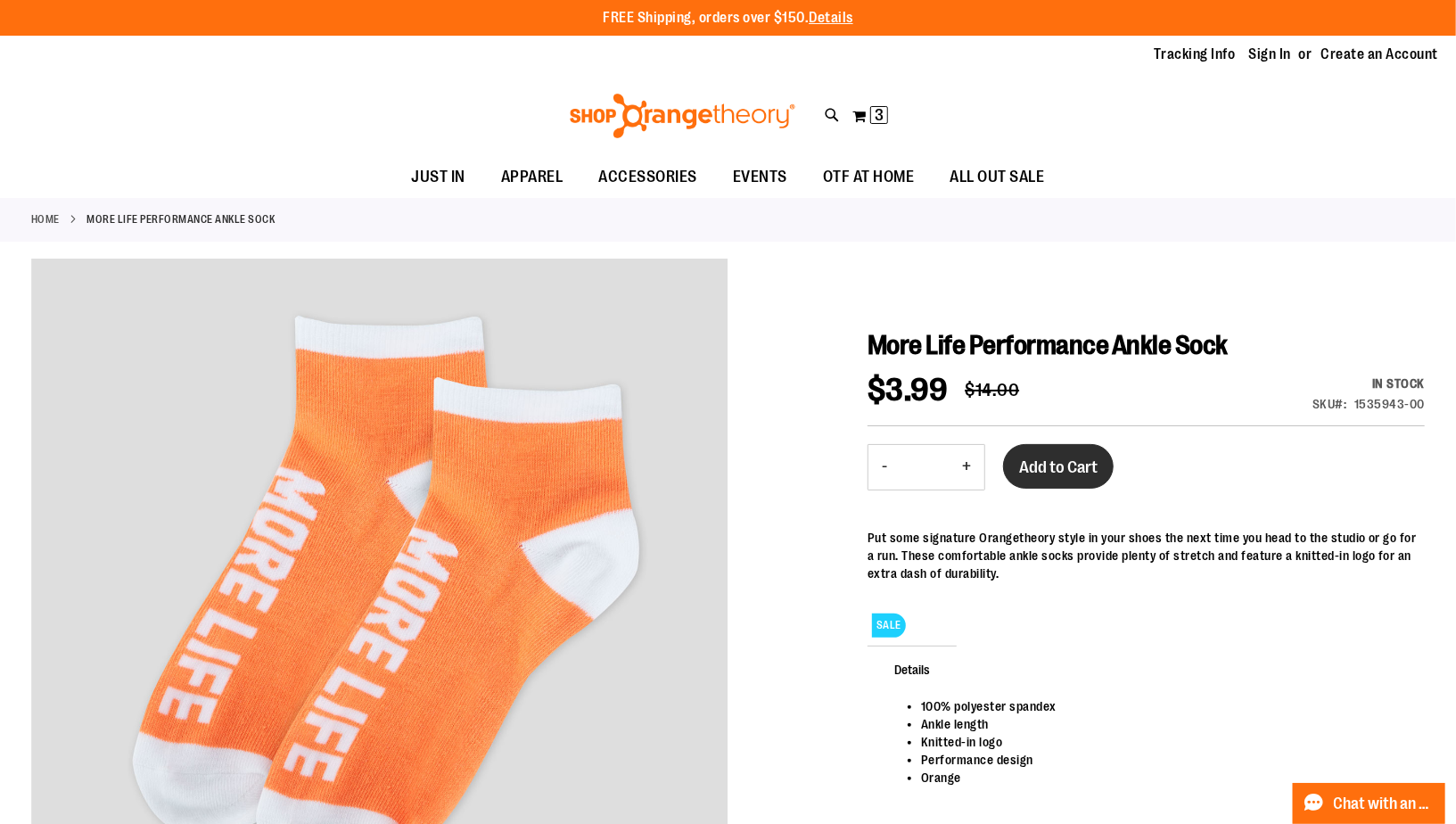
click at [1058, 454] on button "Add to Cart" at bounding box center [1058, 466] width 110 height 45
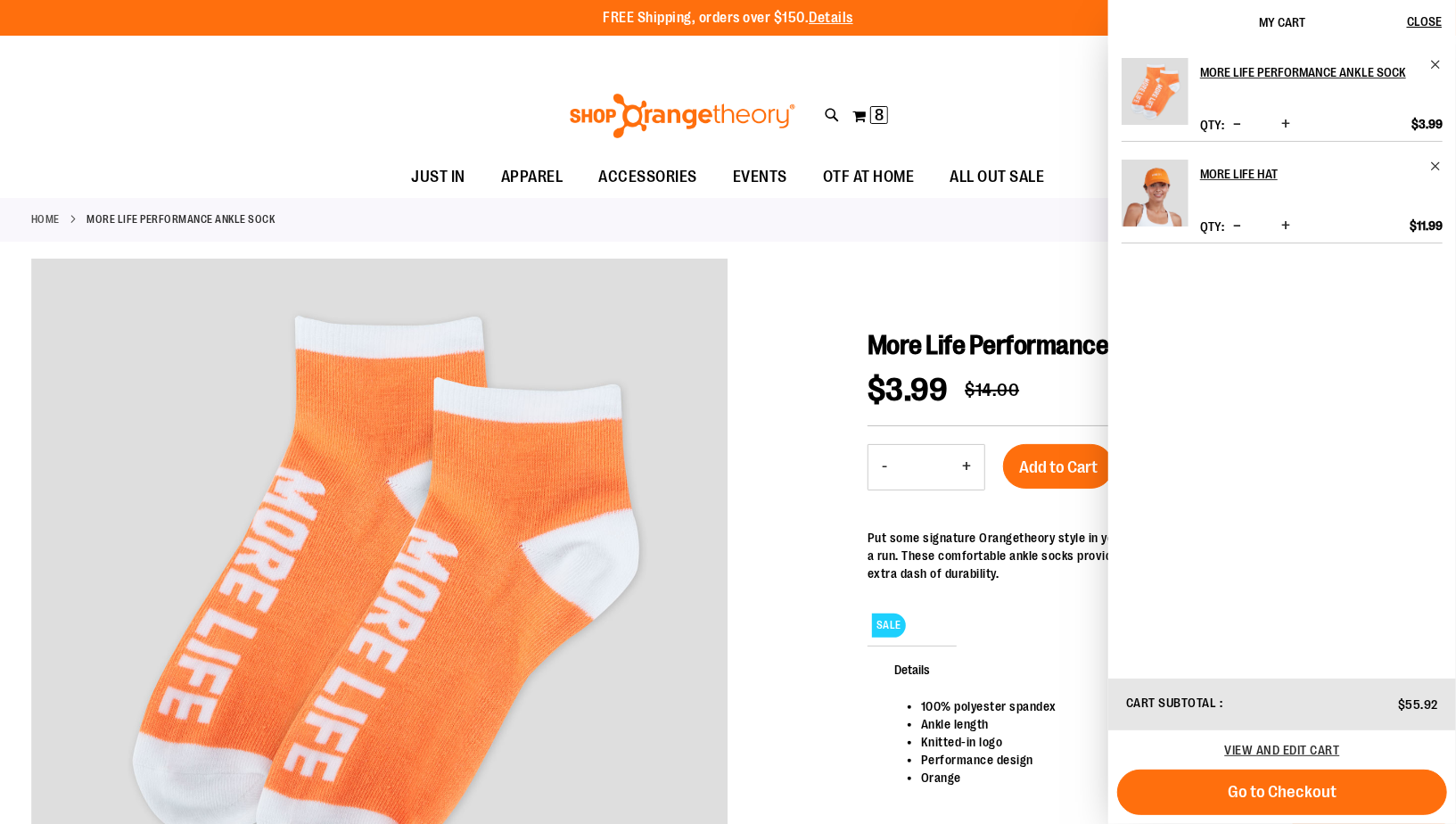
click at [921, 237] on div "Home More Life Performance Ankle Sock" at bounding box center [728, 220] width 1456 height 44
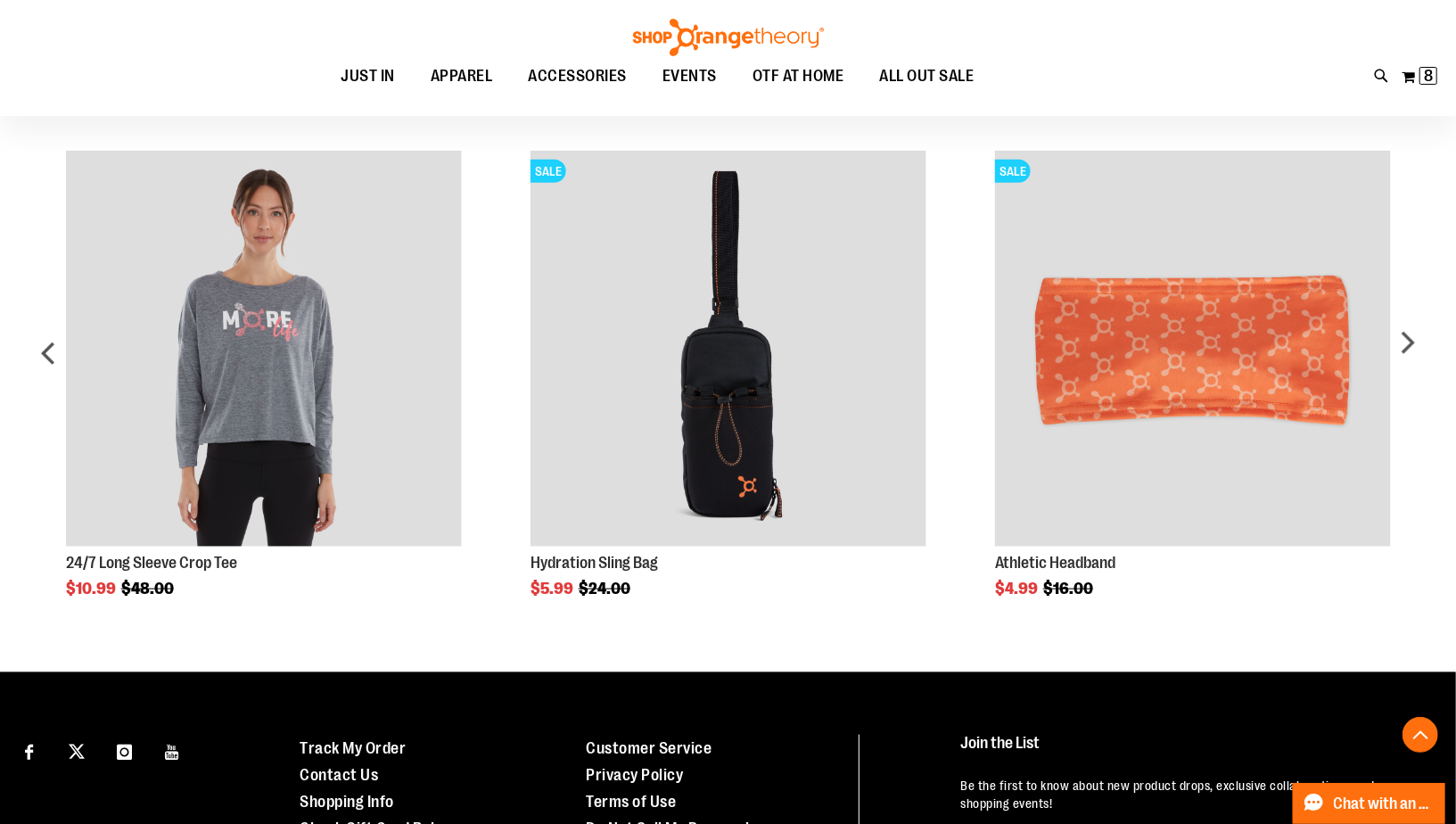
scroll to position [1003, 0]
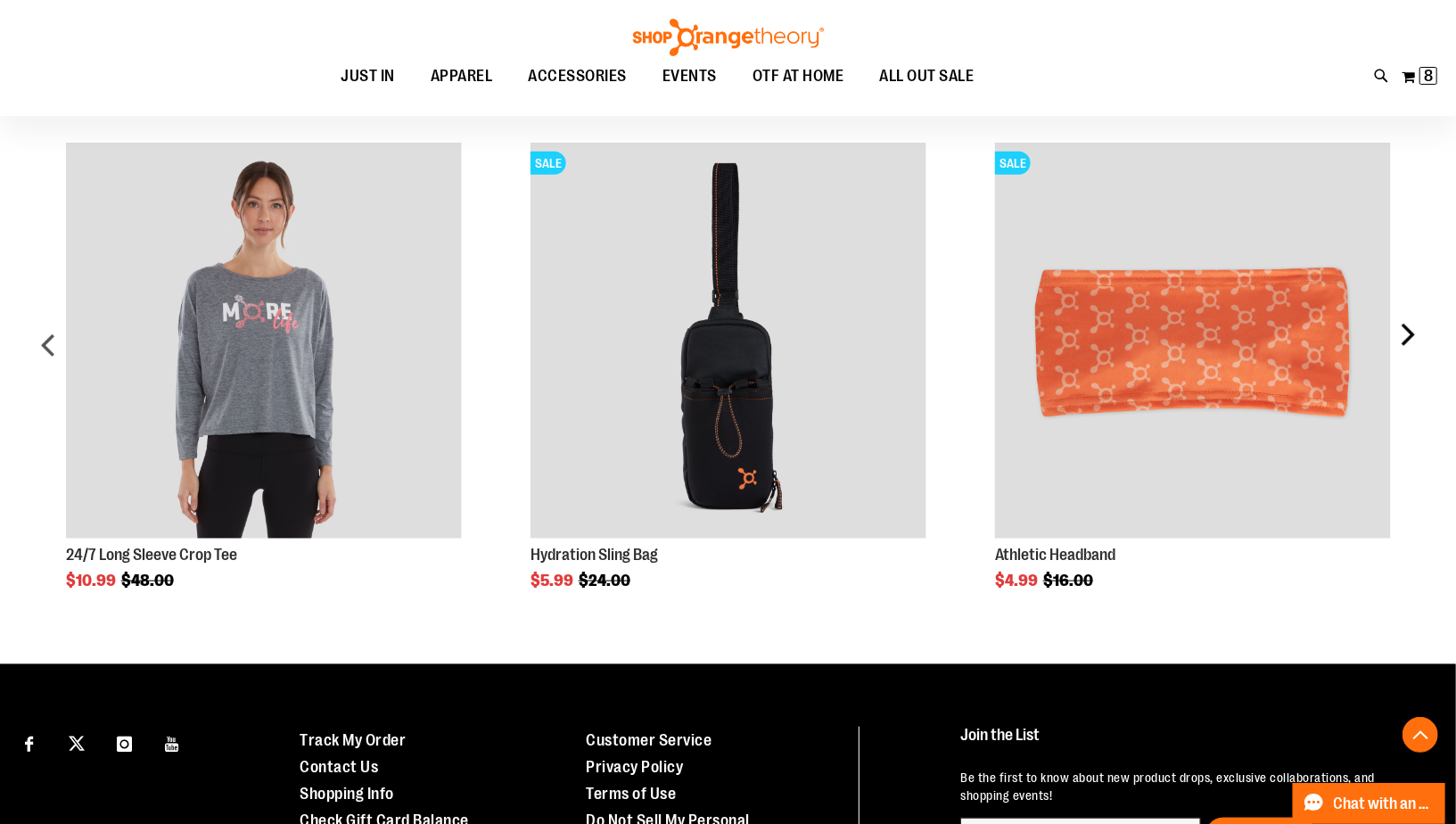
click at [1412, 330] on div "next" at bounding box center [1407, 353] width 36 height 473
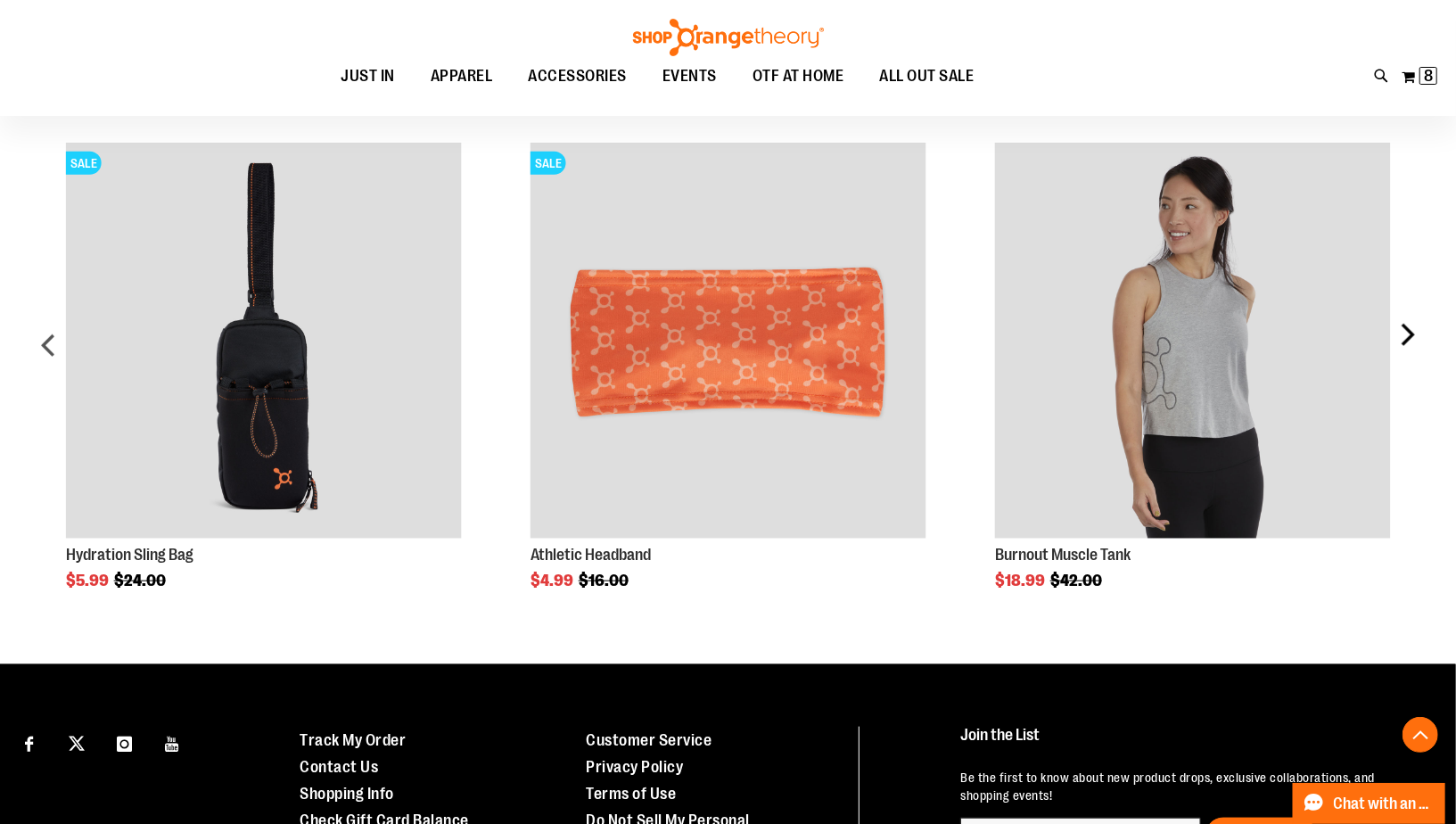
click at [1412, 330] on div "next" at bounding box center [1407, 353] width 36 height 473
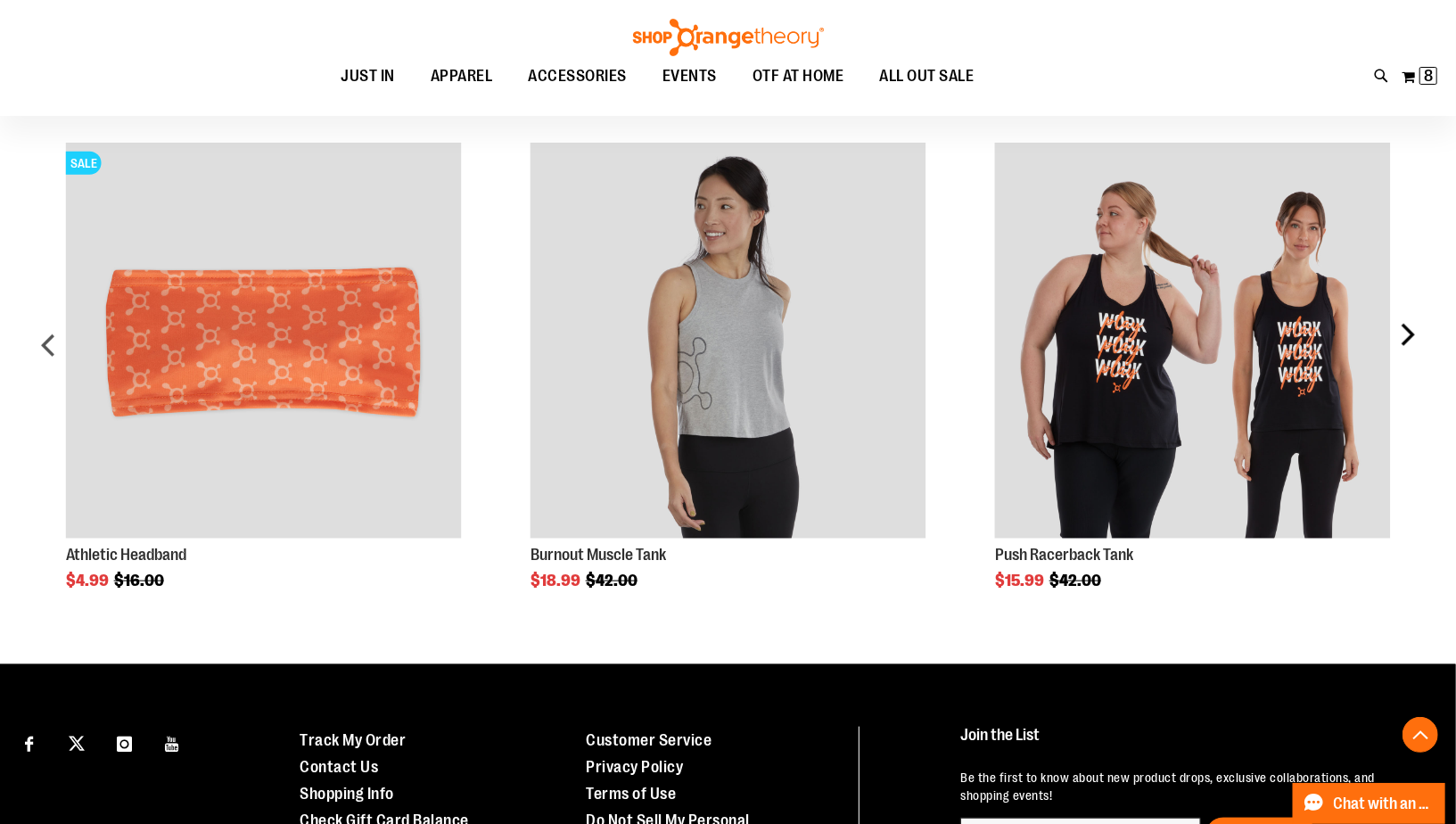
click at [1412, 330] on div "next" at bounding box center [1407, 353] width 36 height 473
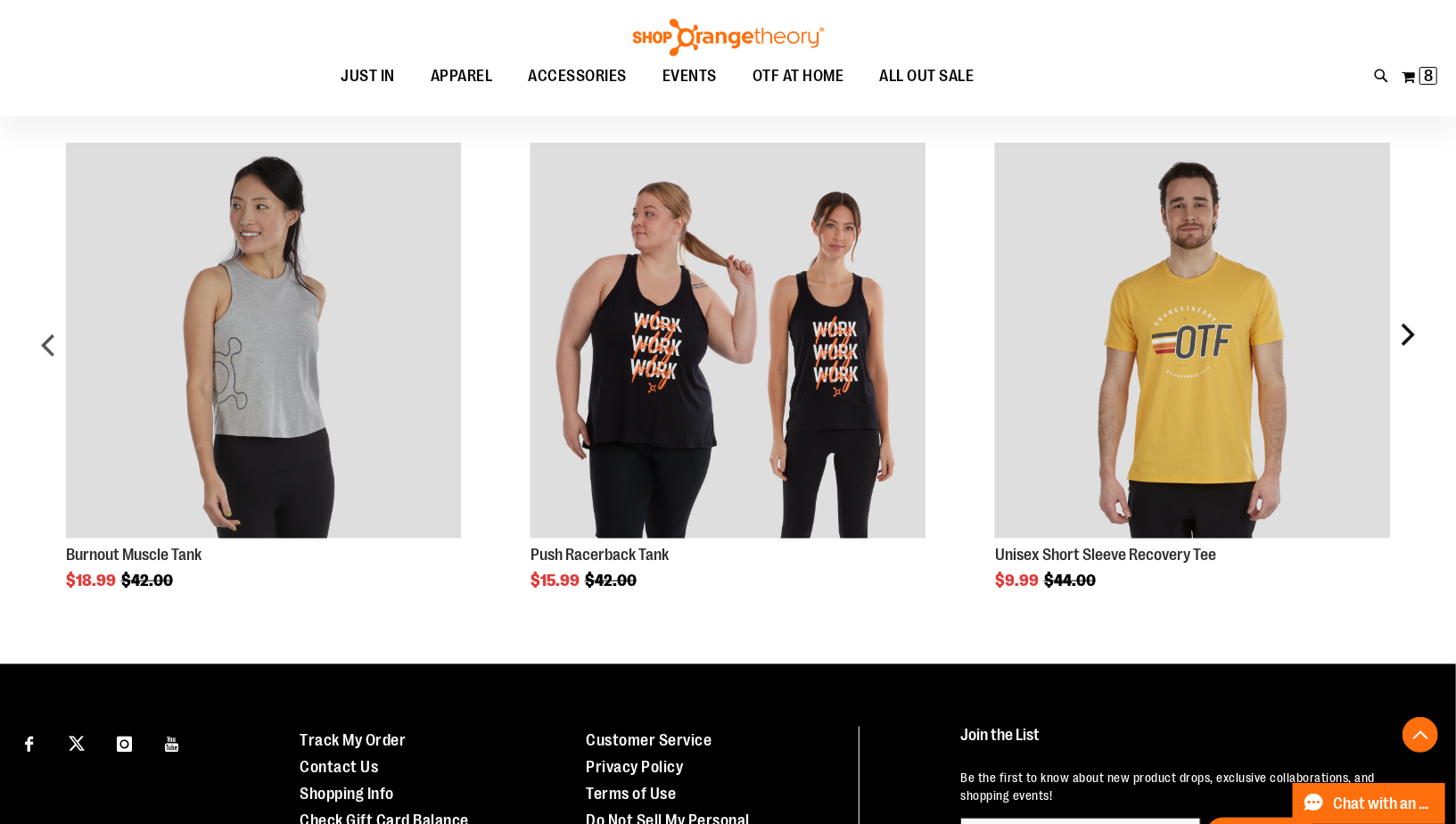
click at [1412, 330] on div "next" at bounding box center [1407, 353] width 36 height 473
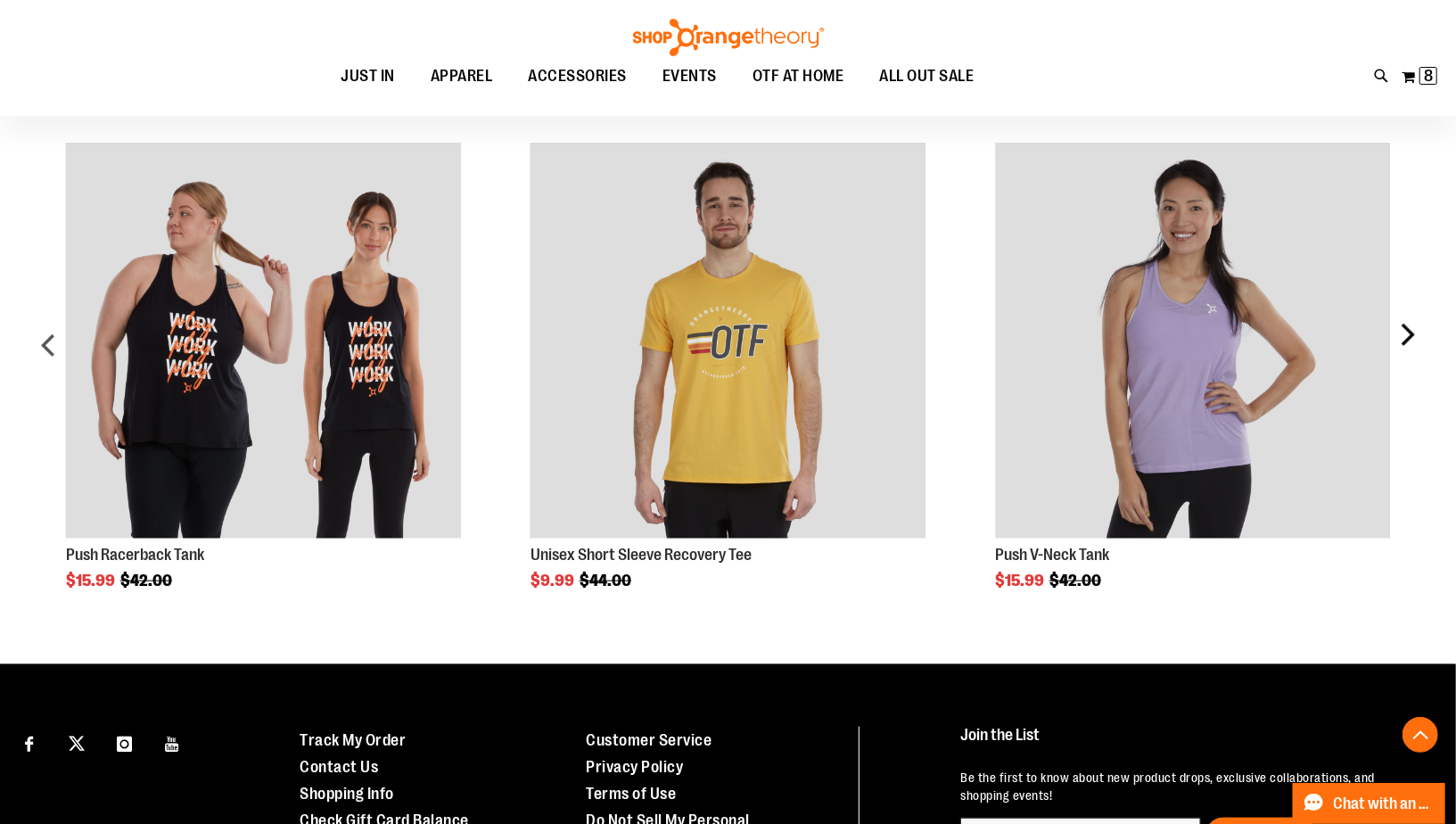
click at [1412, 330] on div "next" at bounding box center [1407, 353] width 36 height 473
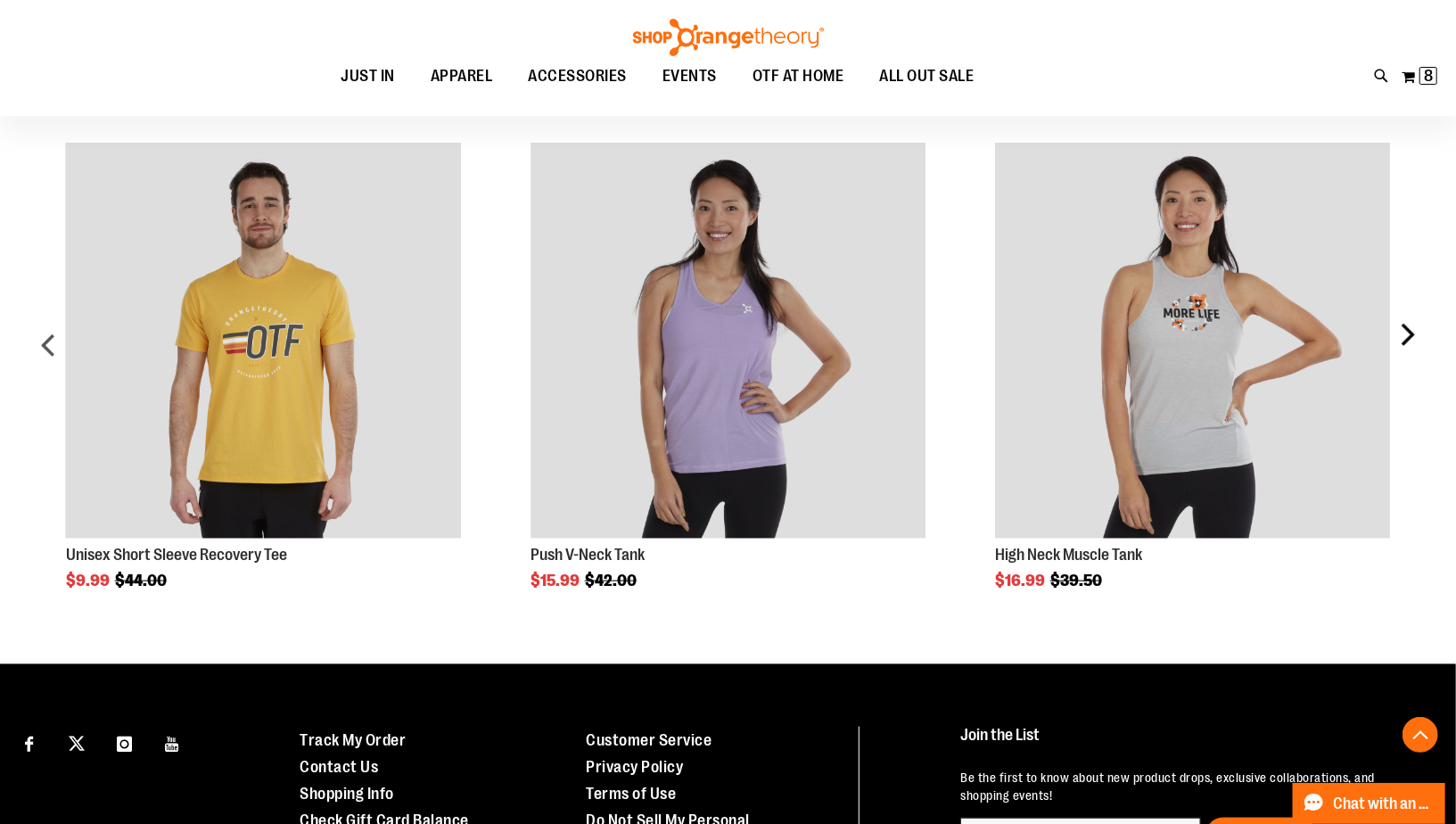
click at [1412, 330] on div "next" at bounding box center [1407, 353] width 36 height 473
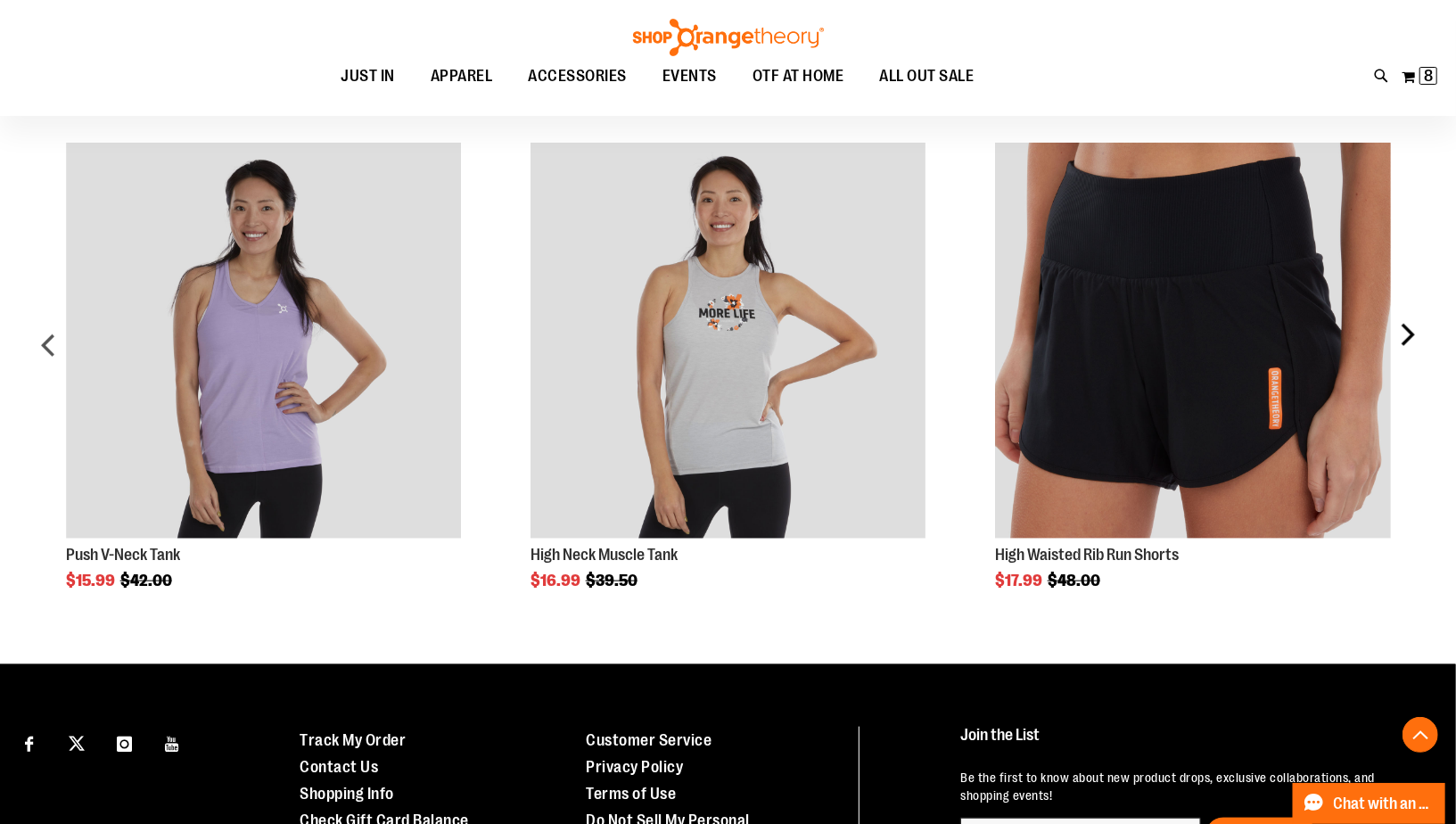
click at [1412, 330] on div "next" at bounding box center [1407, 353] width 36 height 473
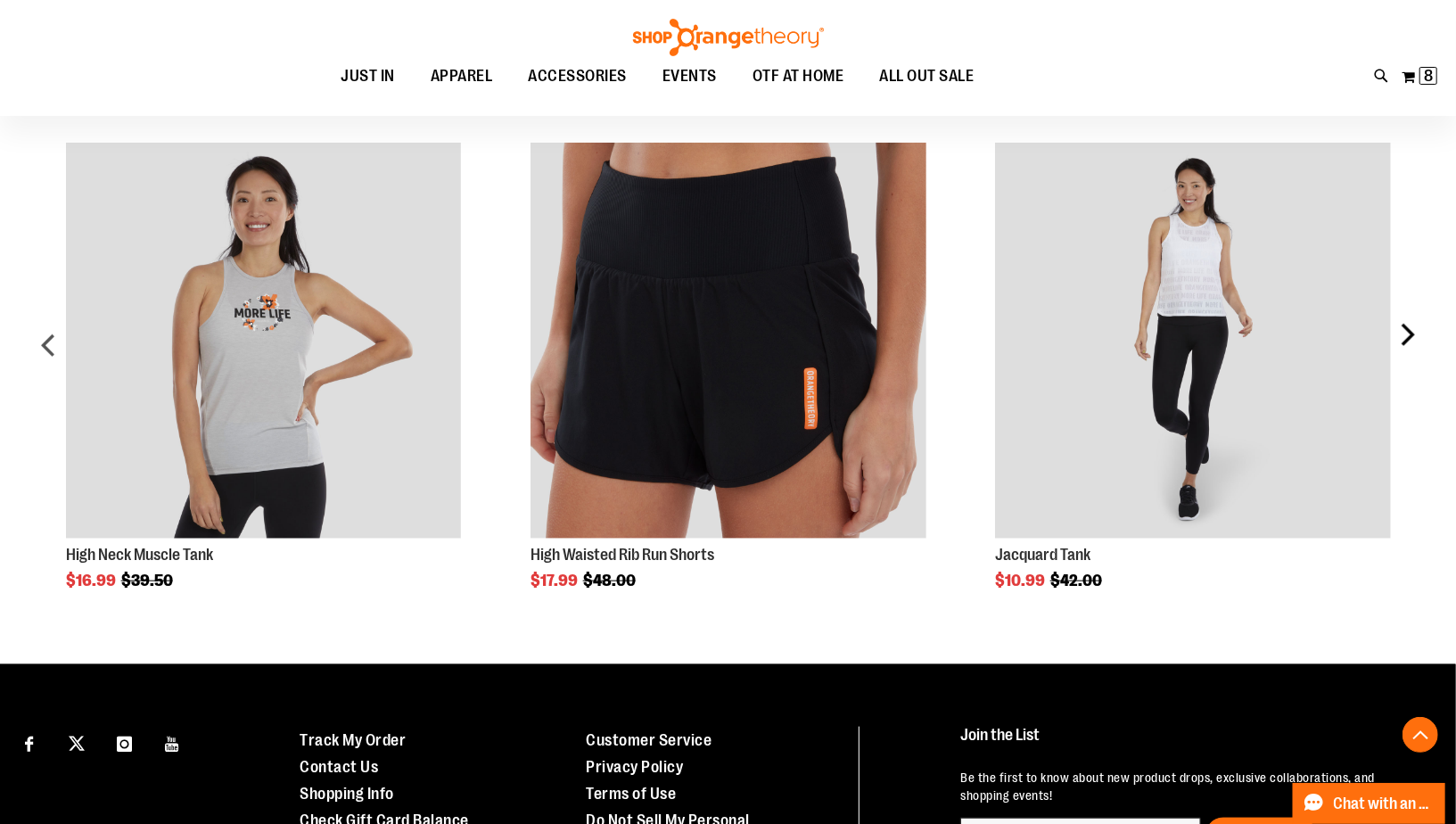
click at [1412, 330] on div "next" at bounding box center [1407, 353] width 36 height 473
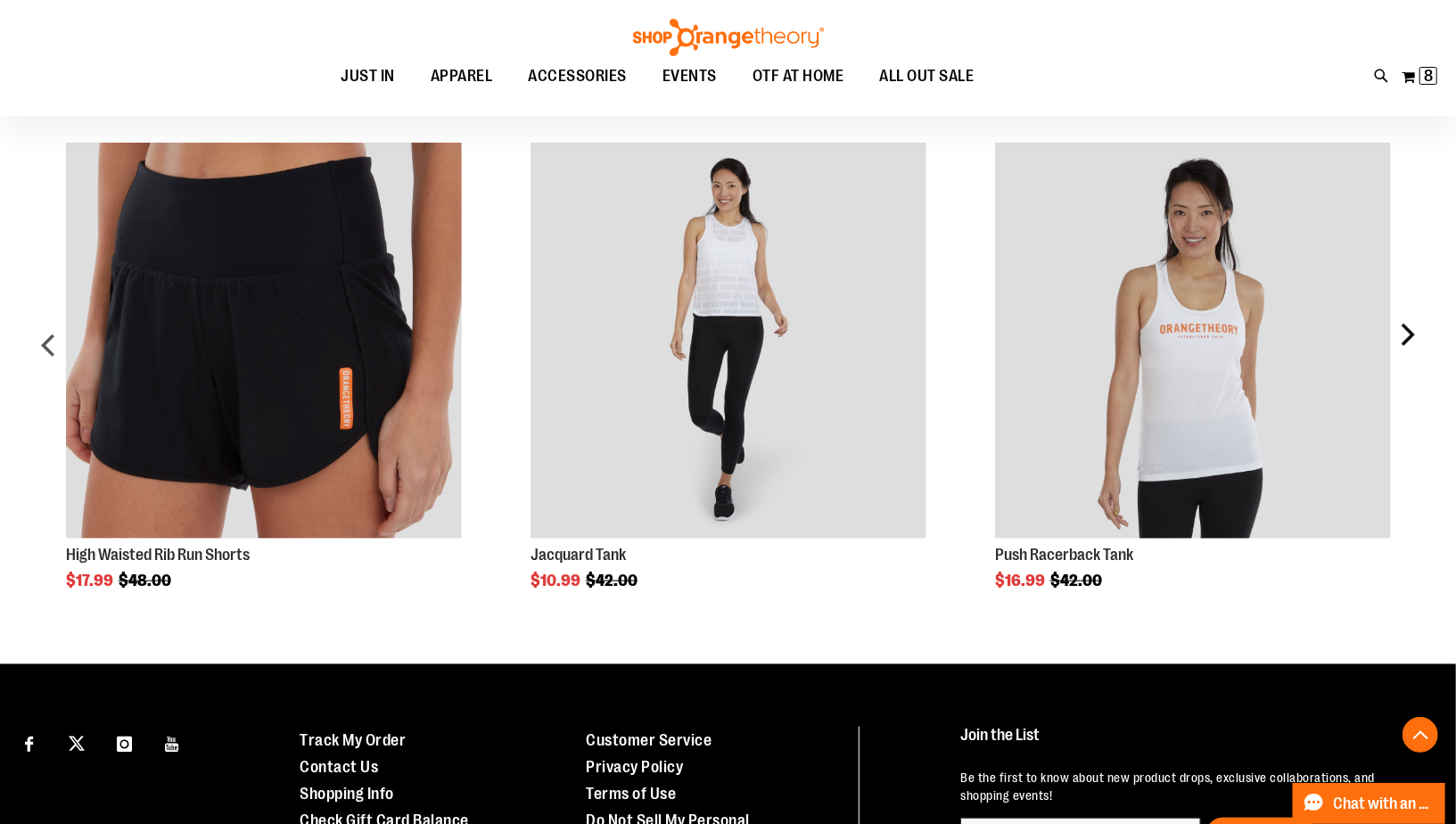
click at [1412, 330] on div "next" at bounding box center [1407, 353] width 36 height 473
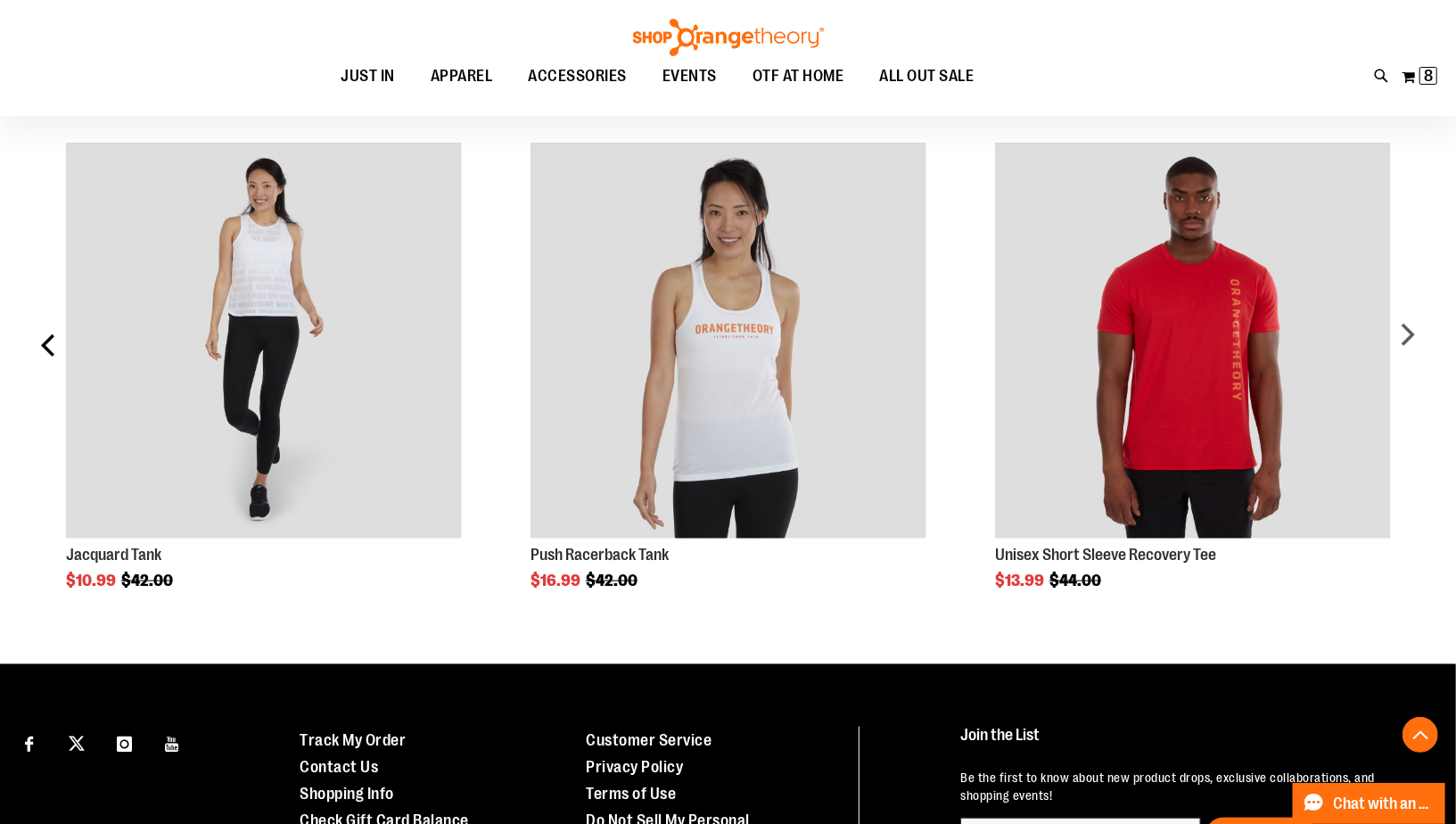
click at [47, 348] on div "prev" at bounding box center [49, 353] width 36 height 473
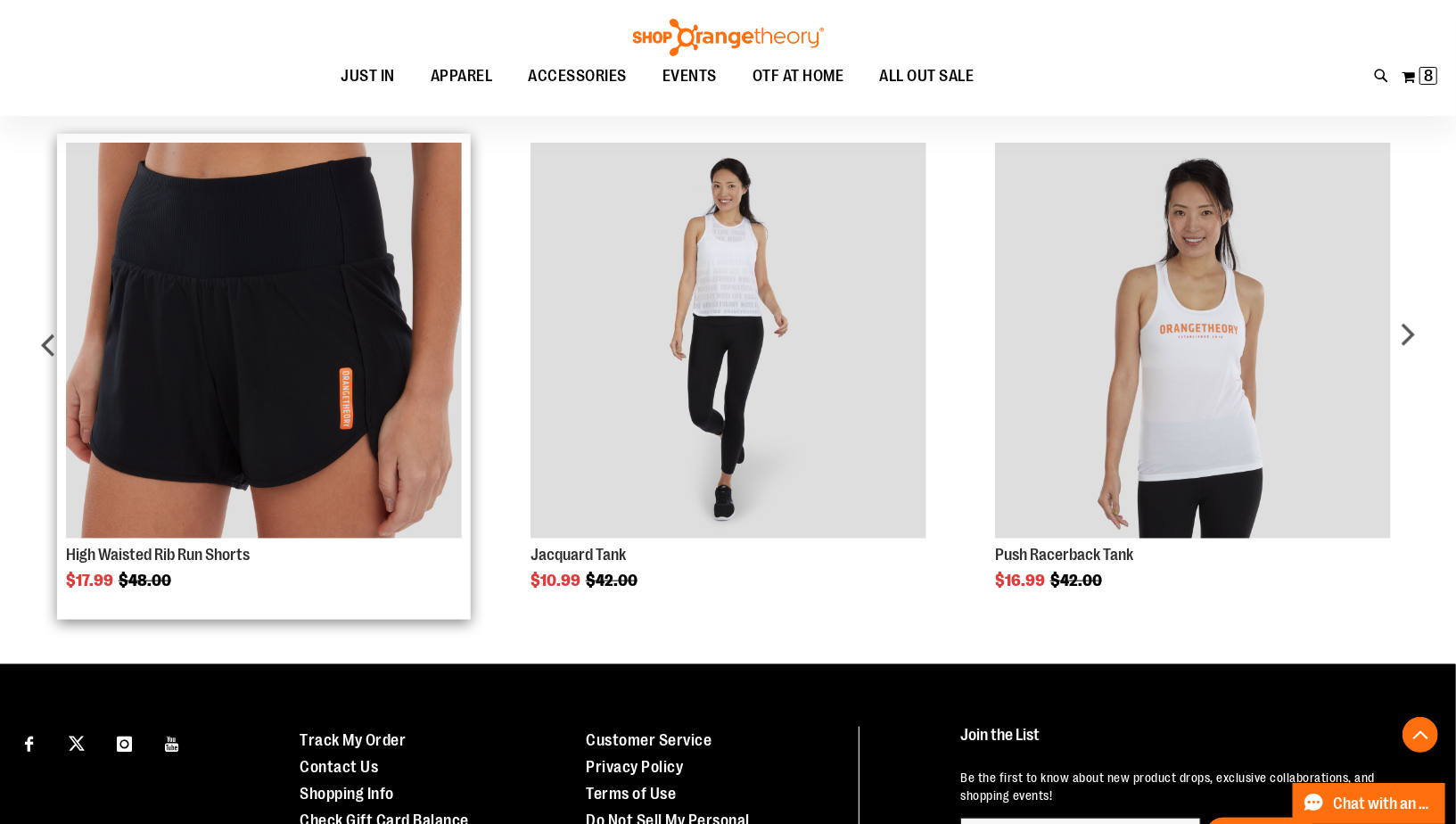
click at [209, 366] on img "Product Page Link" at bounding box center [264, 340] width 396 height 396
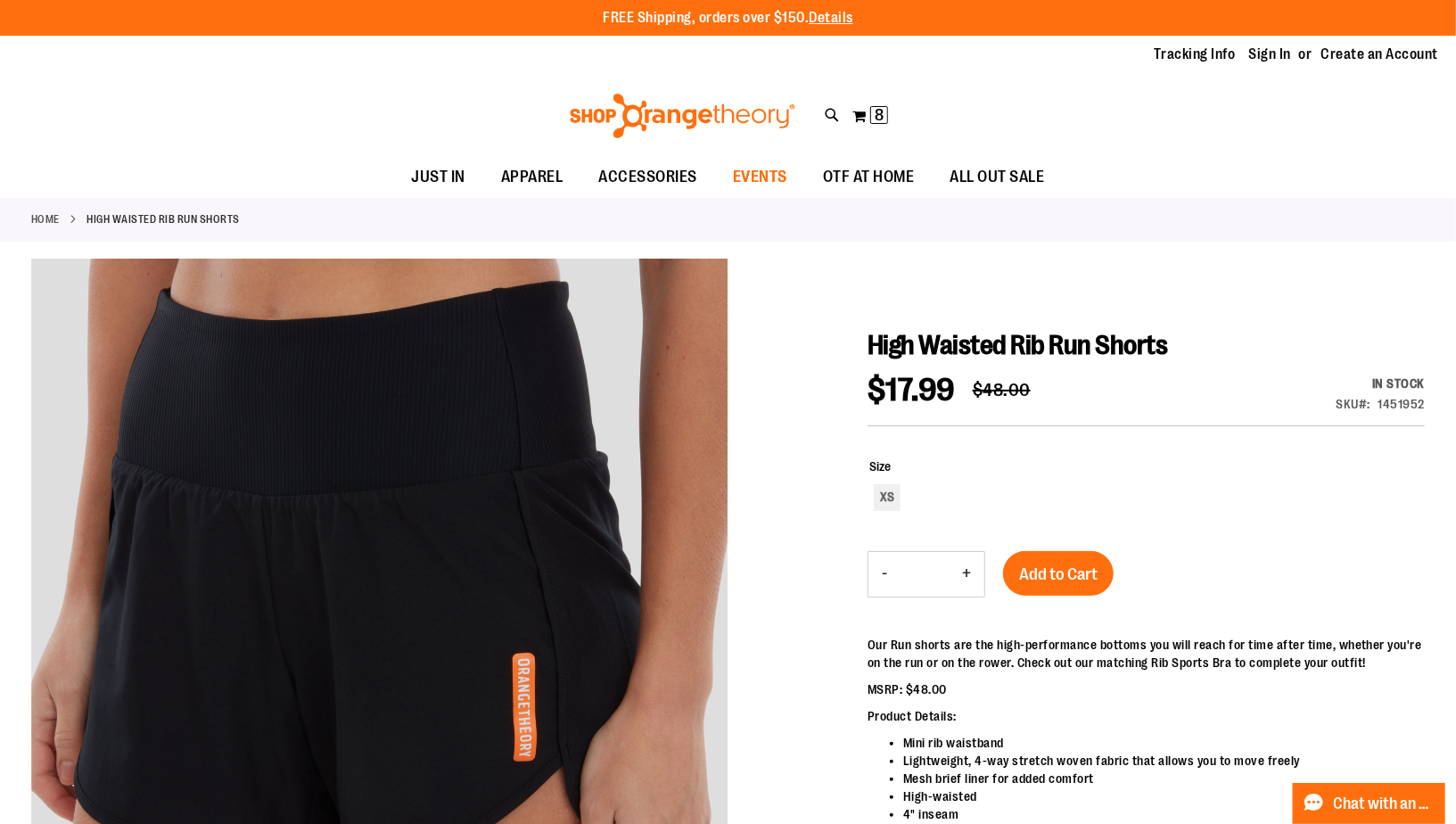
click at [768, 191] on span "EVENTS" at bounding box center [760, 177] width 55 height 40
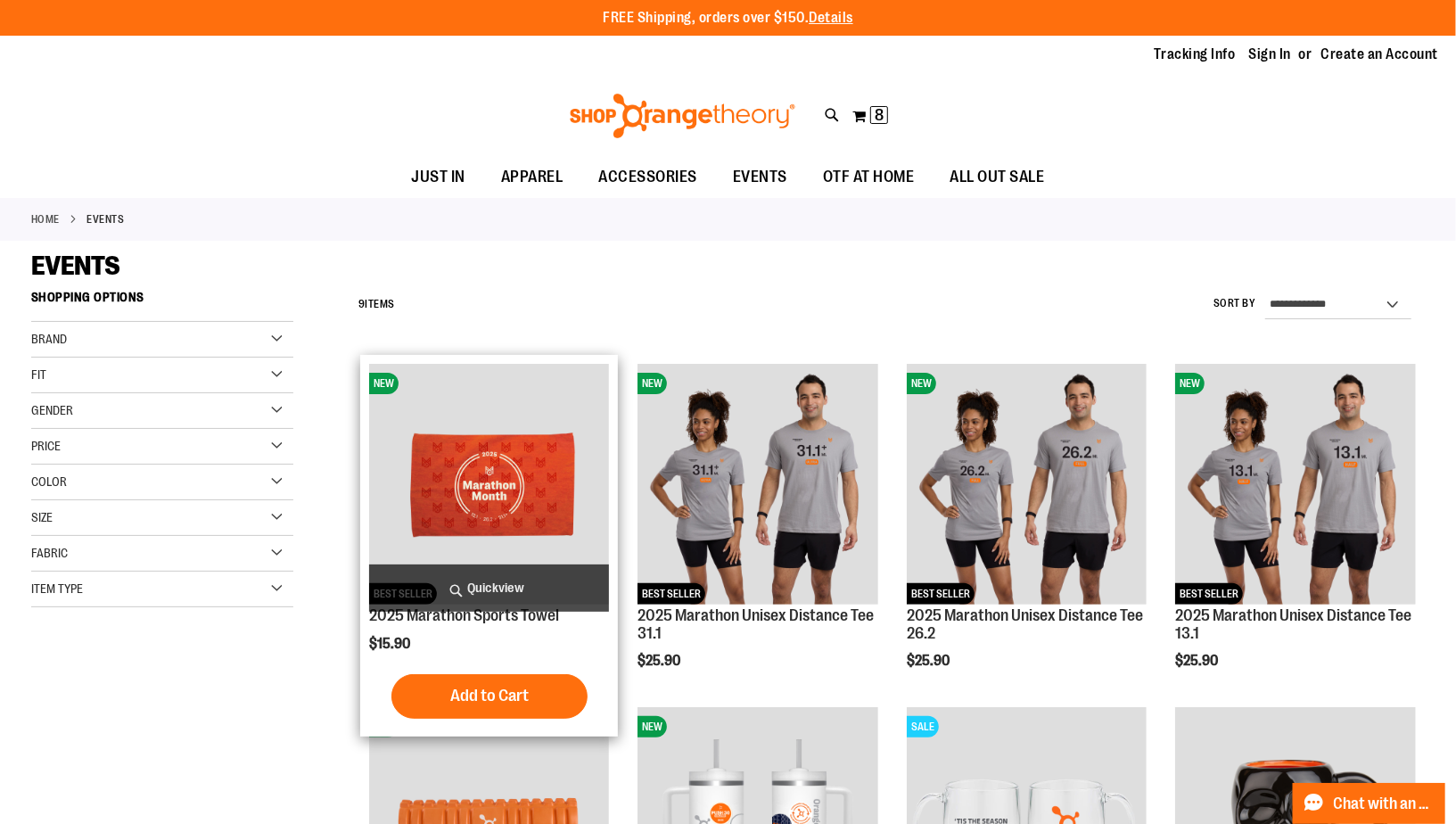
click at [546, 490] on img "product" at bounding box center [489, 483] width 239 height 239
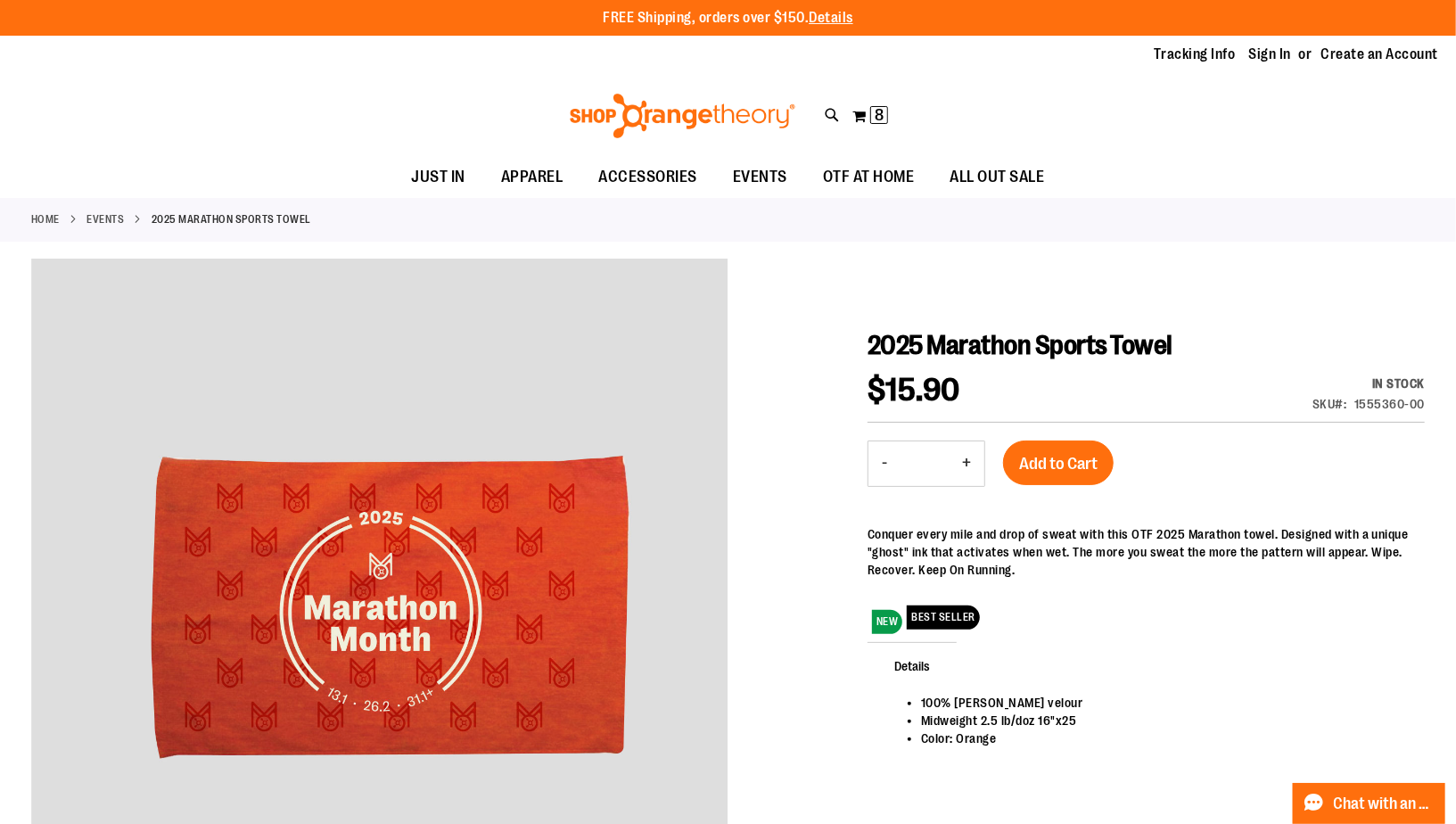
click at [970, 463] on button "+" at bounding box center [966, 464] width 36 height 45
type input "*"
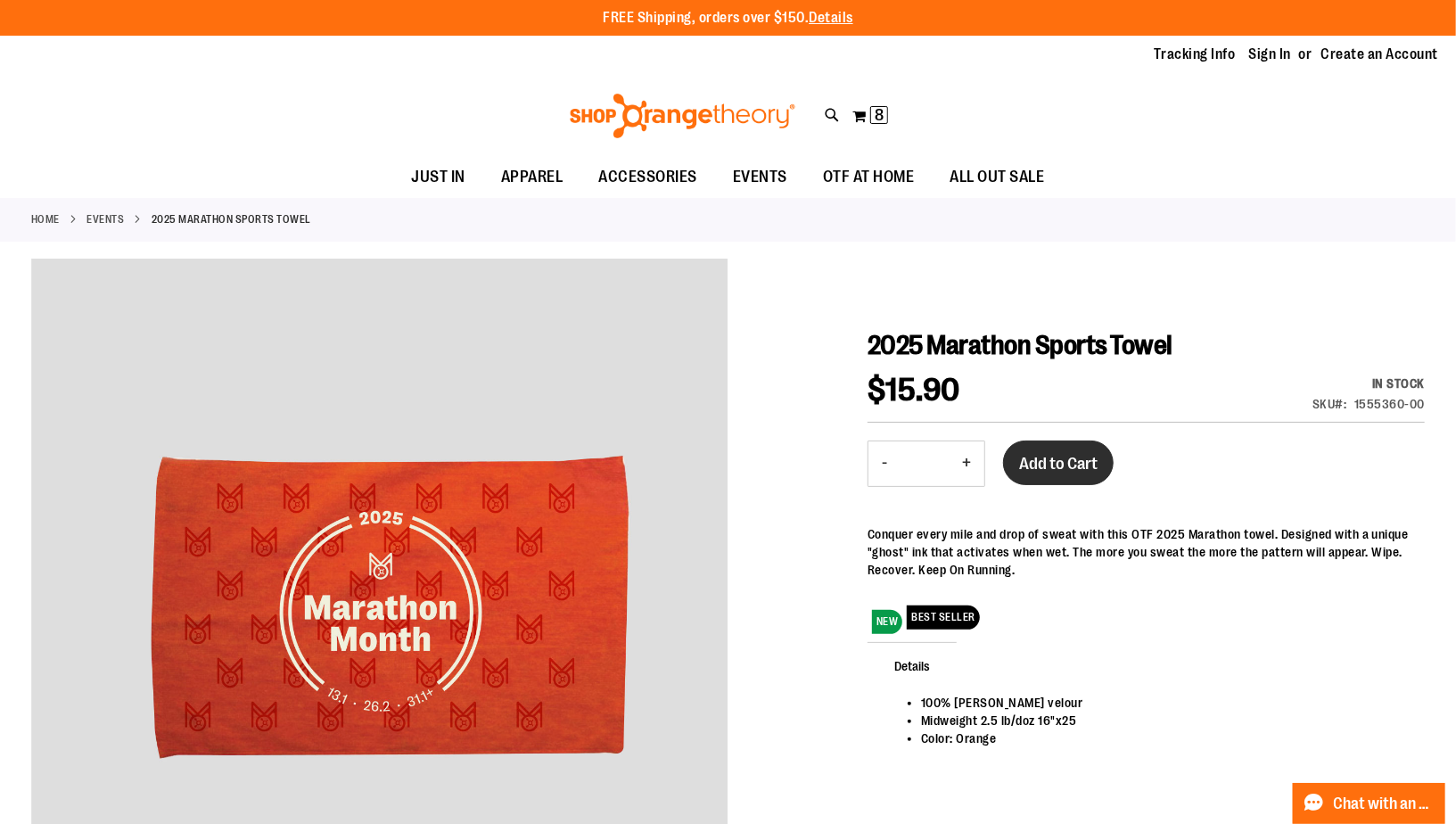
click at [1067, 467] on span "Add to Cart" at bounding box center [1058, 464] width 78 height 20
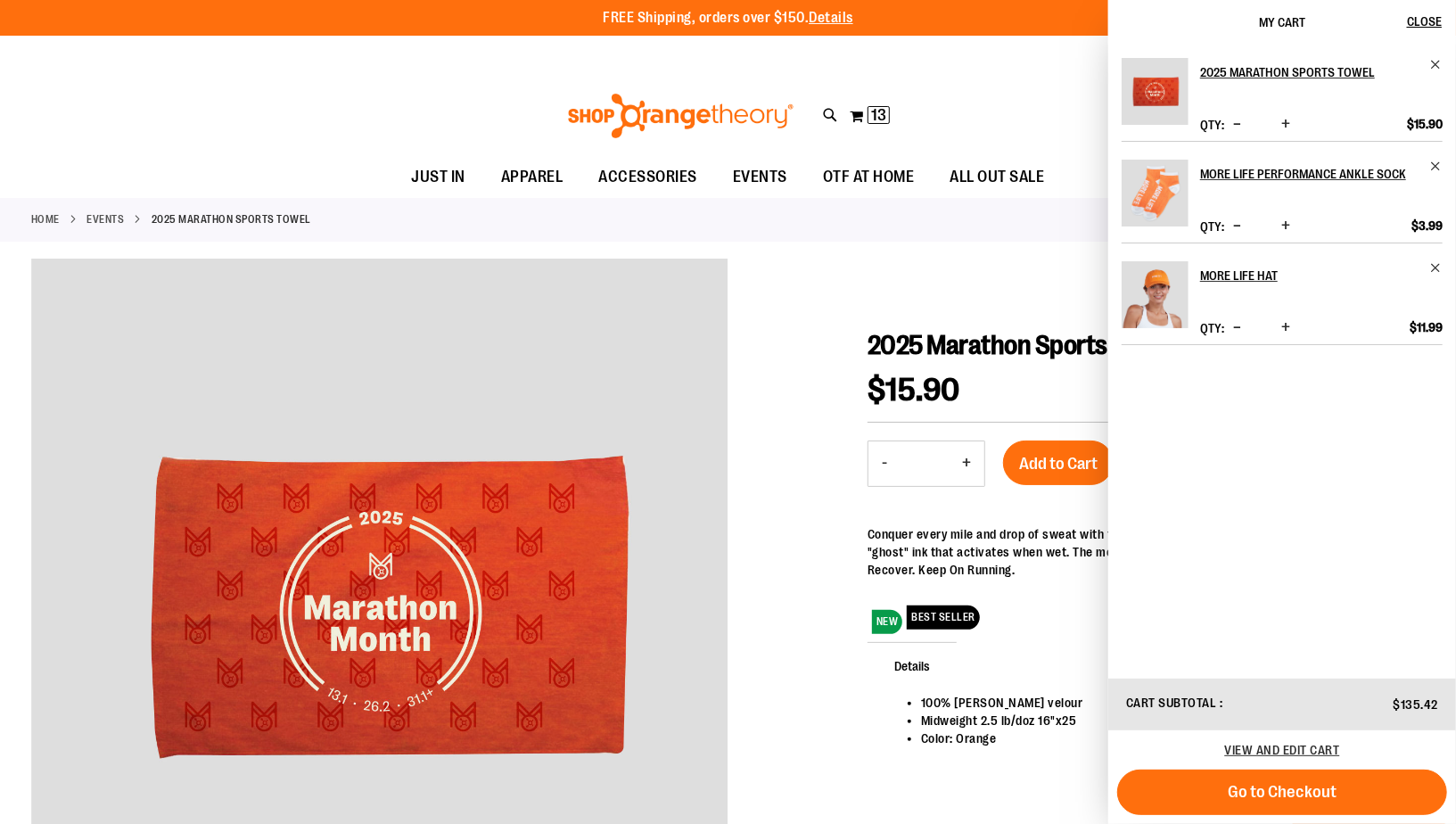
click at [1241, 119] on span "Decrease product quantity" at bounding box center [1237, 124] width 8 height 18
click at [1246, 128] on button "Decrease product quantity" at bounding box center [1237, 125] width 17 height 18
click at [1239, 235] on span "Decrease product quantity" at bounding box center [1237, 226] width 8 height 18
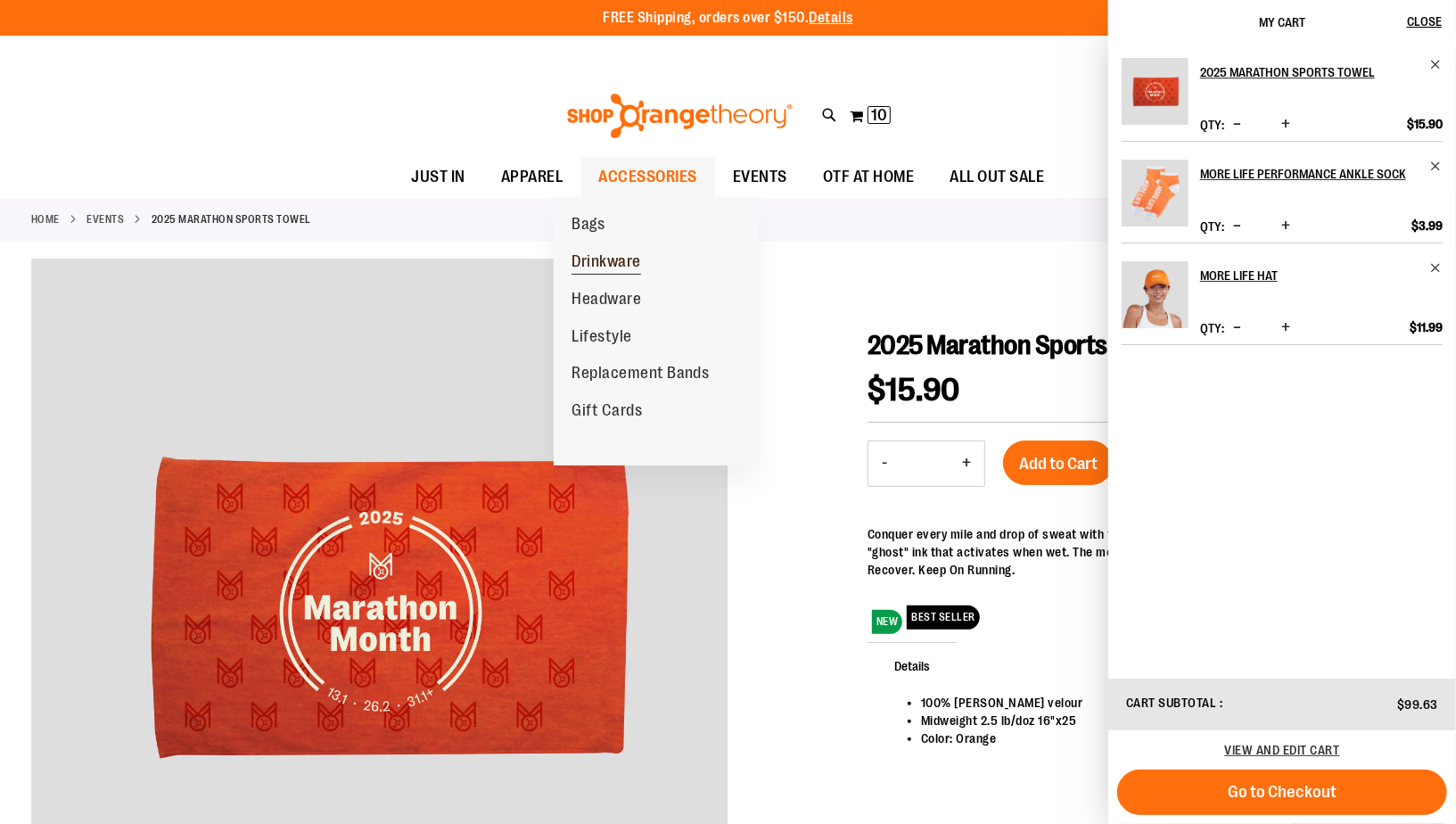
click at [610, 262] on span "Drinkware" at bounding box center [606, 263] width 69 height 22
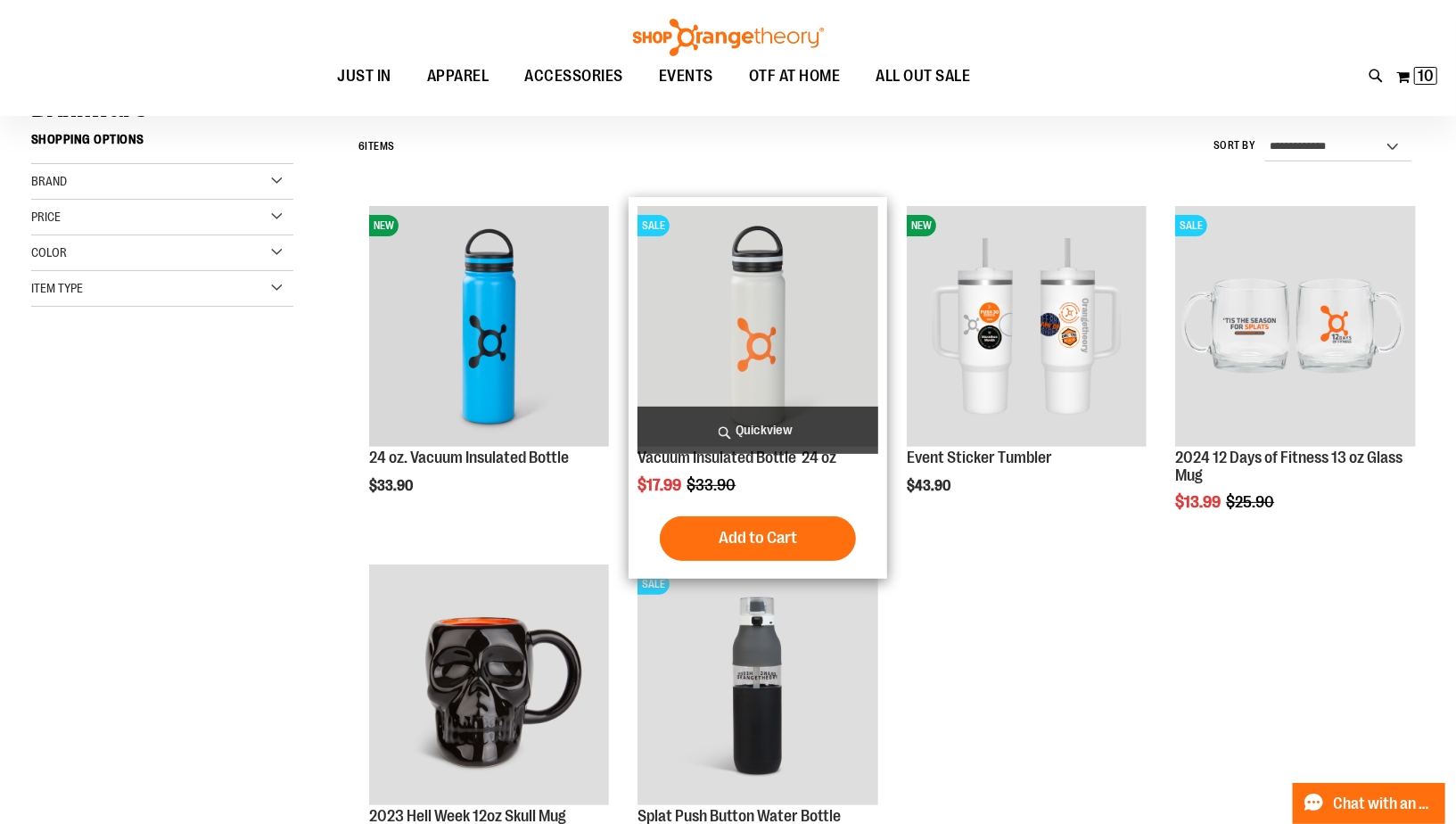
scroll to position [56, 0]
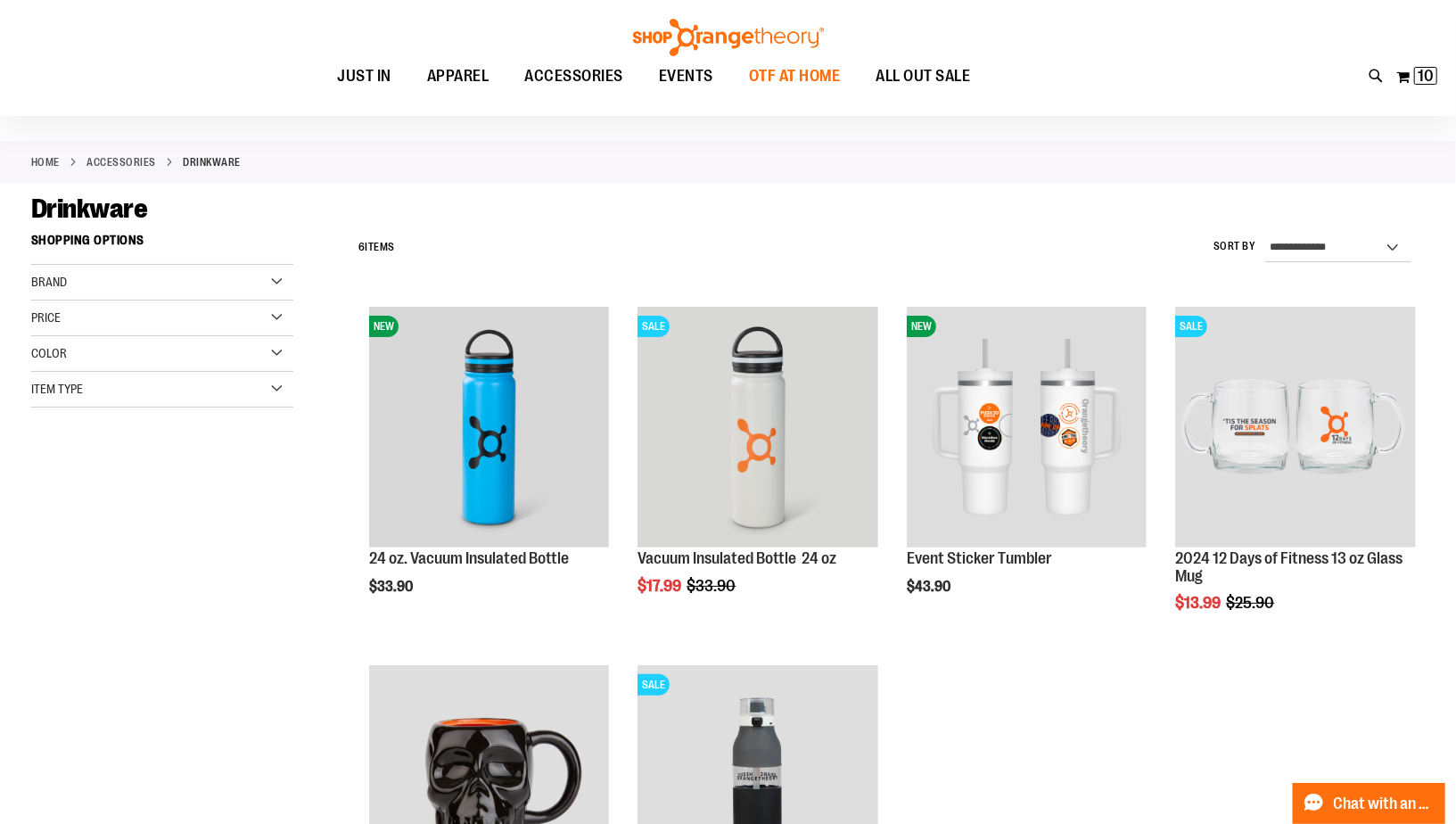
click at [835, 77] on span "OTF AT HOME" at bounding box center [795, 75] width 92 height 40
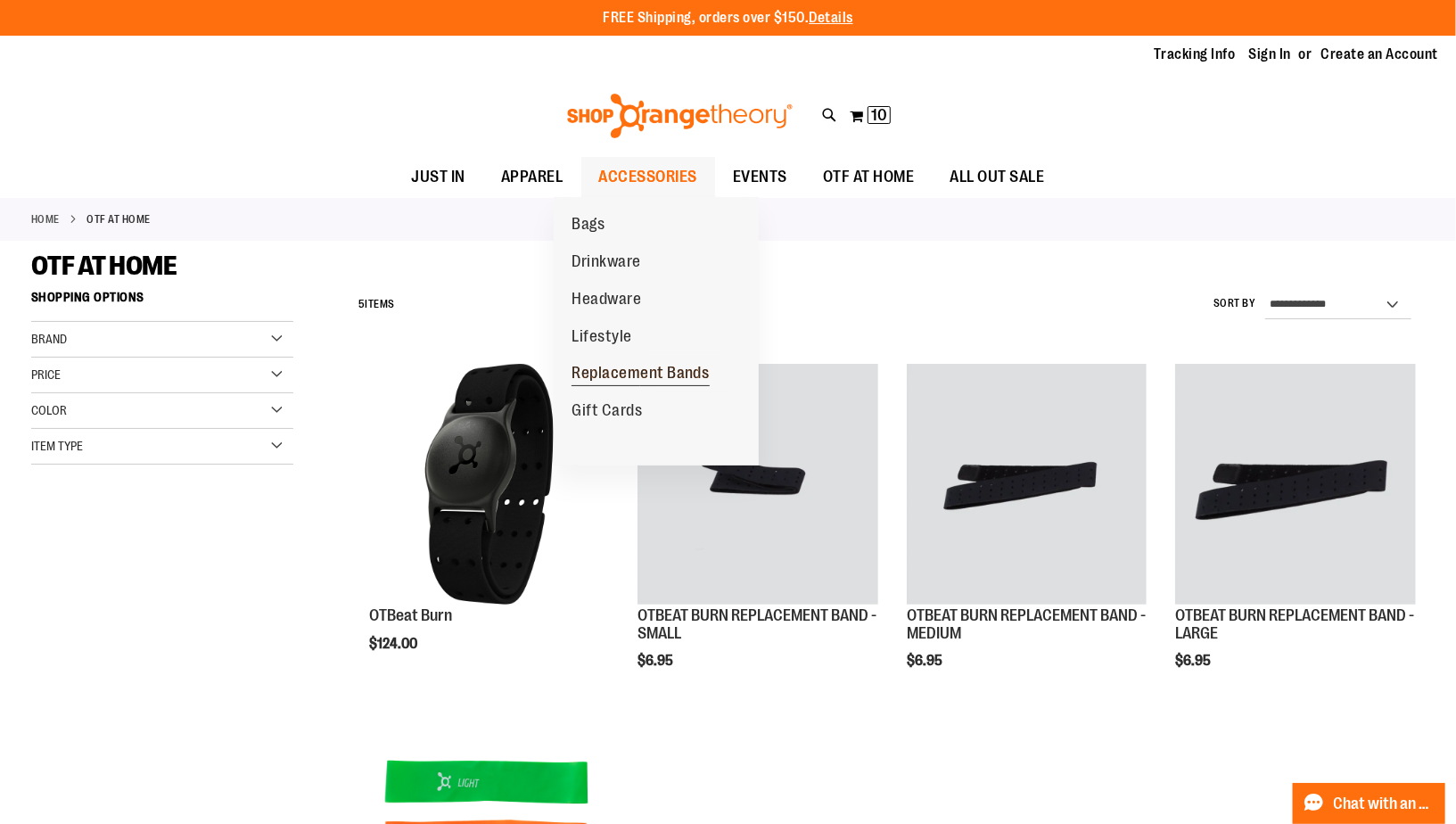
click at [614, 369] on span "Replacement Bands" at bounding box center [640, 374] width 138 height 22
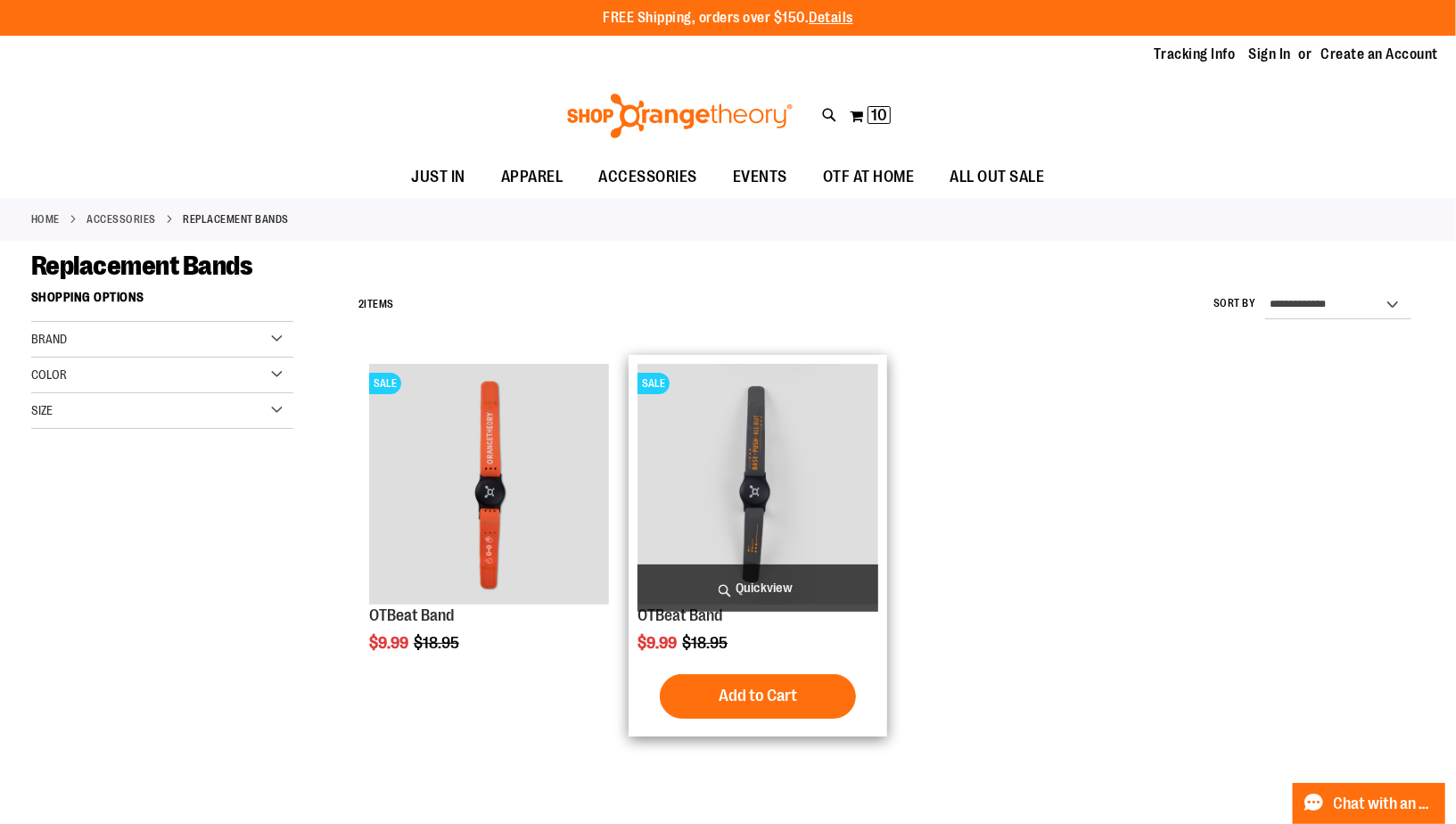
click at [705, 475] on img "product" at bounding box center [756, 483] width 239 height 239
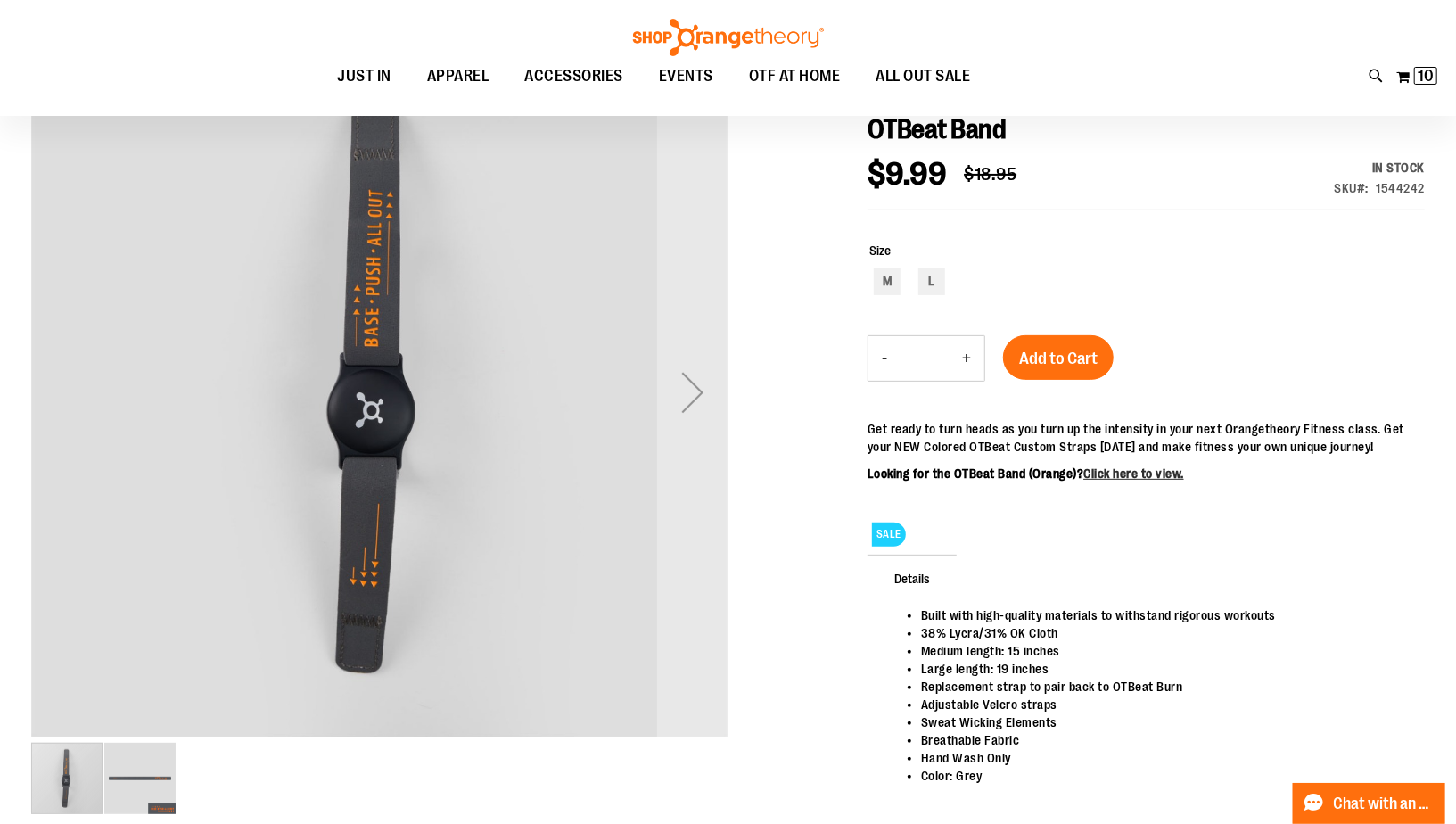
scroll to position [189, 0]
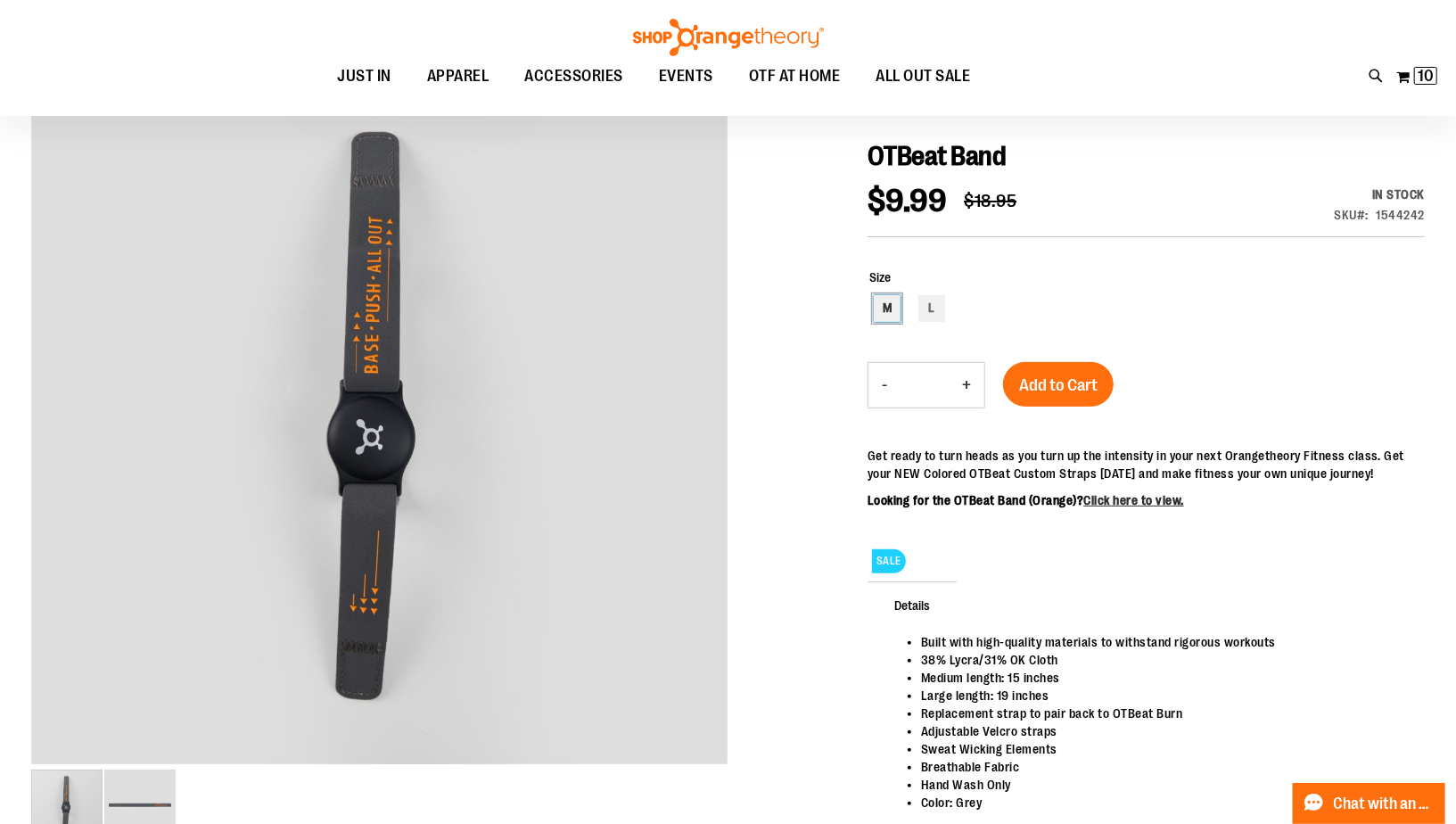
click at [890, 312] on div "M" at bounding box center [886, 308] width 26 height 26
type input "***"
click at [965, 388] on button "+" at bounding box center [966, 385] width 36 height 45
type input "*"
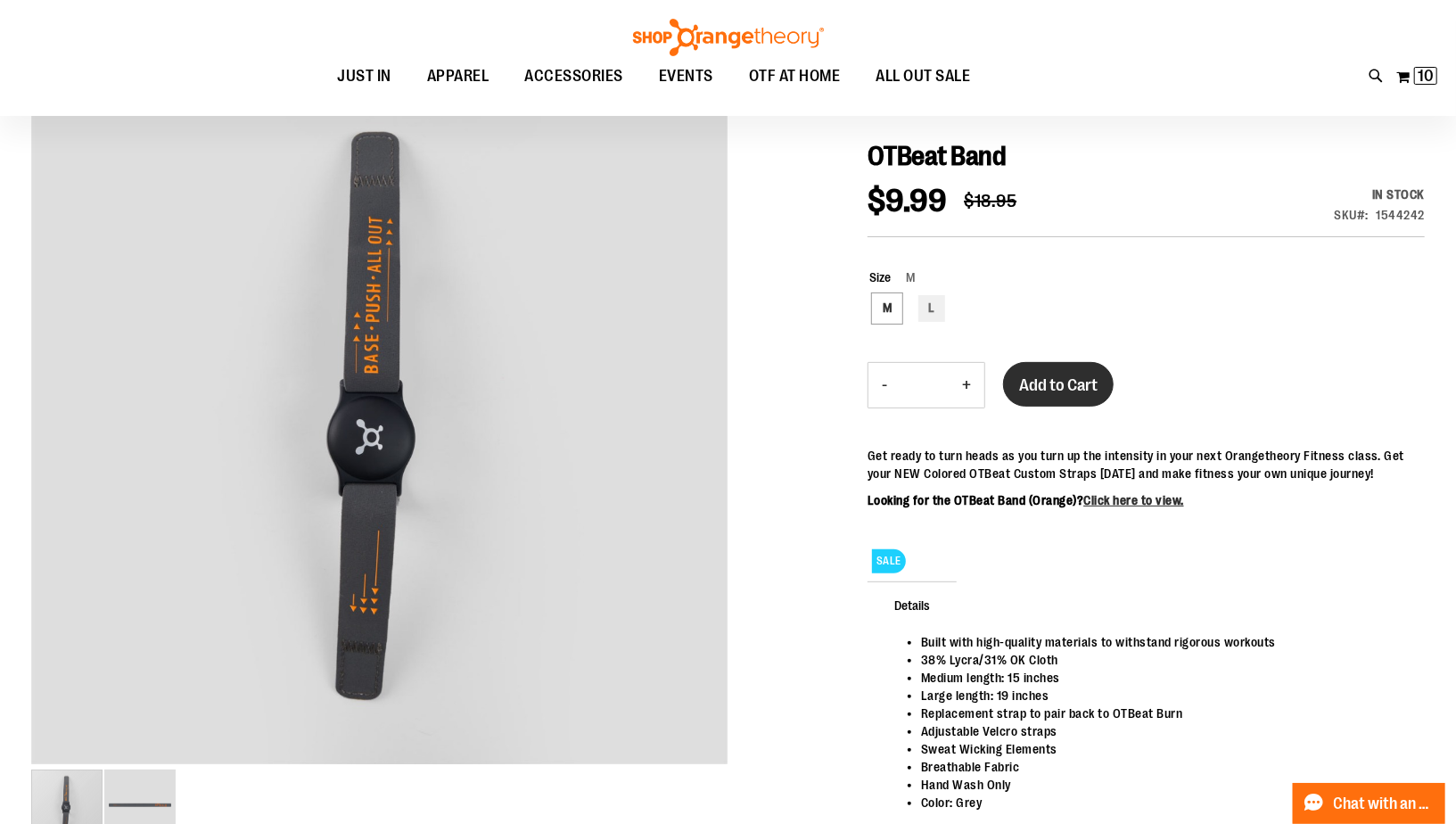
click at [1046, 372] on button "Add to Cart" at bounding box center [1058, 385] width 110 height 45
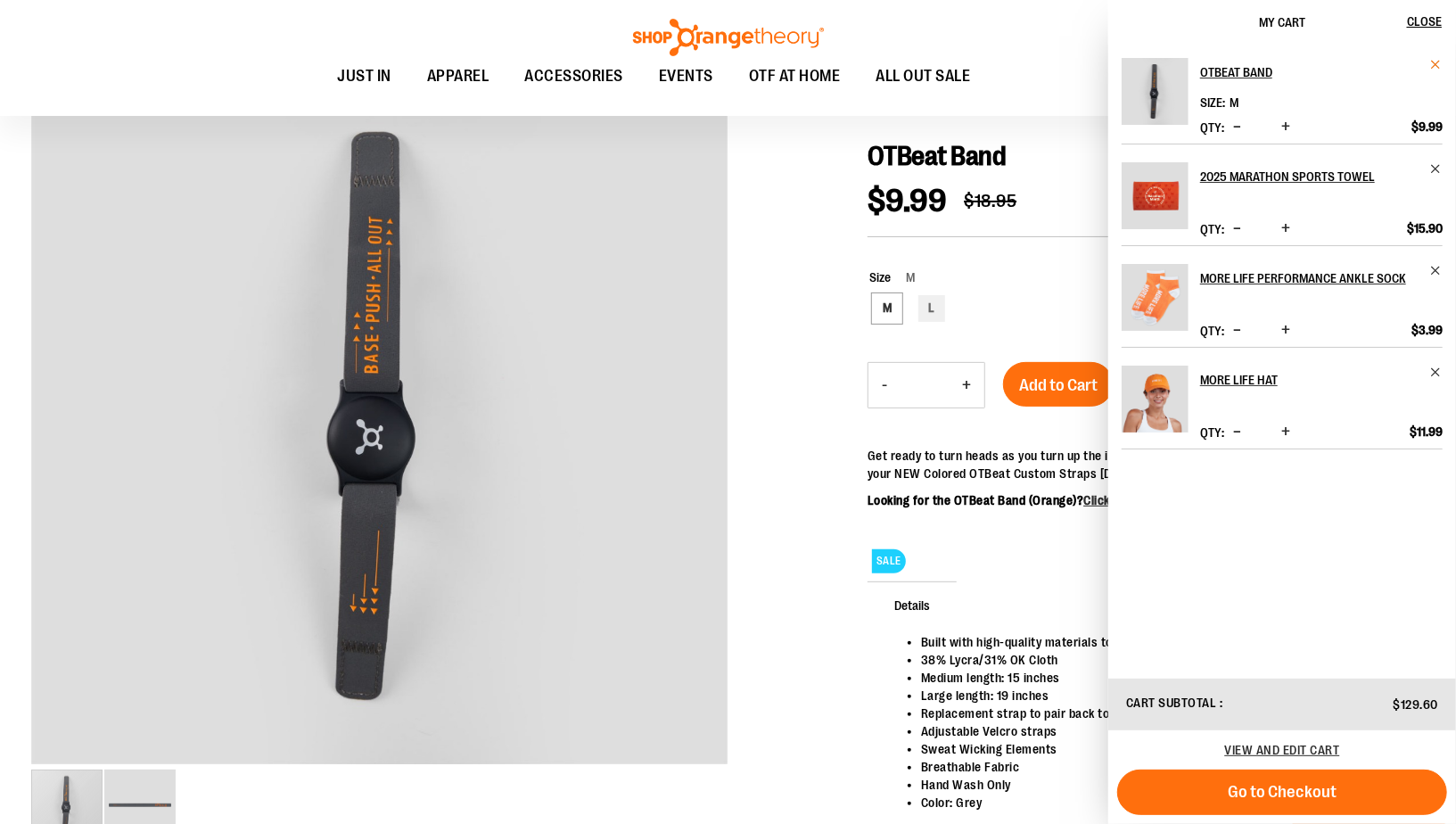
click at [1441, 68] on span "Remove item" at bounding box center [1436, 65] width 14 height 14
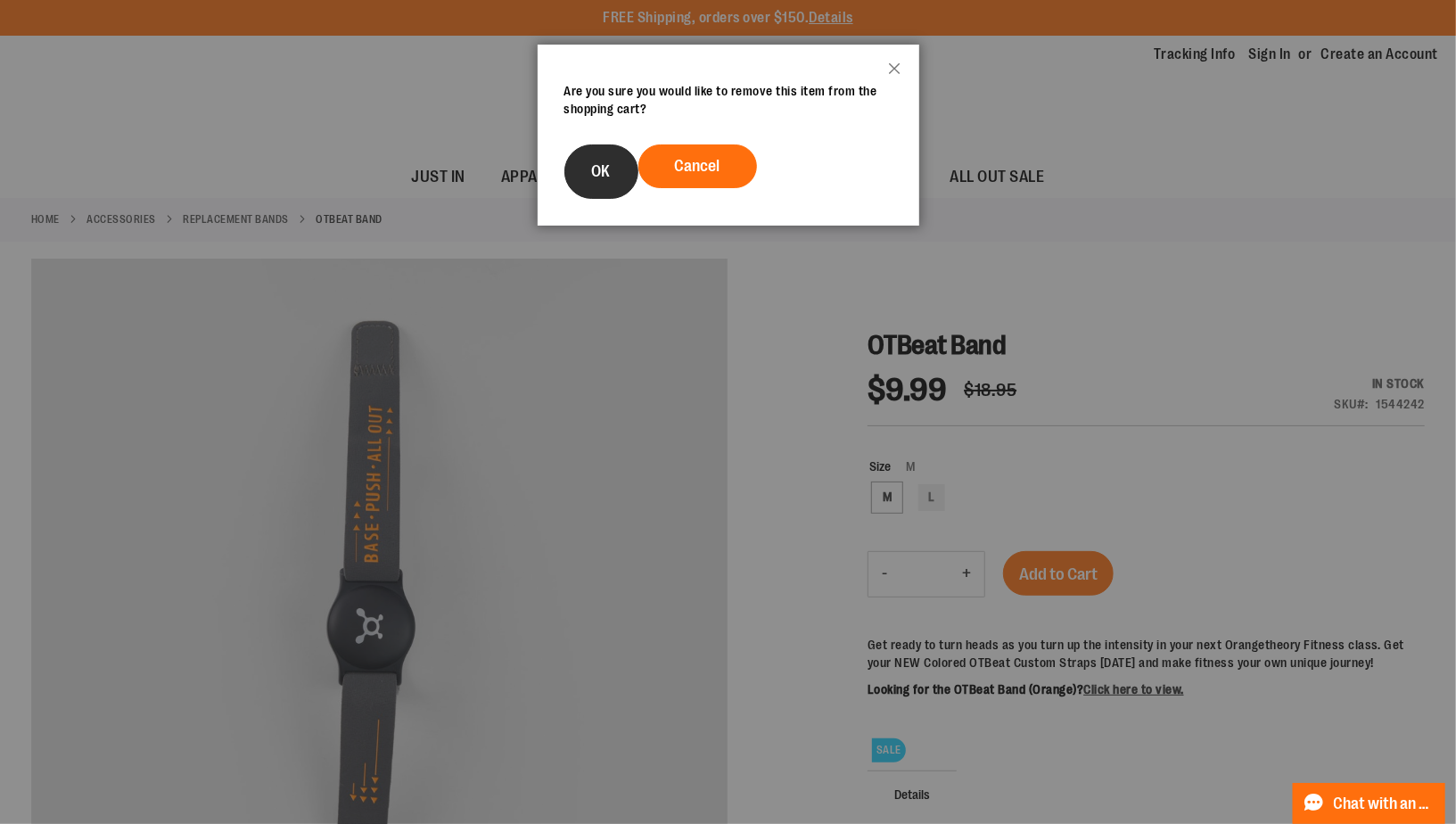
click at [621, 170] on button "OK" at bounding box center [602, 172] width 74 height 55
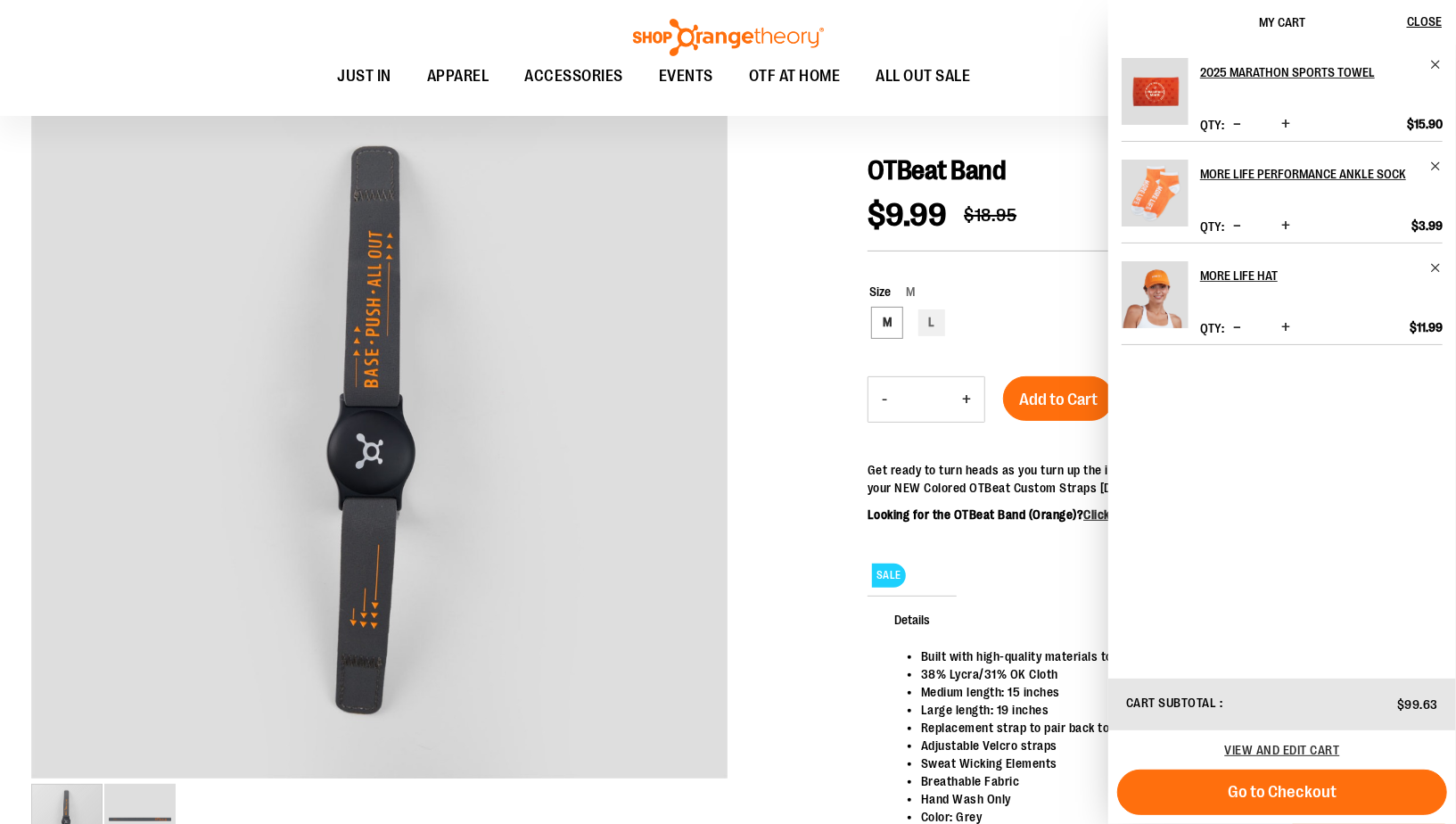
scroll to position [172, 0]
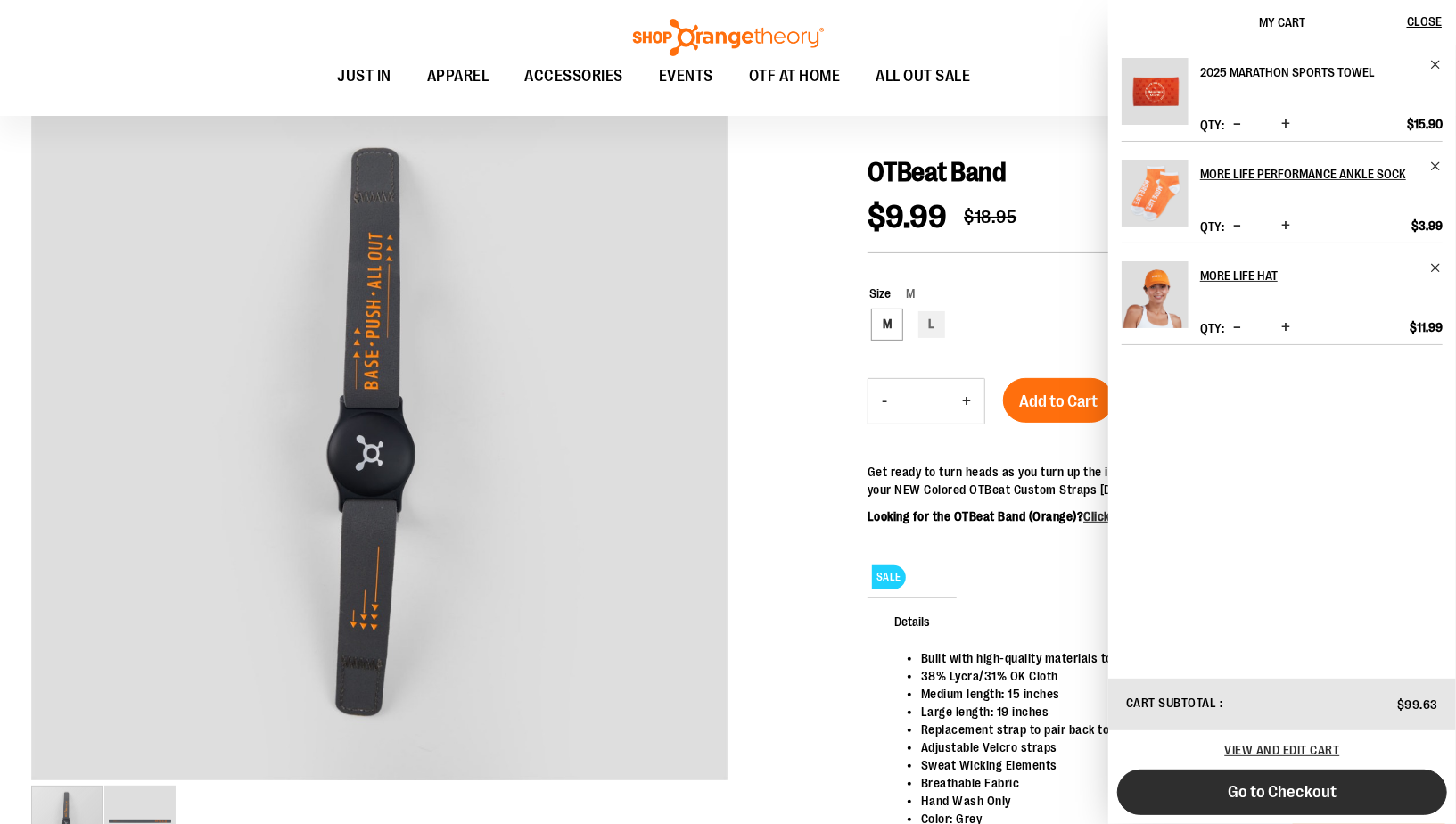
click at [1211, 793] on button "Go to Checkout" at bounding box center [1282, 793] width 330 height 46
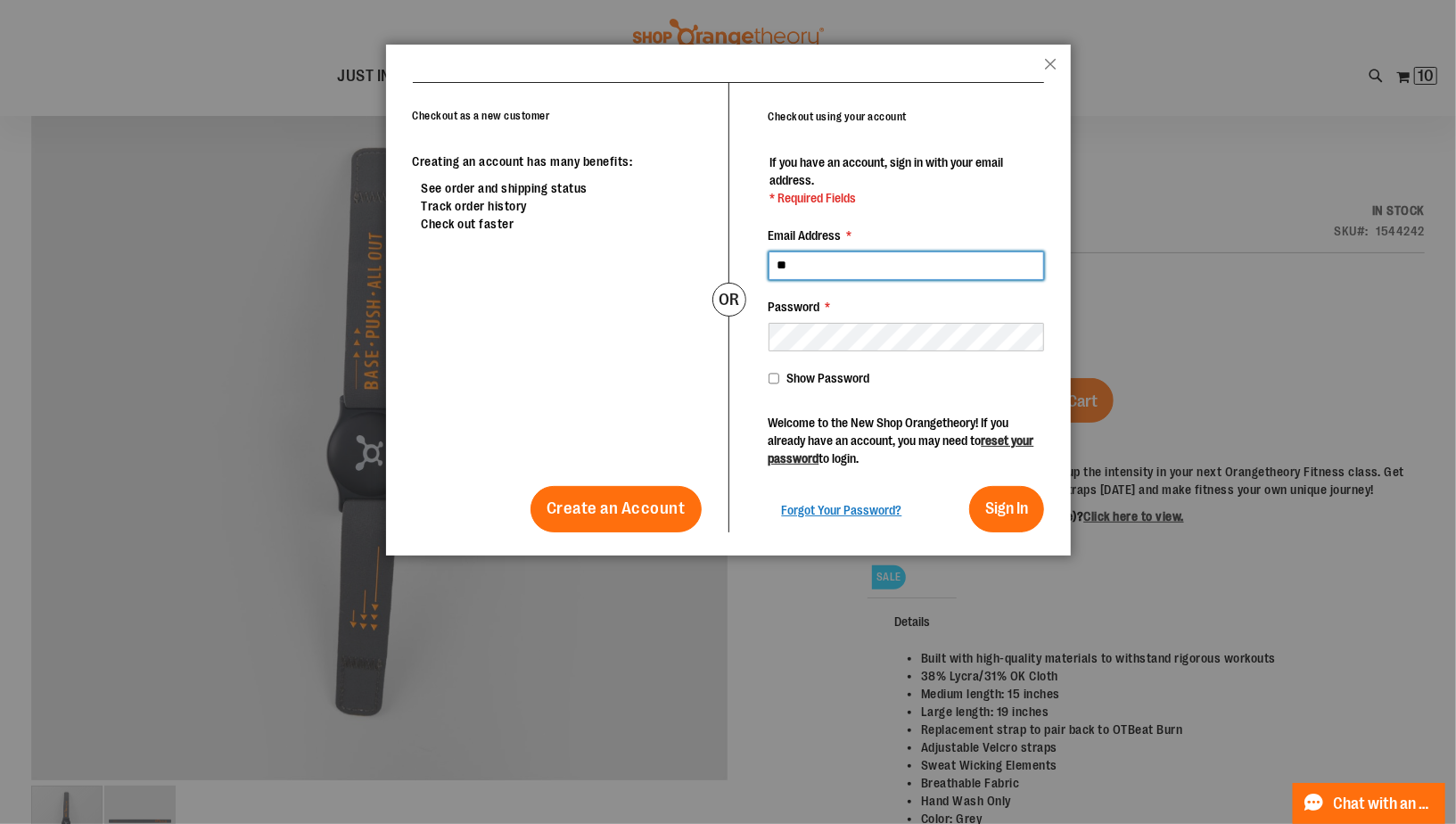
type input "*"
type input "**********"
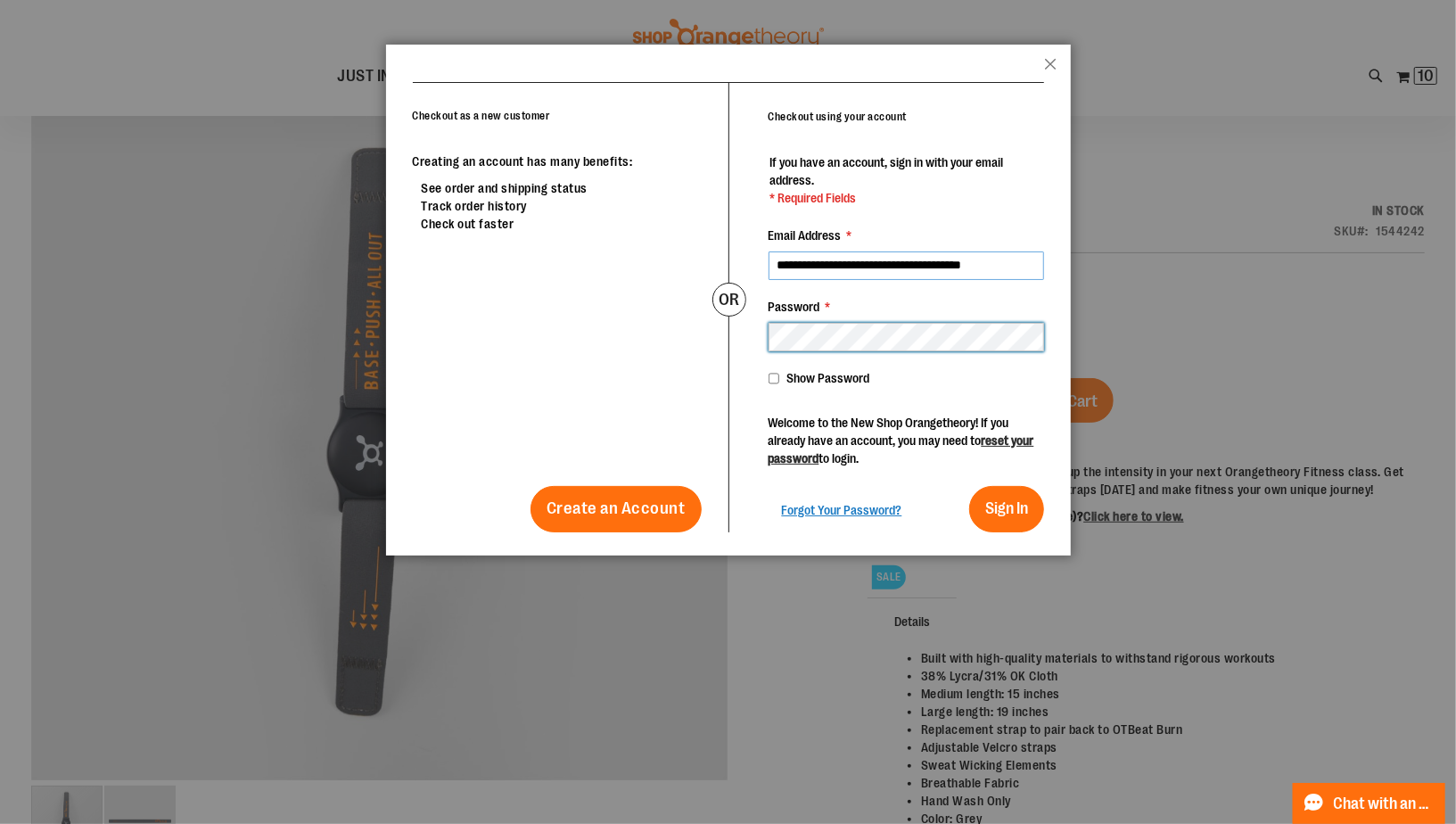
click at [969, 486] on button "Sign In" at bounding box center [1006, 508] width 75 height 46
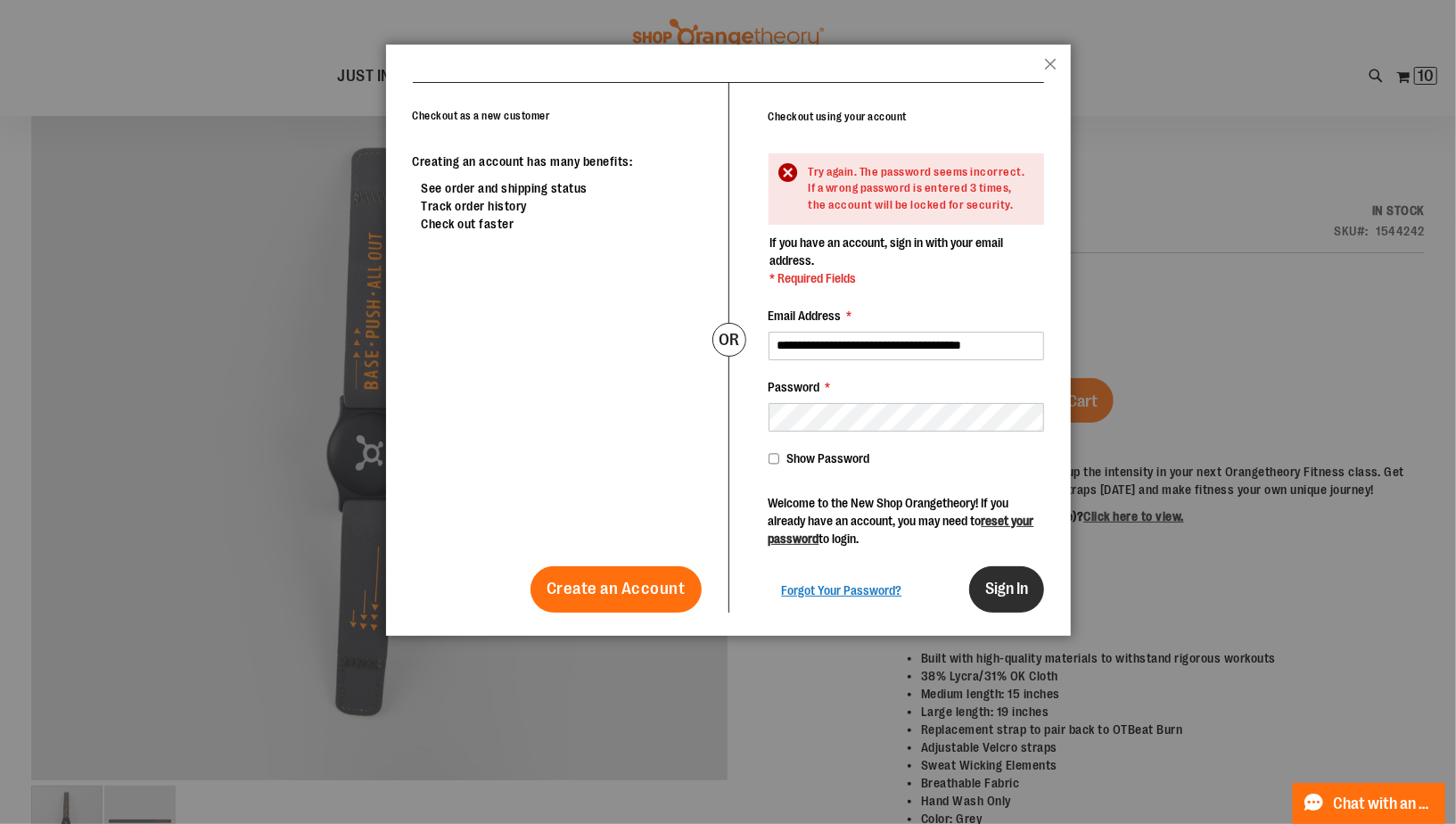
click at [988, 597] on span "Sign In" at bounding box center [1006, 588] width 43 height 18
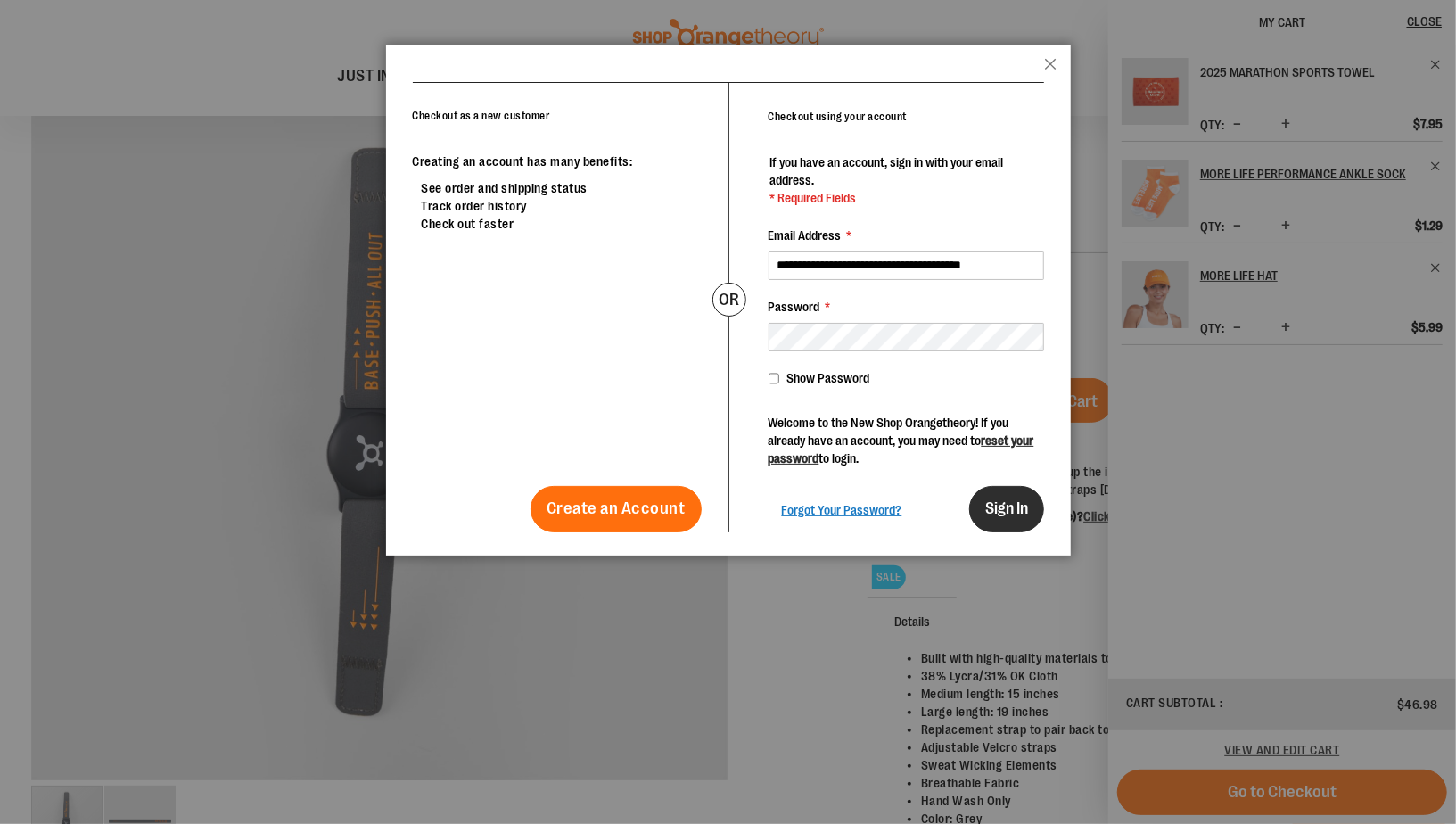
click at [989, 509] on span "Sign In" at bounding box center [1006, 508] width 43 height 18
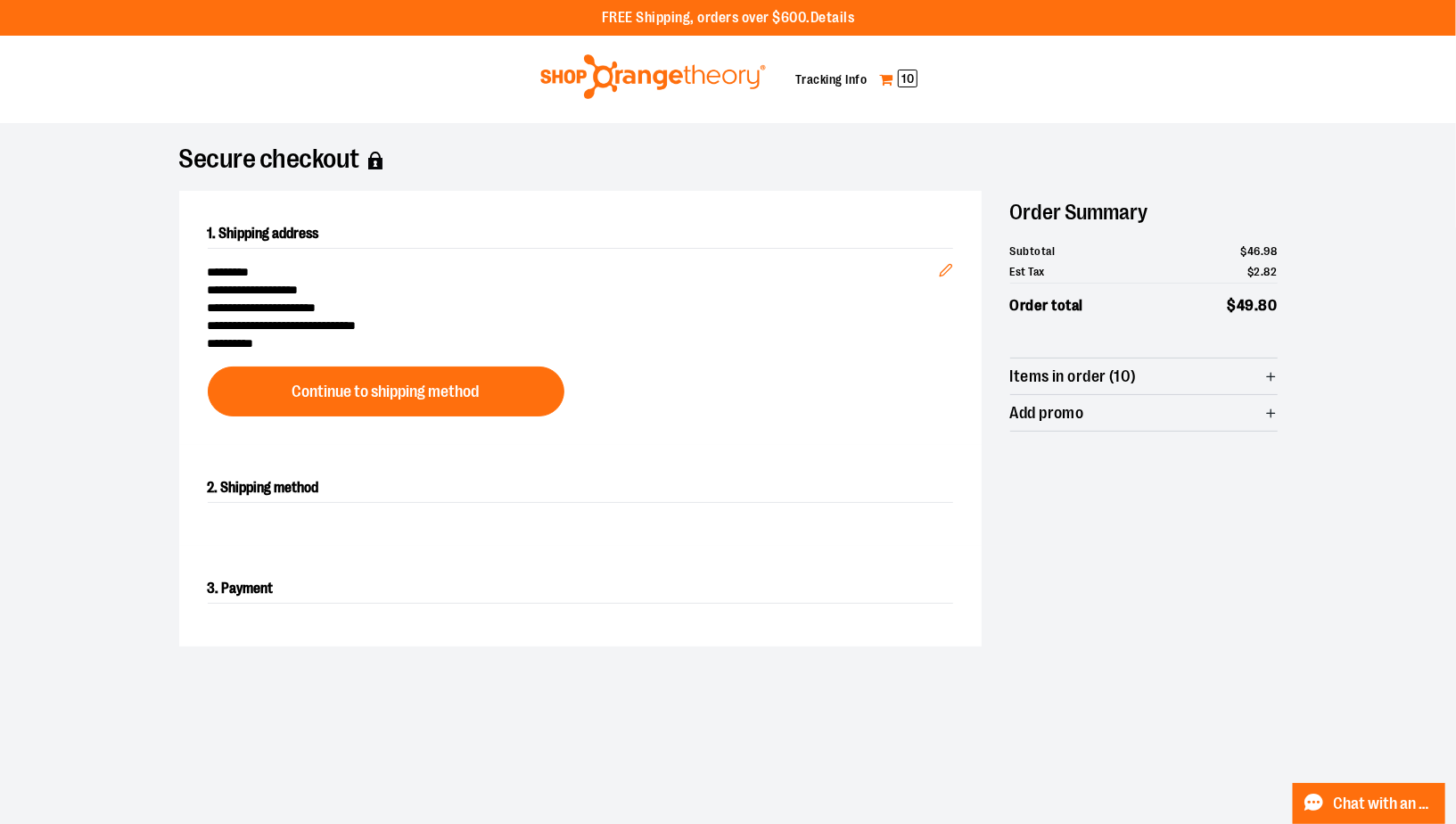
click at [901, 80] on span "10" at bounding box center [908, 78] width 20 height 18
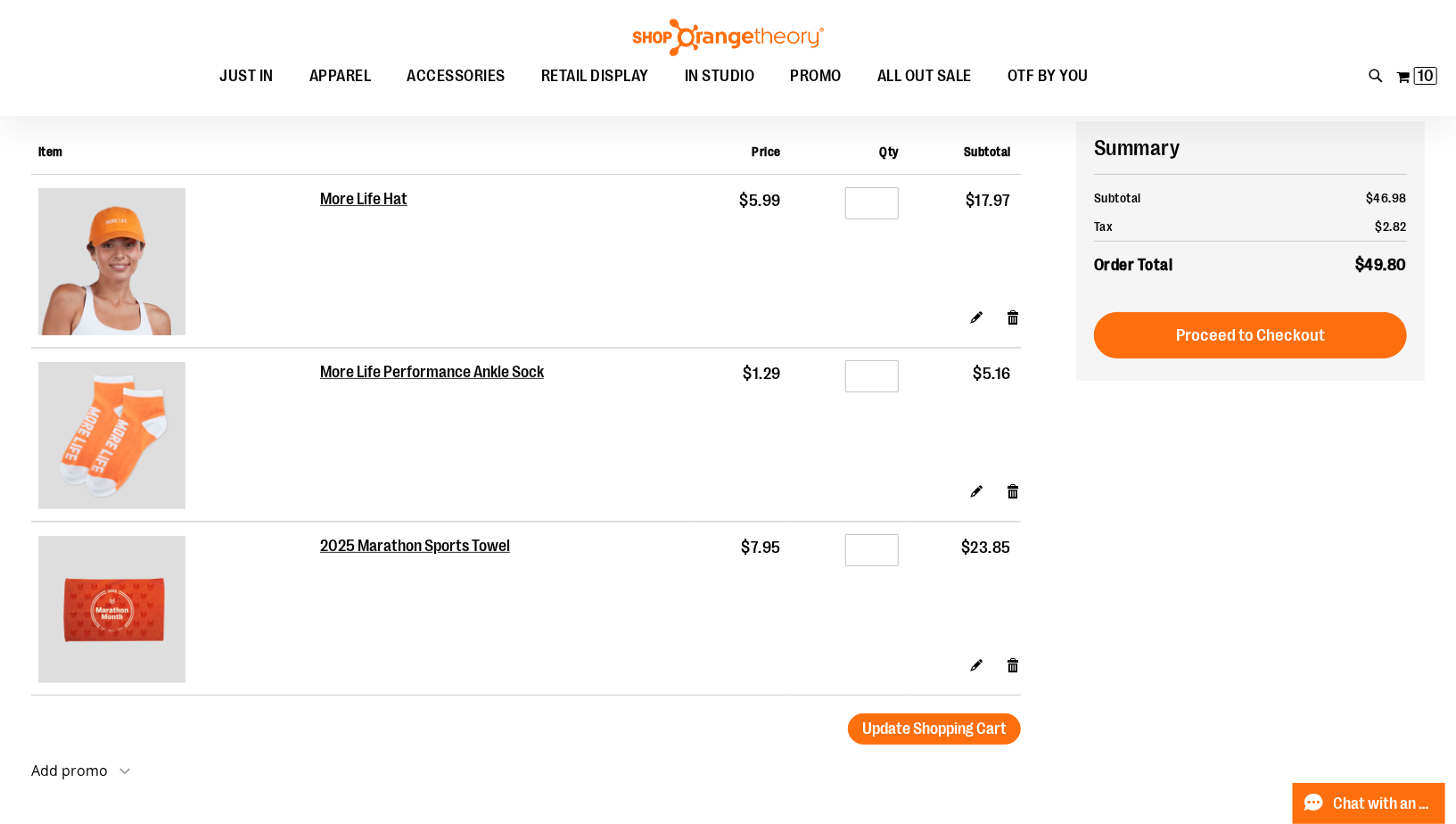
scroll to position [134, 0]
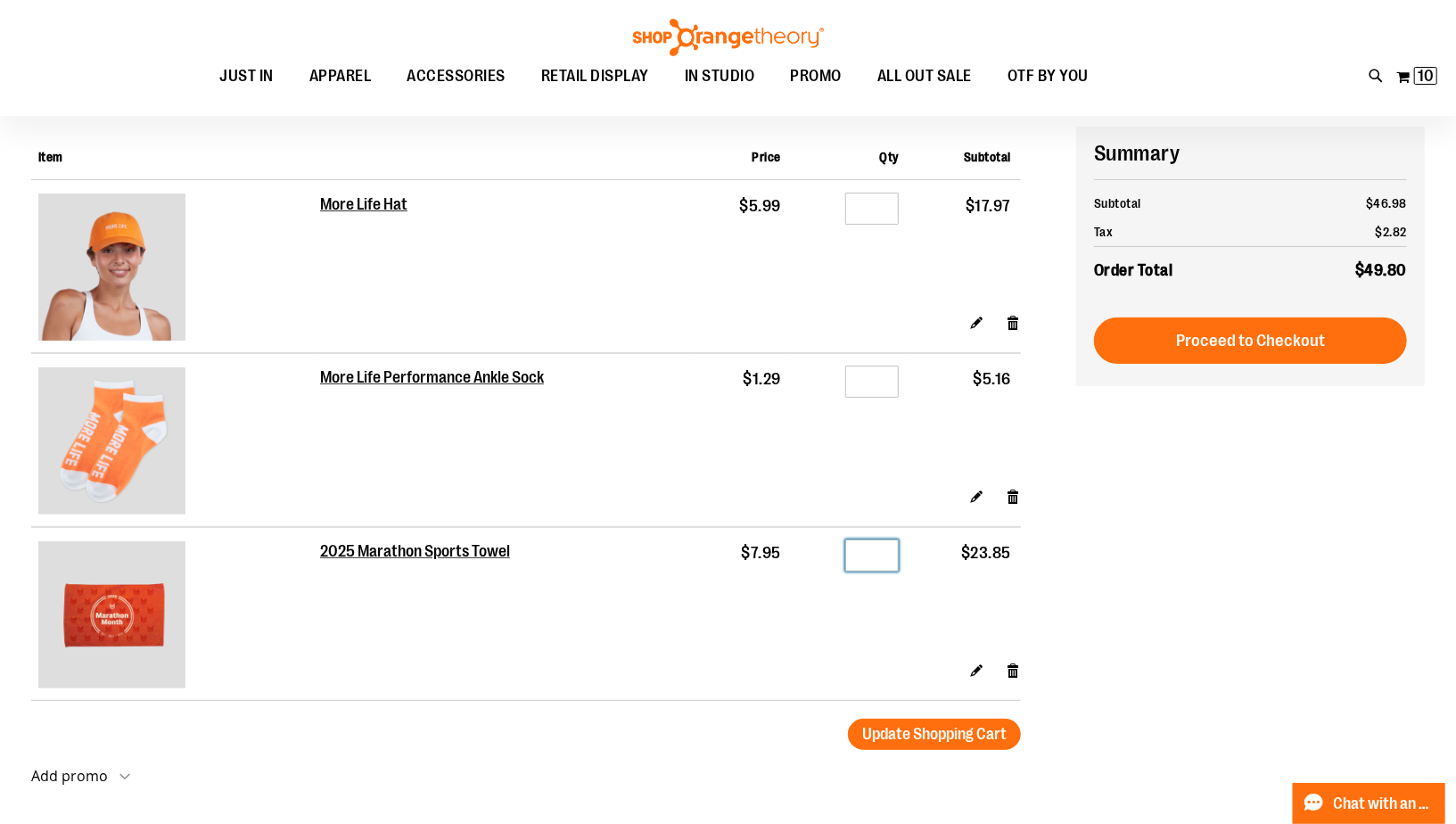
click at [892, 551] on input "*" at bounding box center [872, 555] width 54 height 32
click at [886, 205] on input "*" at bounding box center [872, 208] width 54 height 32
type input "*"
click at [886, 557] on input "*" at bounding box center [872, 555] width 54 height 32
type input "*"
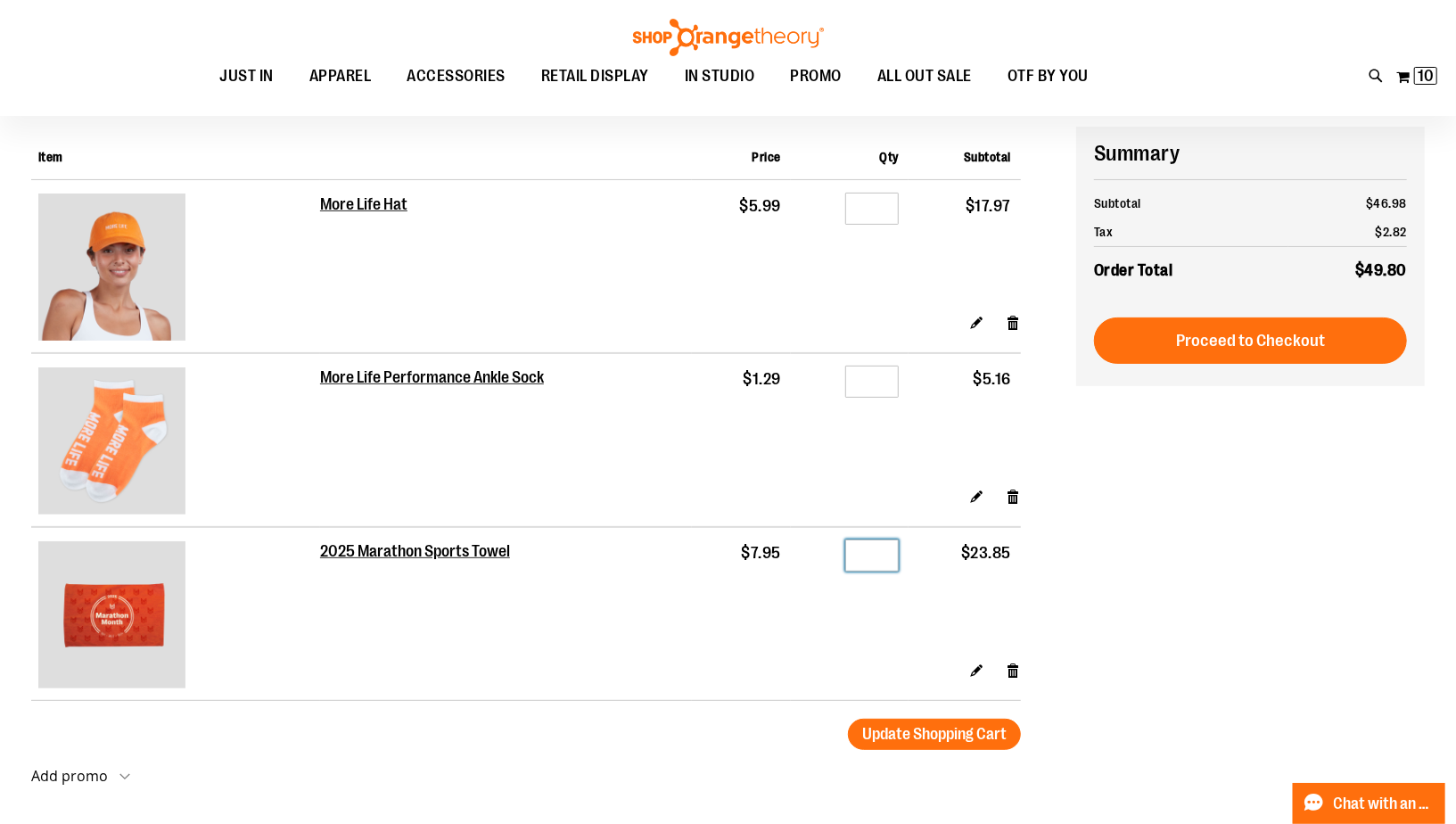
type input "**"
click at [784, 699] on td "Edit Remove item" at bounding box center [670, 680] width 701 height 40
click at [916, 734] on span "Update Shopping Cart" at bounding box center [934, 734] width 145 height 18
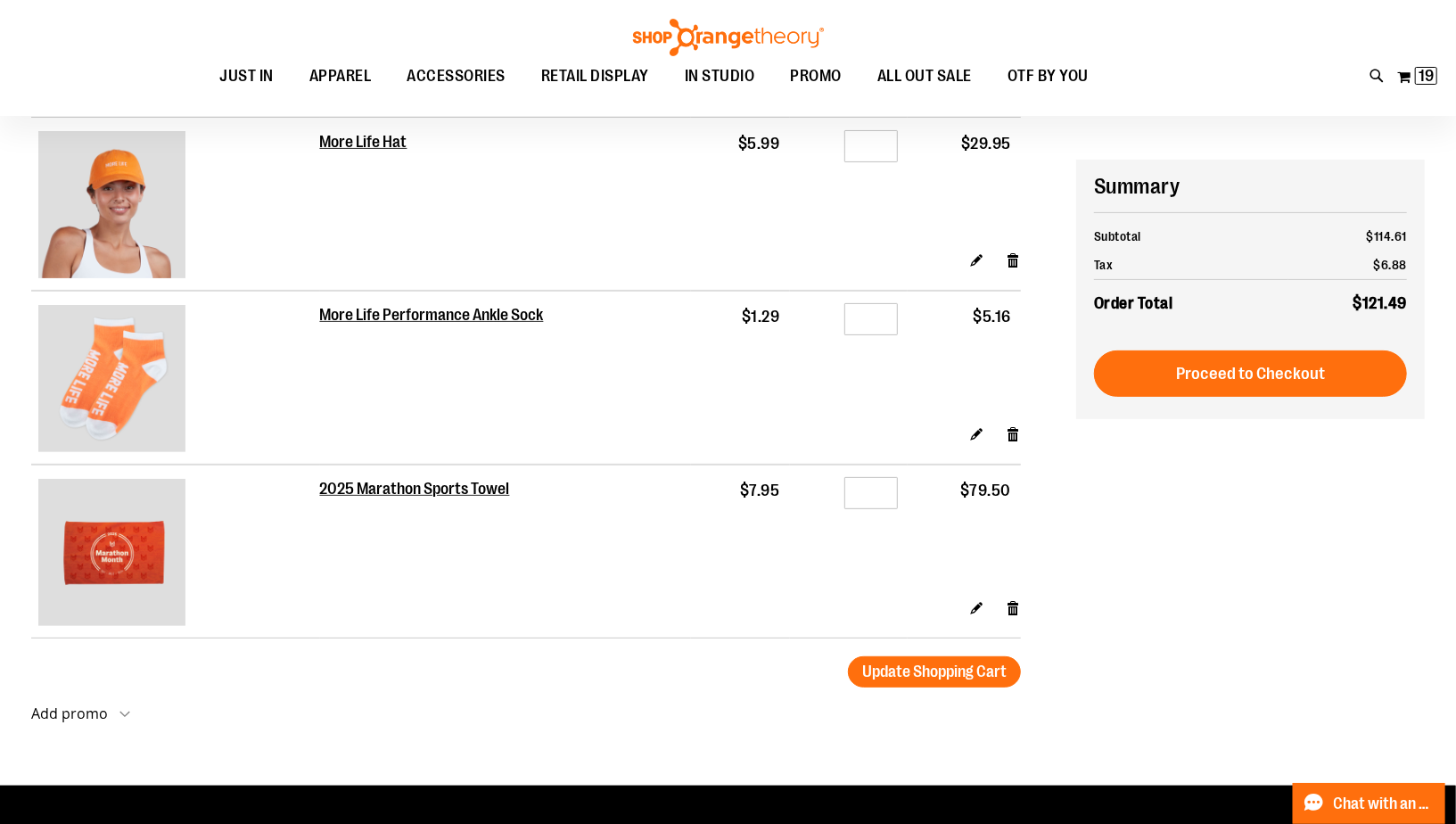
scroll to position [240, 0]
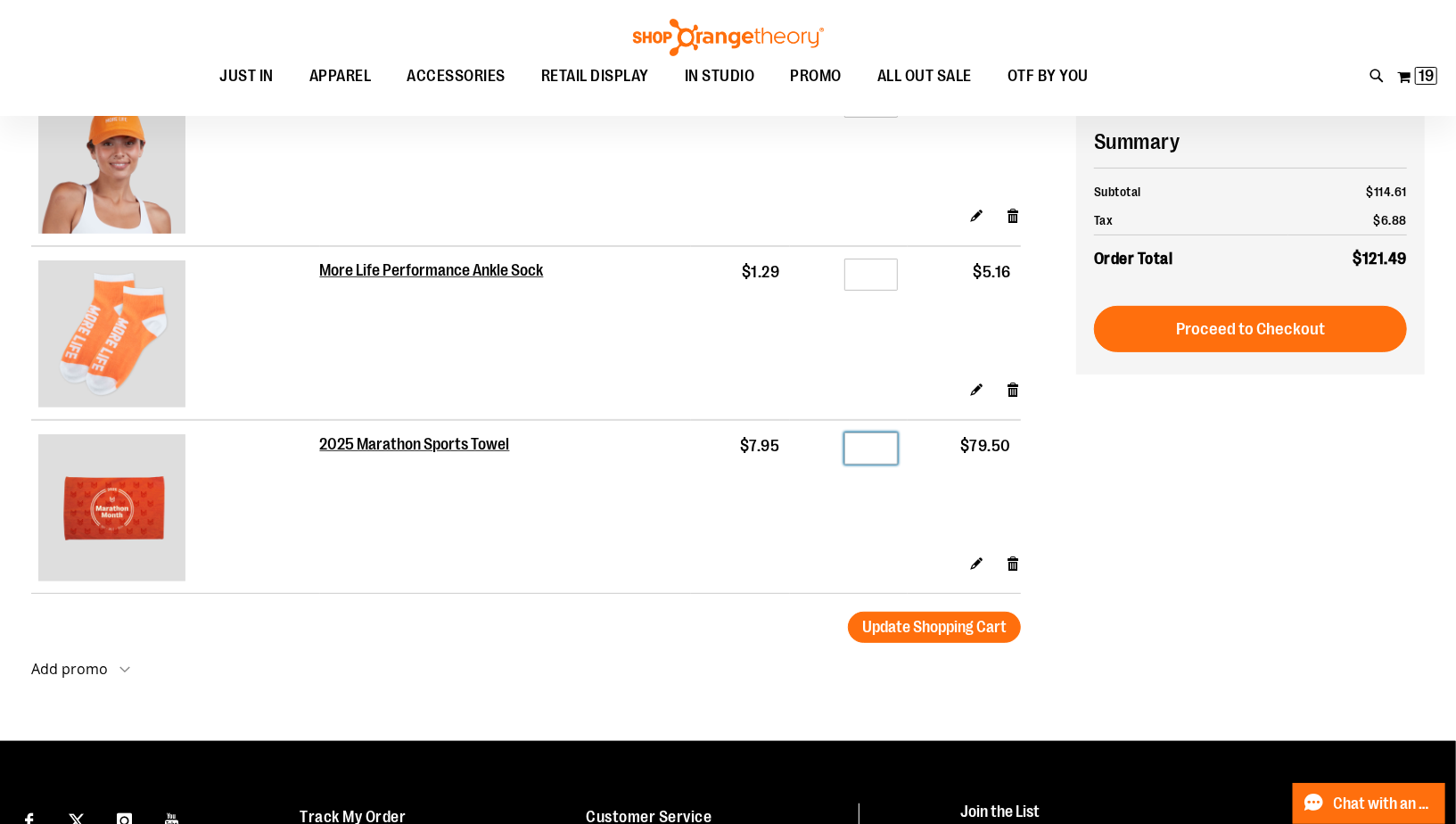
click at [886, 462] on input "**" at bounding box center [871, 449] width 54 height 32
type input "*"
click at [886, 619] on span "Update Shopping Cart" at bounding box center [934, 627] width 145 height 18
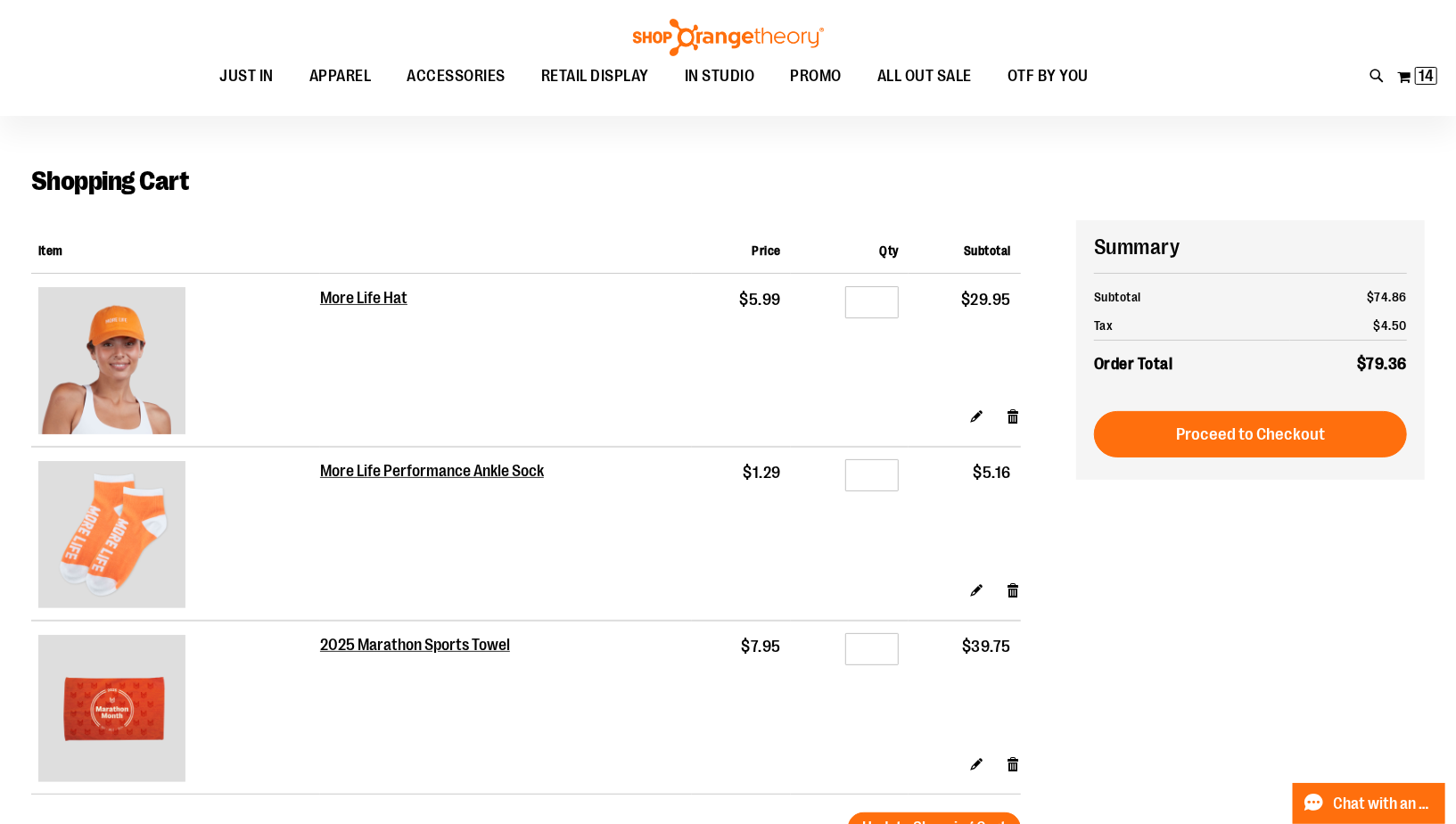
scroll to position [37, 0]
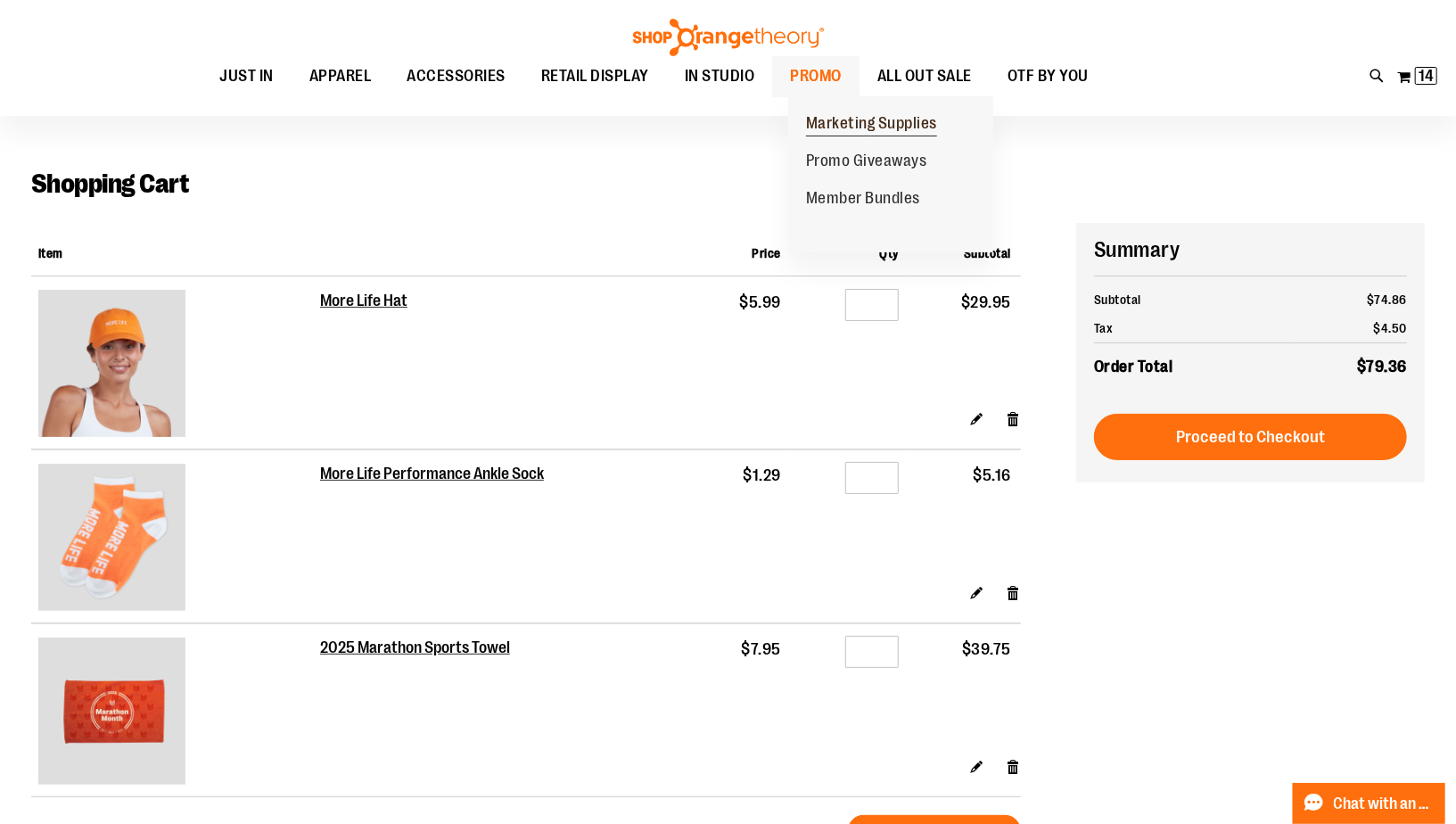
click at [862, 123] on span "Marketing Supplies" at bounding box center [872, 125] width 131 height 22
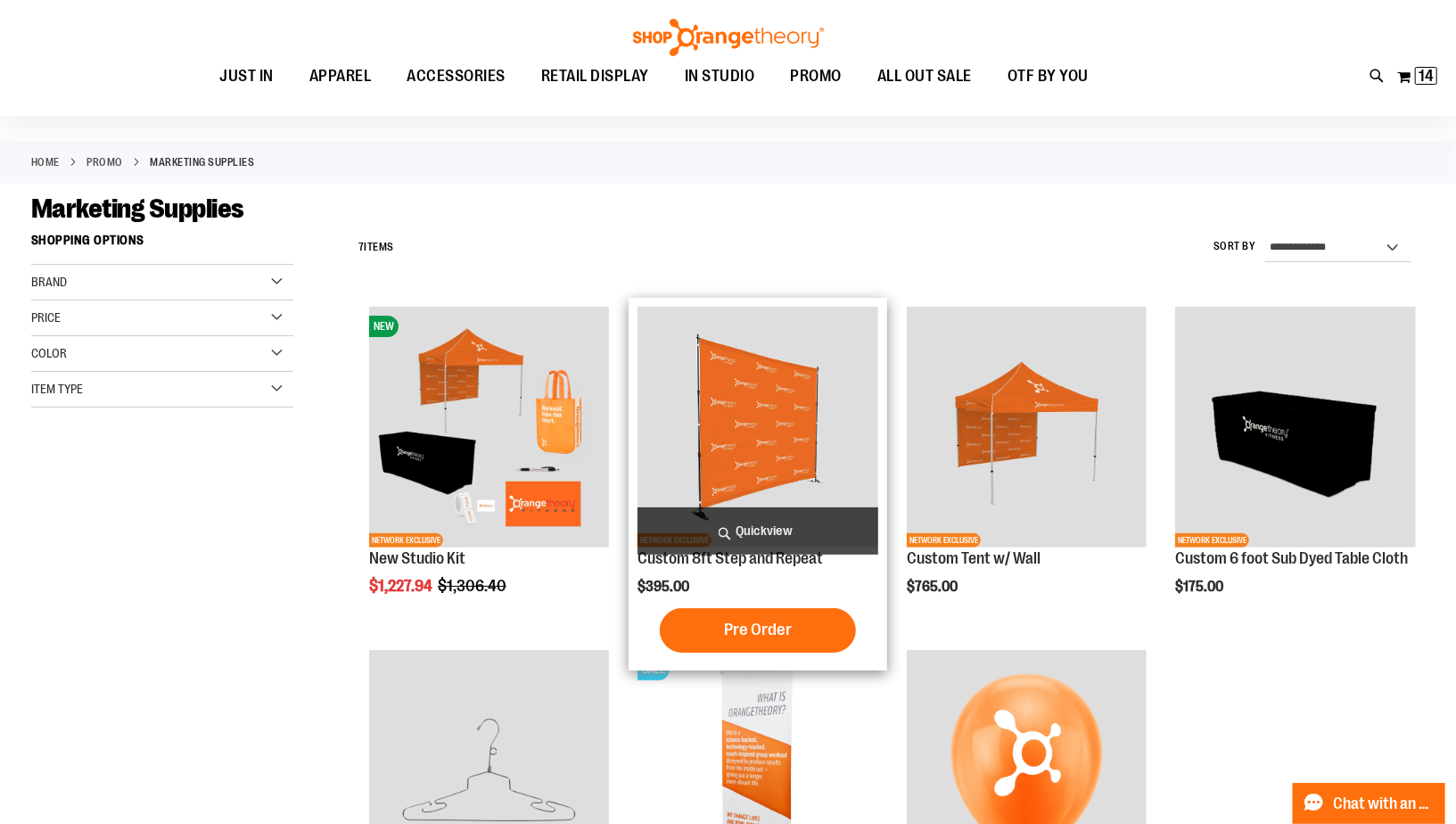
scroll to position [1, 0]
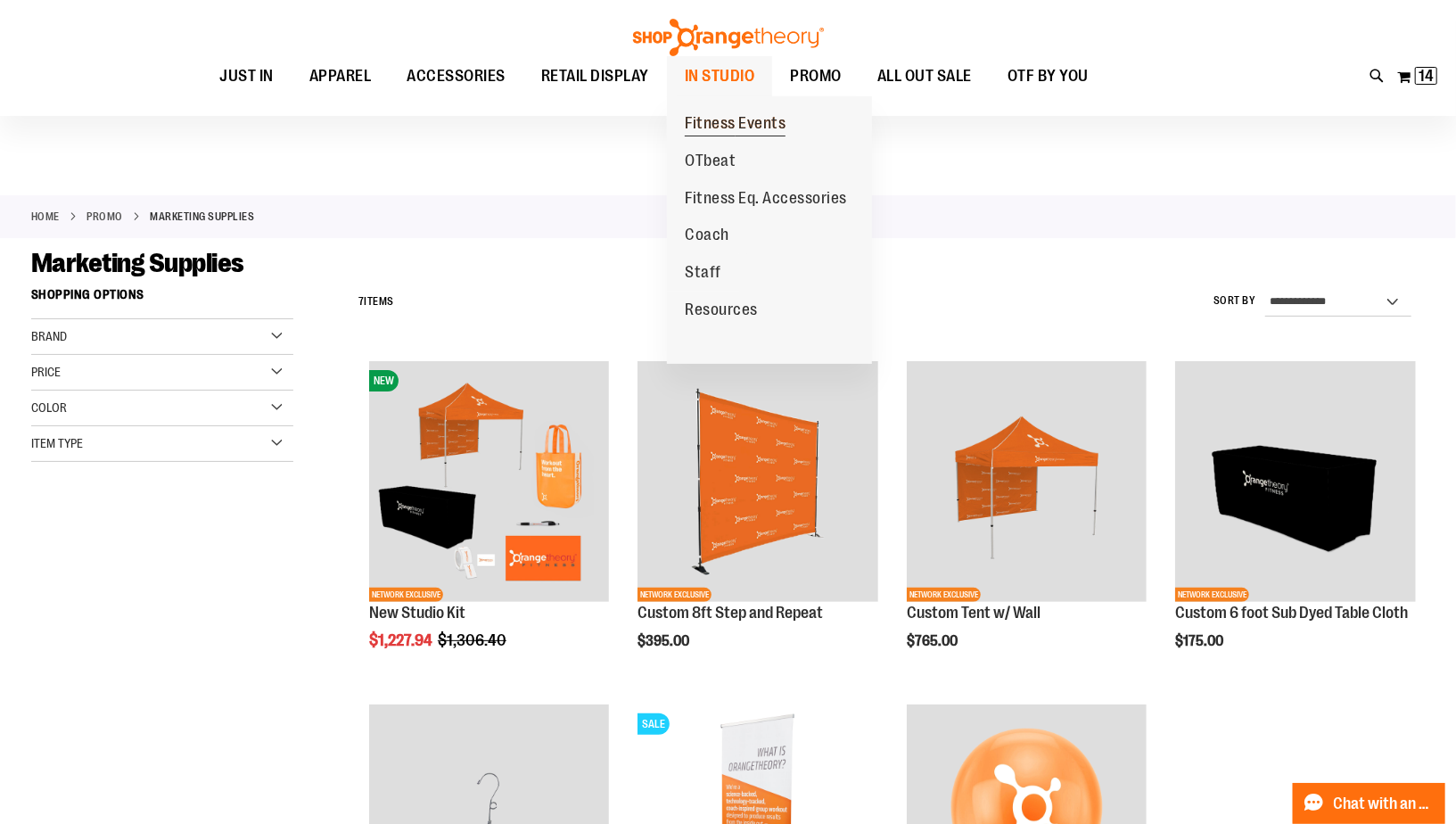
click at [747, 120] on span "Fitness Events" at bounding box center [735, 125] width 101 height 22
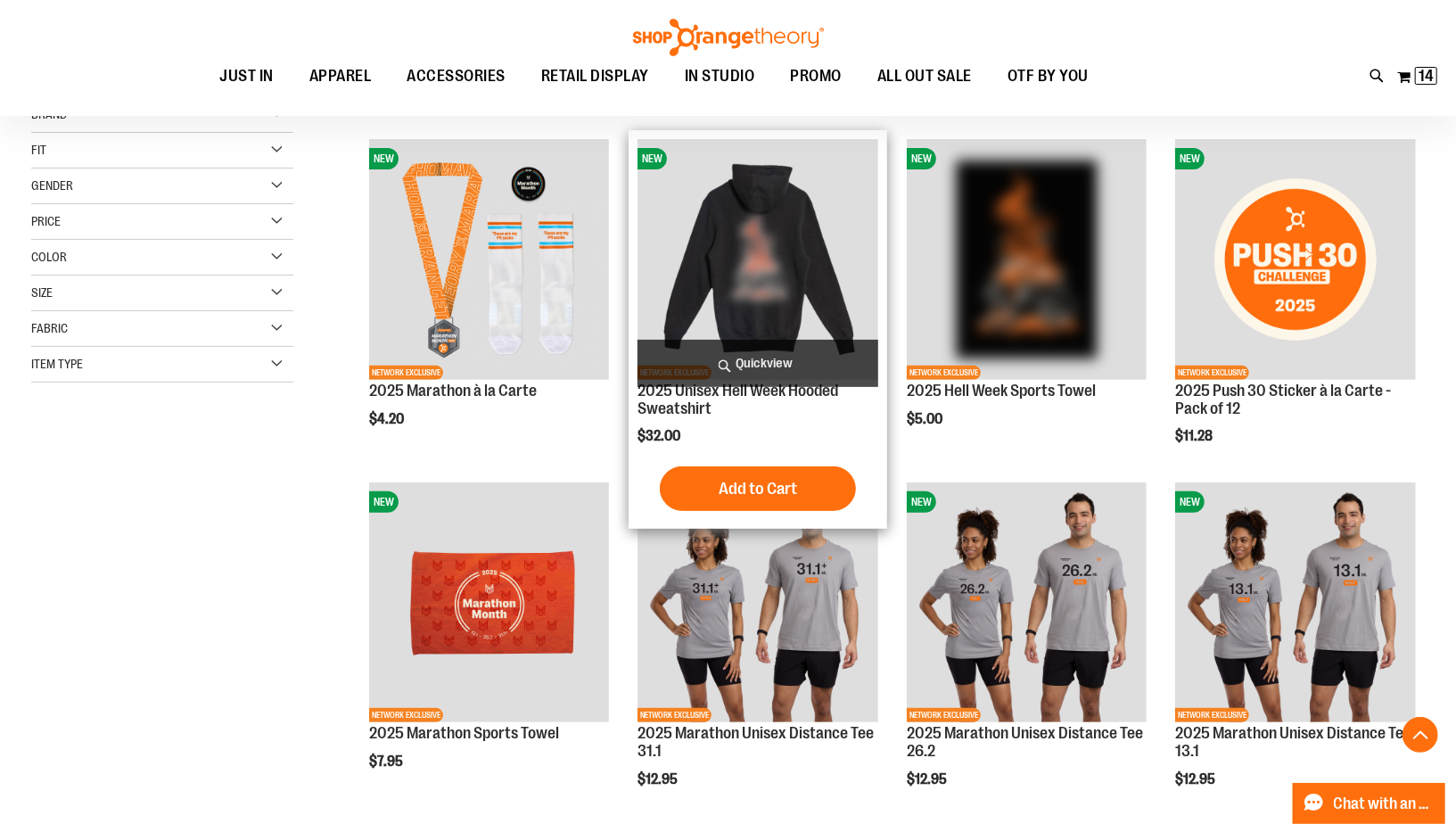
scroll to position [279, 0]
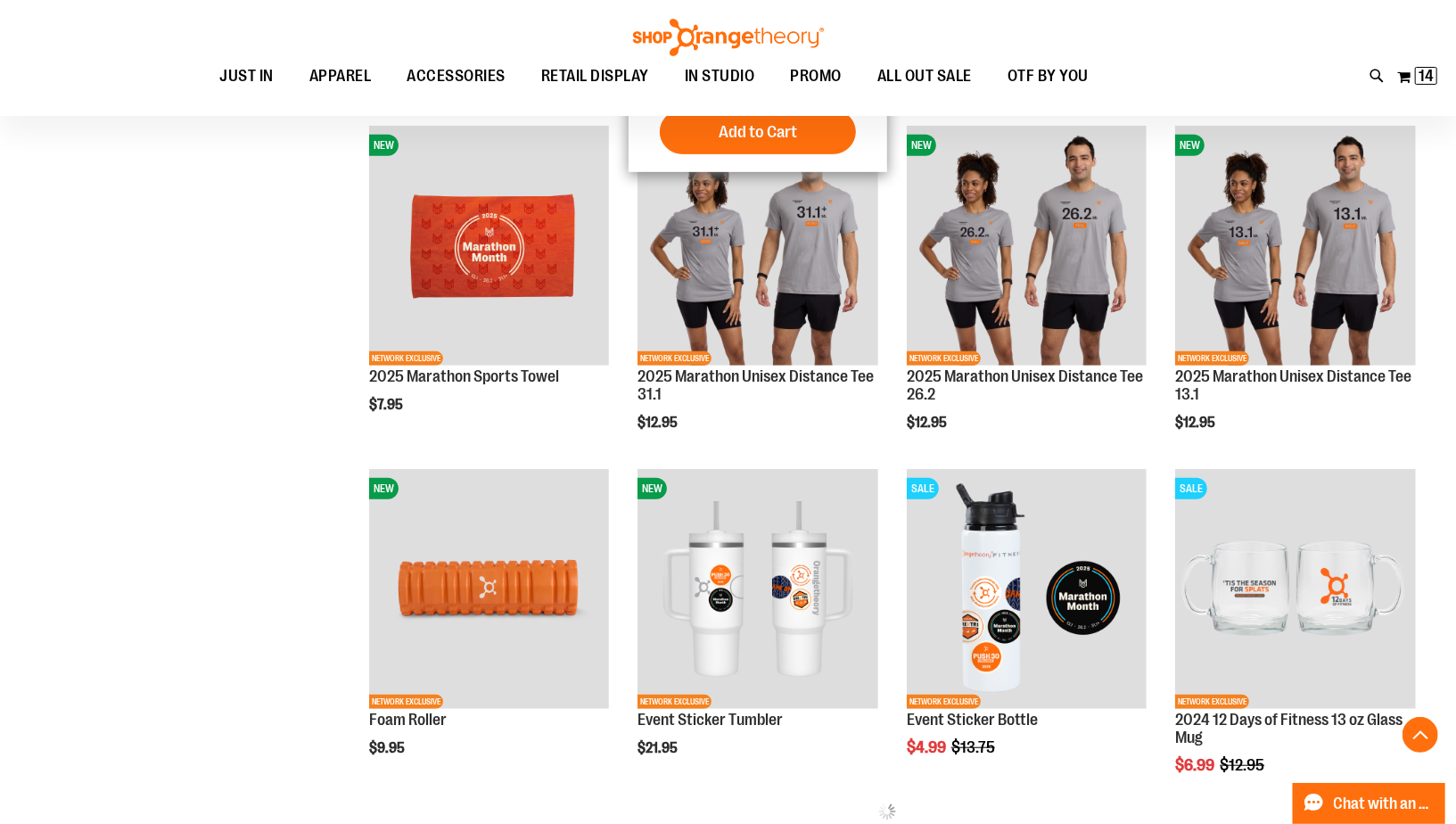
scroll to position [584, 0]
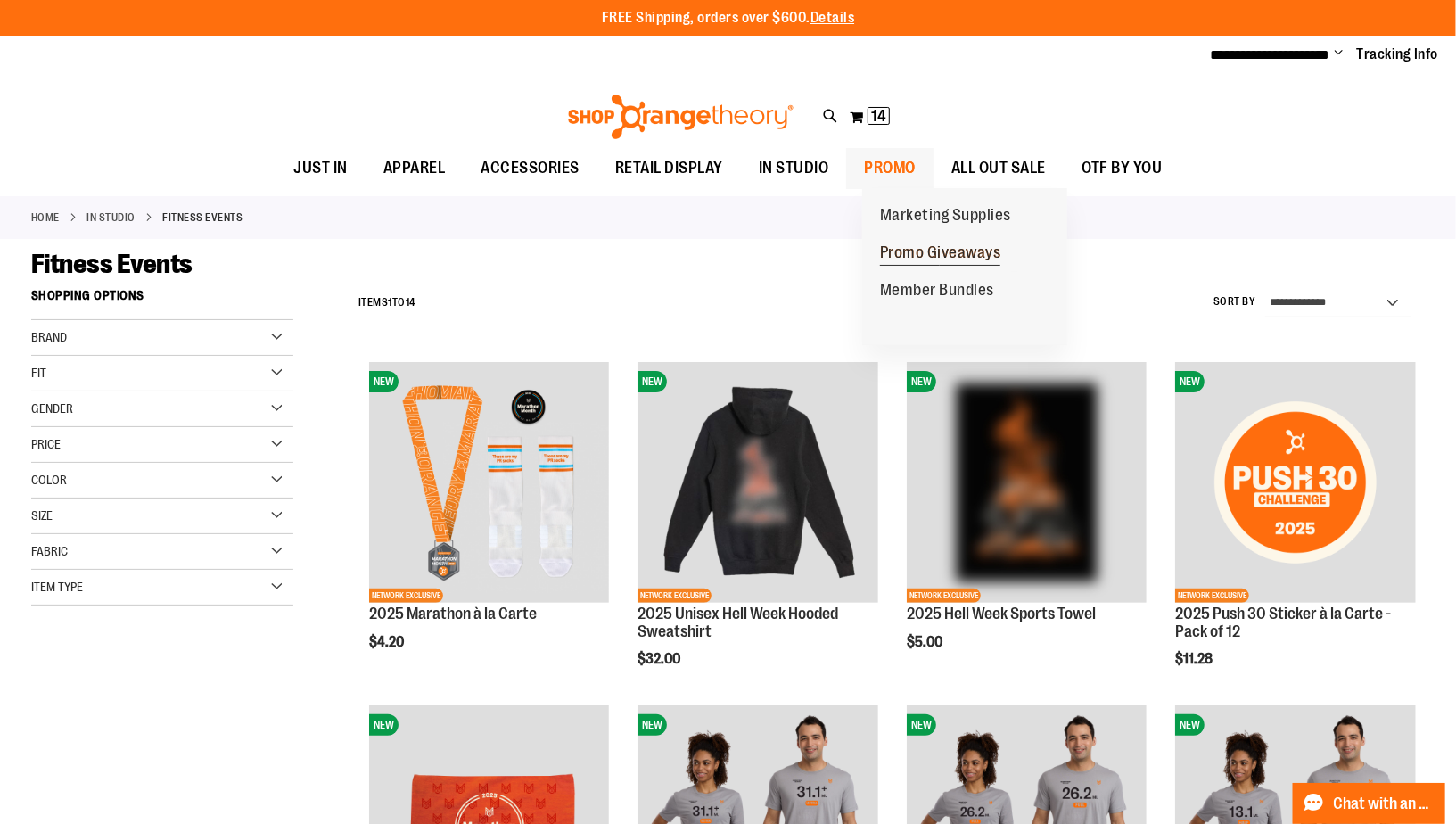
click at [937, 249] on span "Promo Giveaways" at bounding box center [941, 254] width 121 height 22
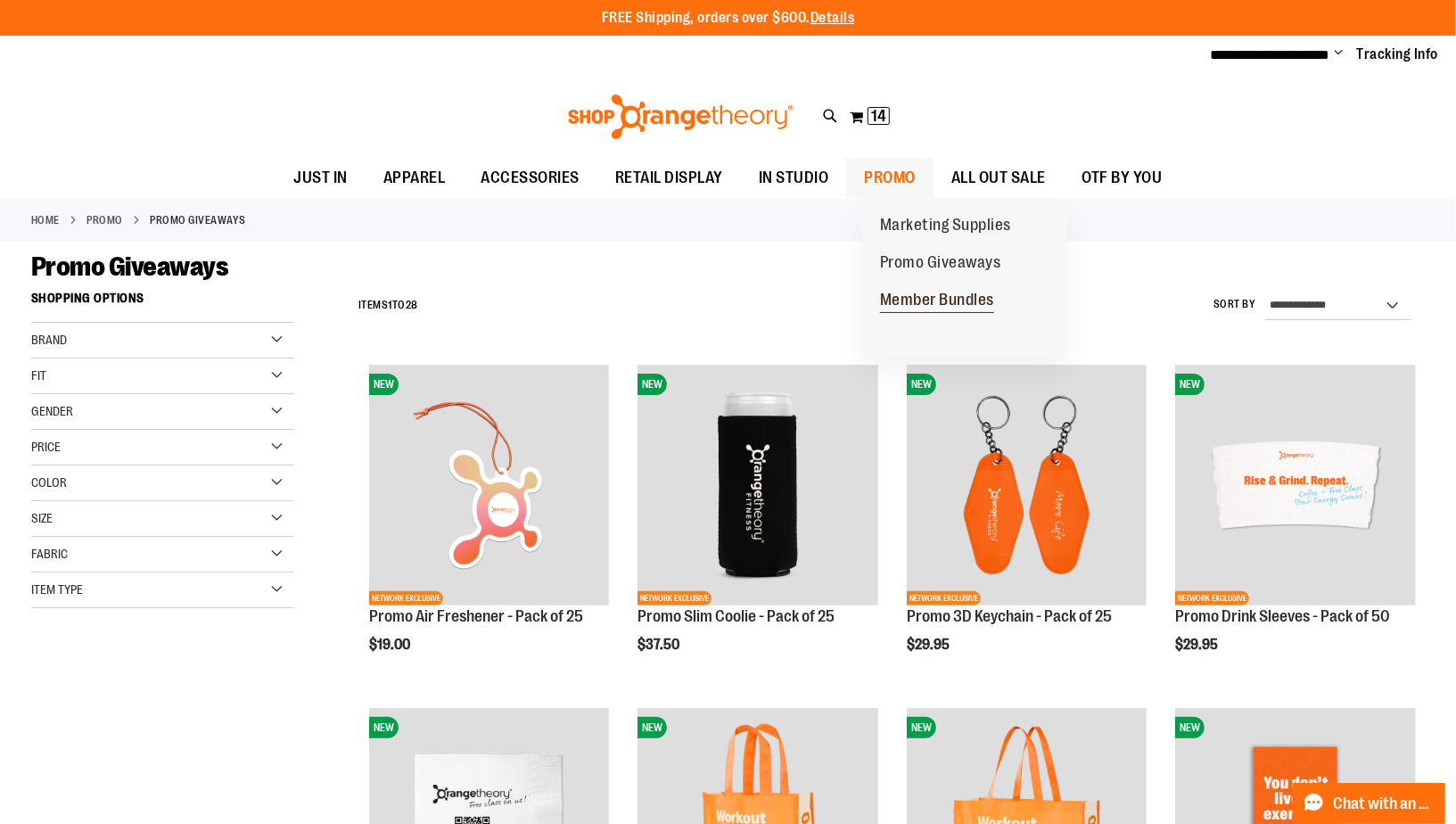
click at [910, 296] on span "Member Bundles" at bounding box center [937, 301] width 114 height 22
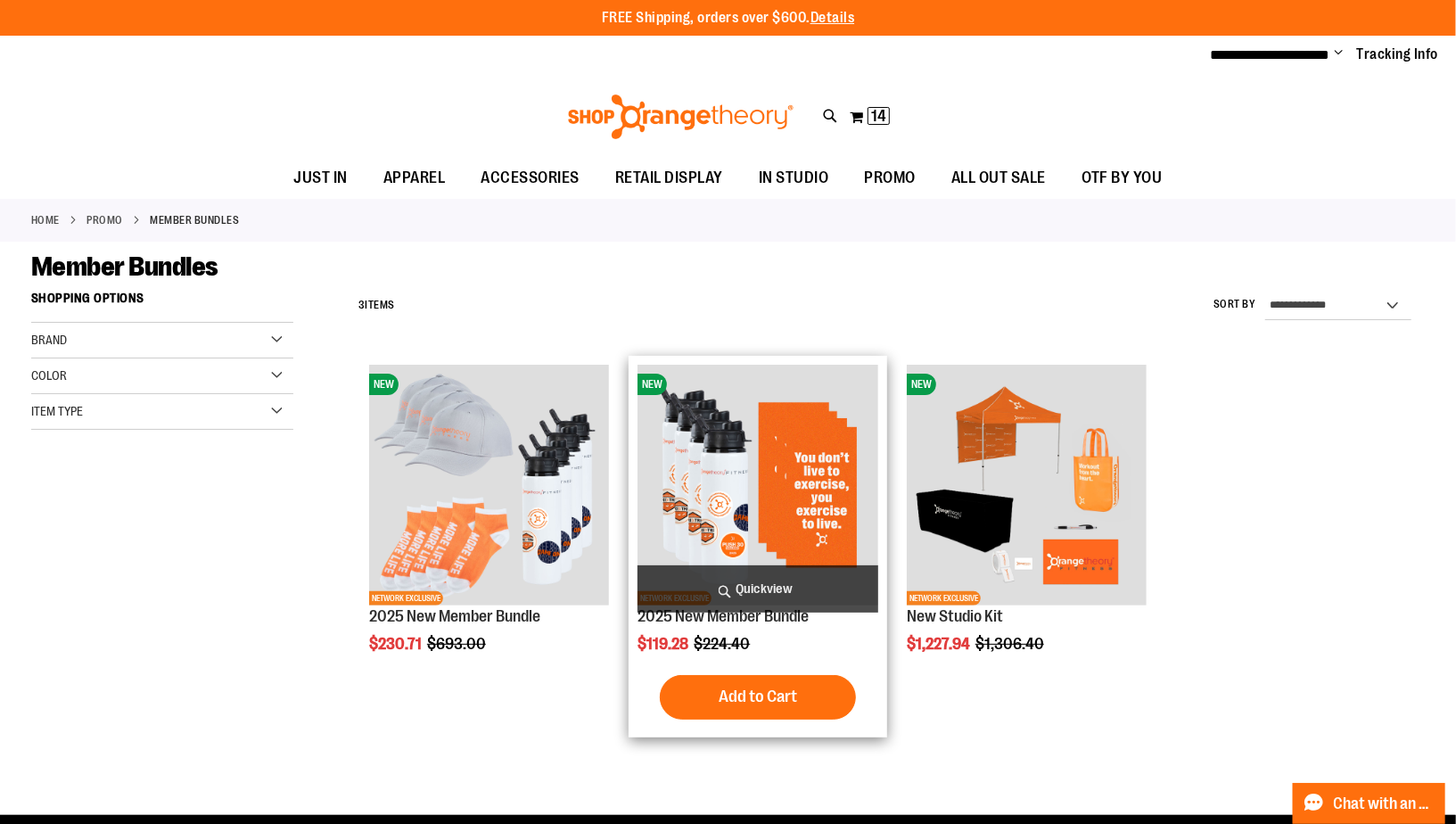
scroll to position [26, 0]
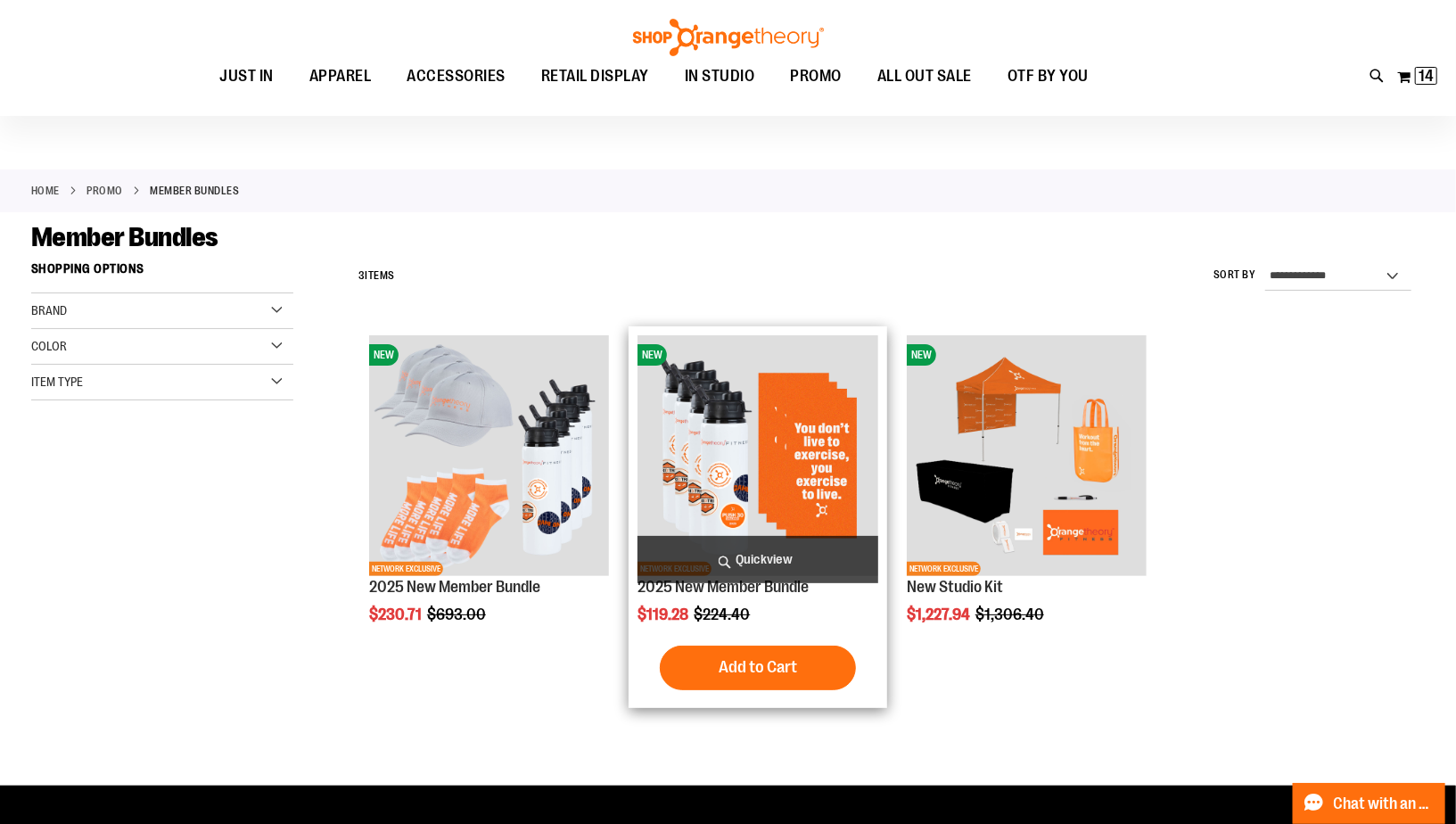
click at [799, 455] on img "product" at bounding box center [756, 455] width 239 height 239
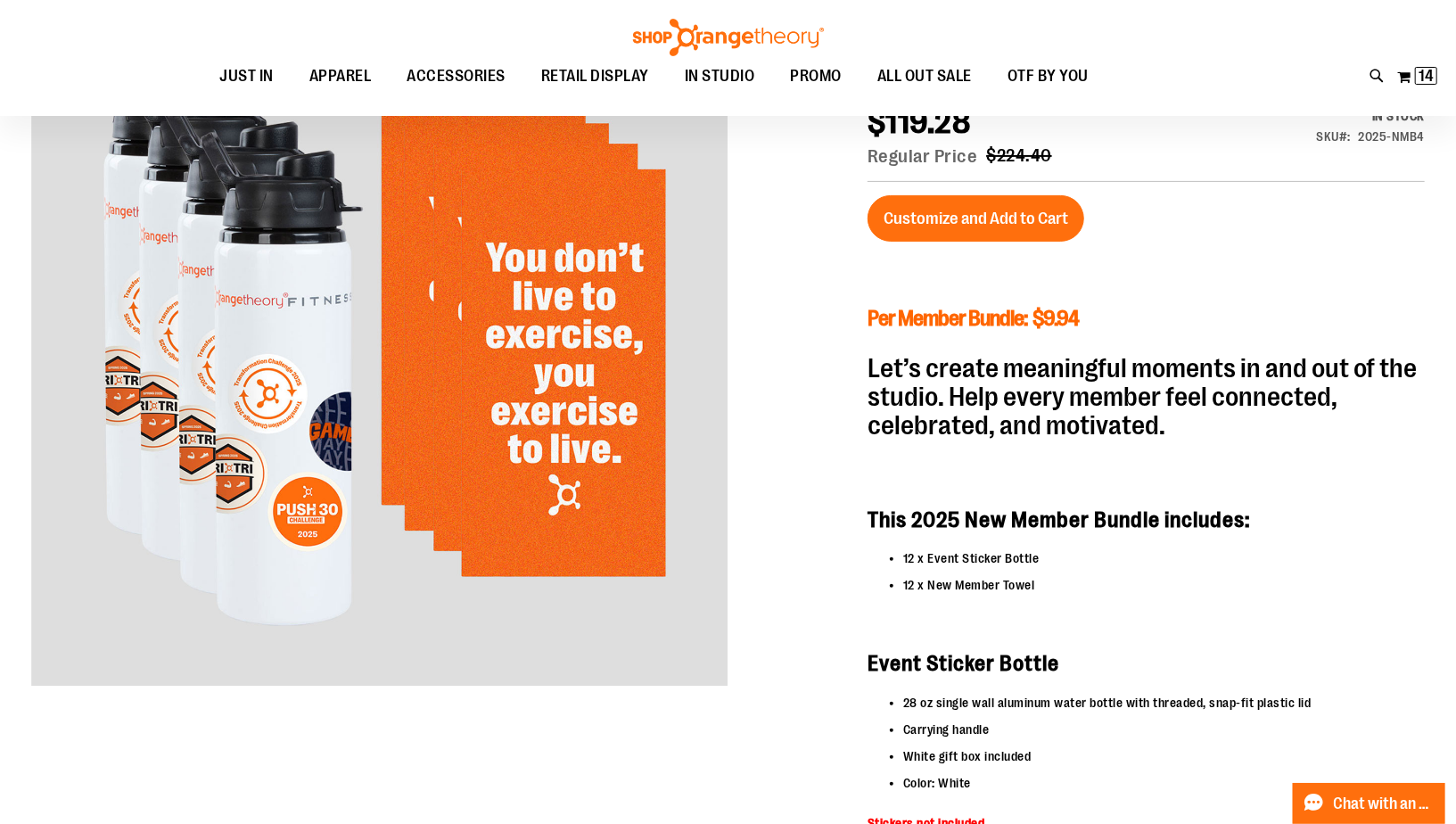
scroll to position [140, 0]
